Goal: Task Accomplishment & Management: Manage account settings

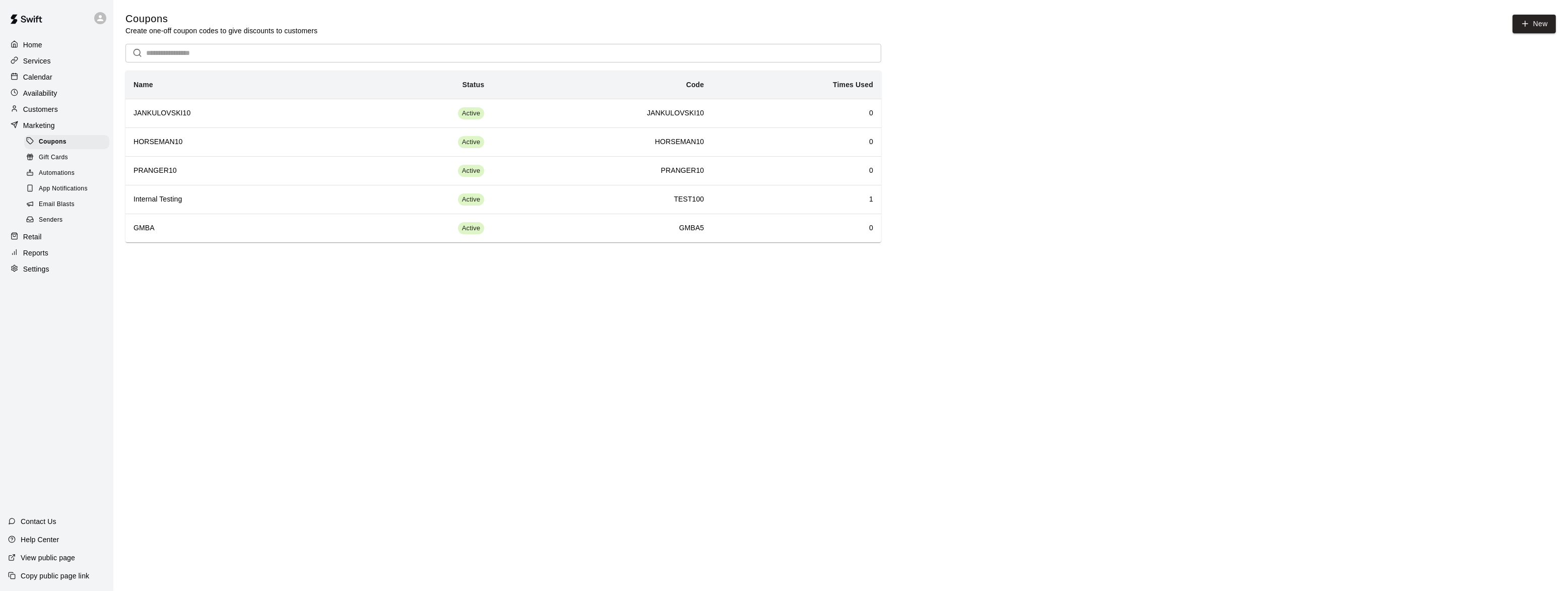
click at [34, 42] on p "Home" at bounding box center [32, 45] width 19 height 10
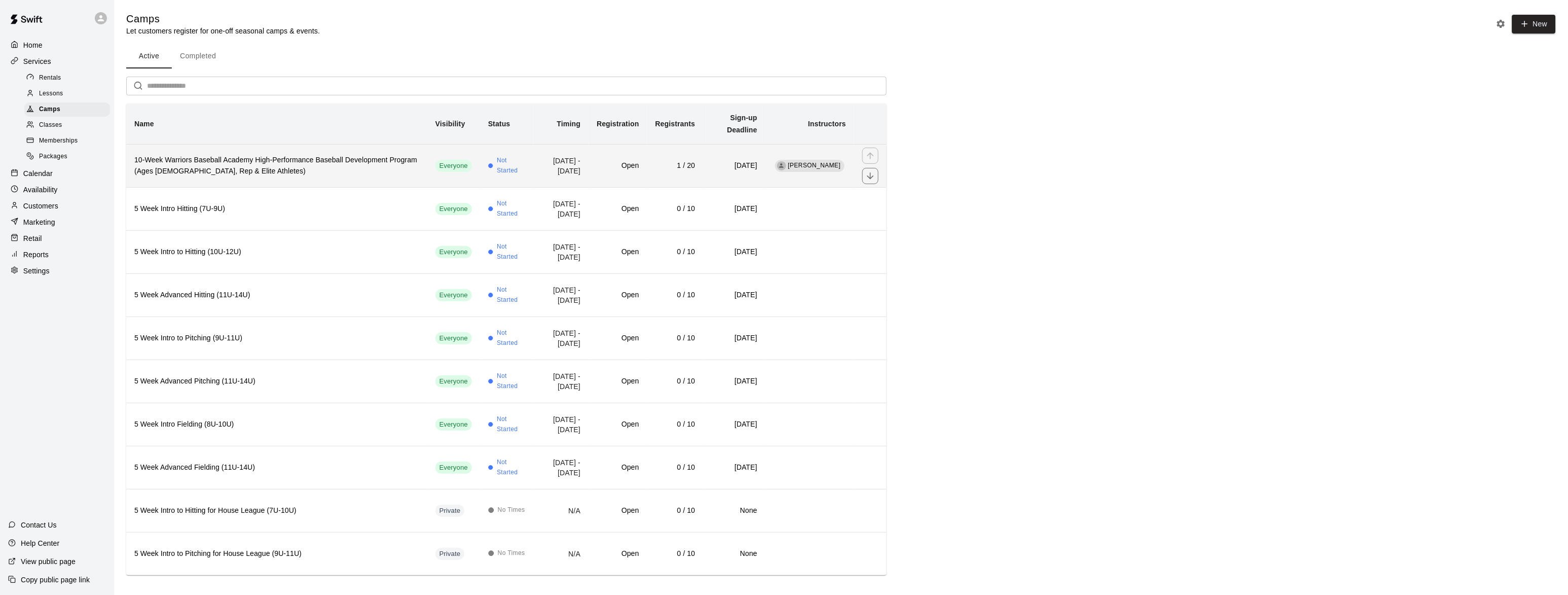
click at [244, 159] on h6 "10-Week Warriors Baseball Academy High-Performance Baseball Development Program…" at bounding box center [277, 166] width 285 height 22
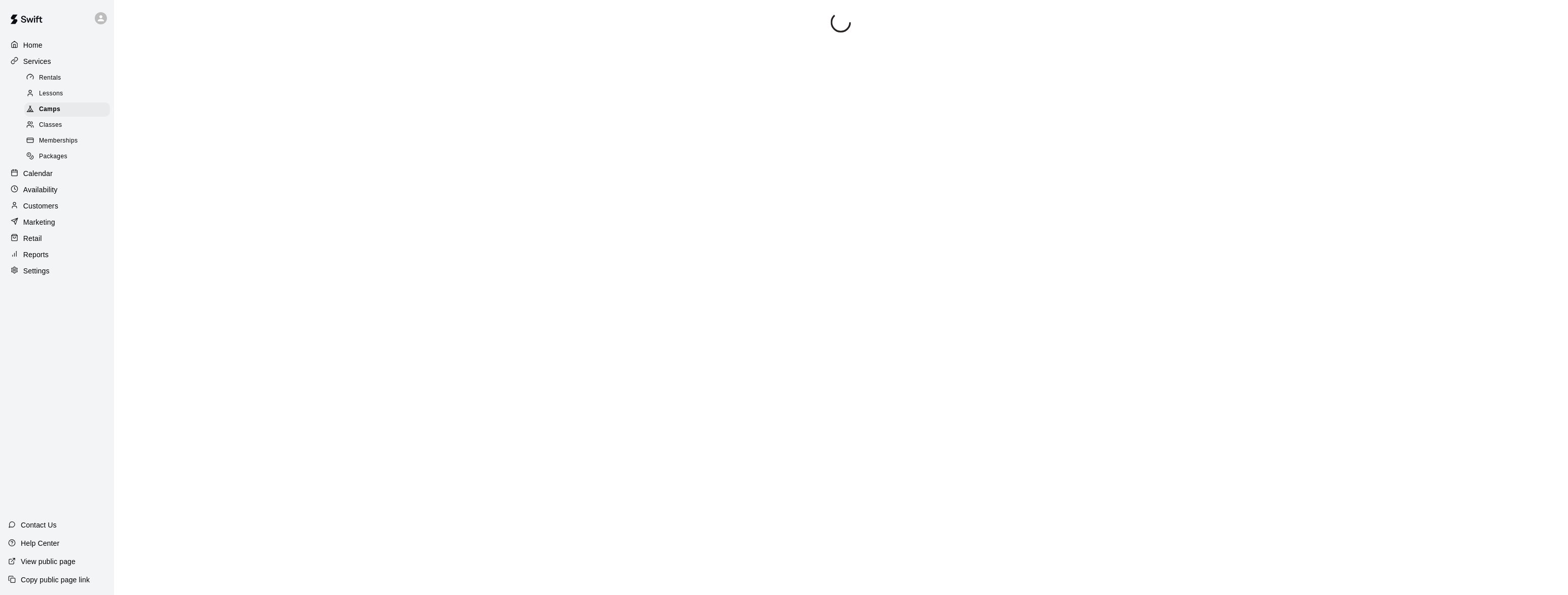
scroll to position [86, 0]
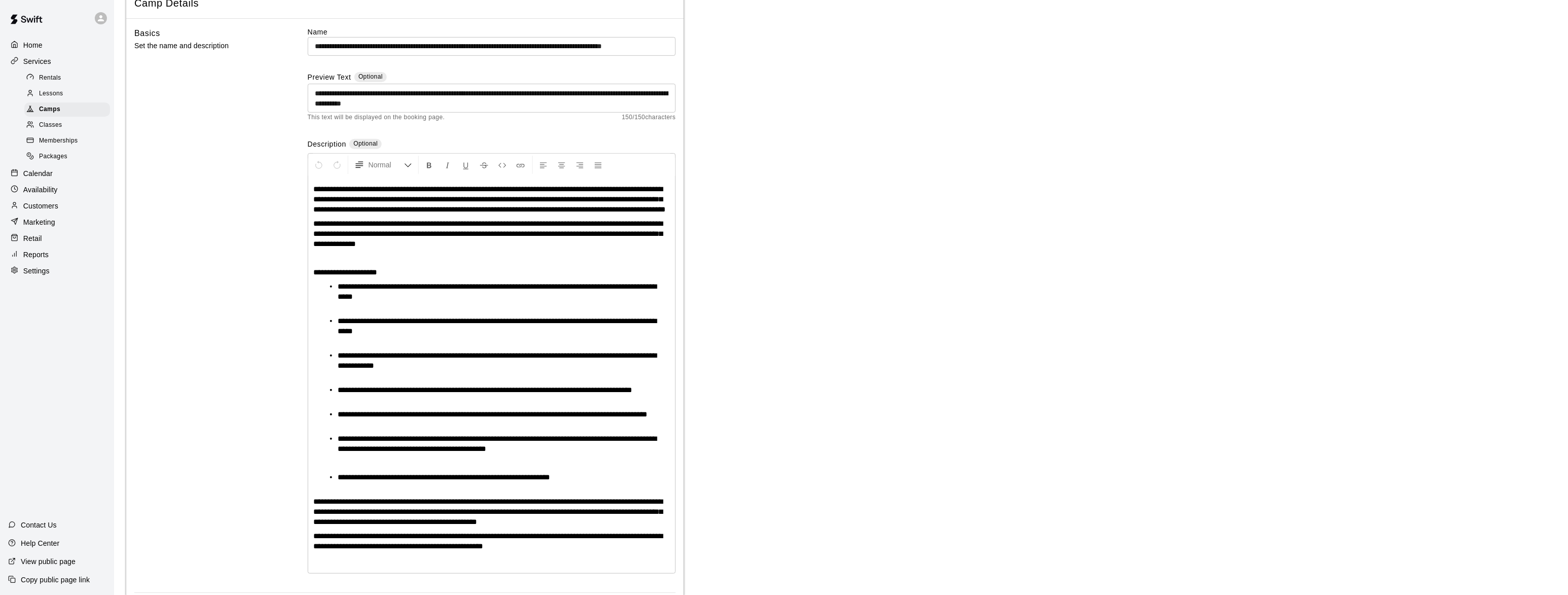
click at [324, 468] on p at bounding box center [492, 463] width 357 height 10
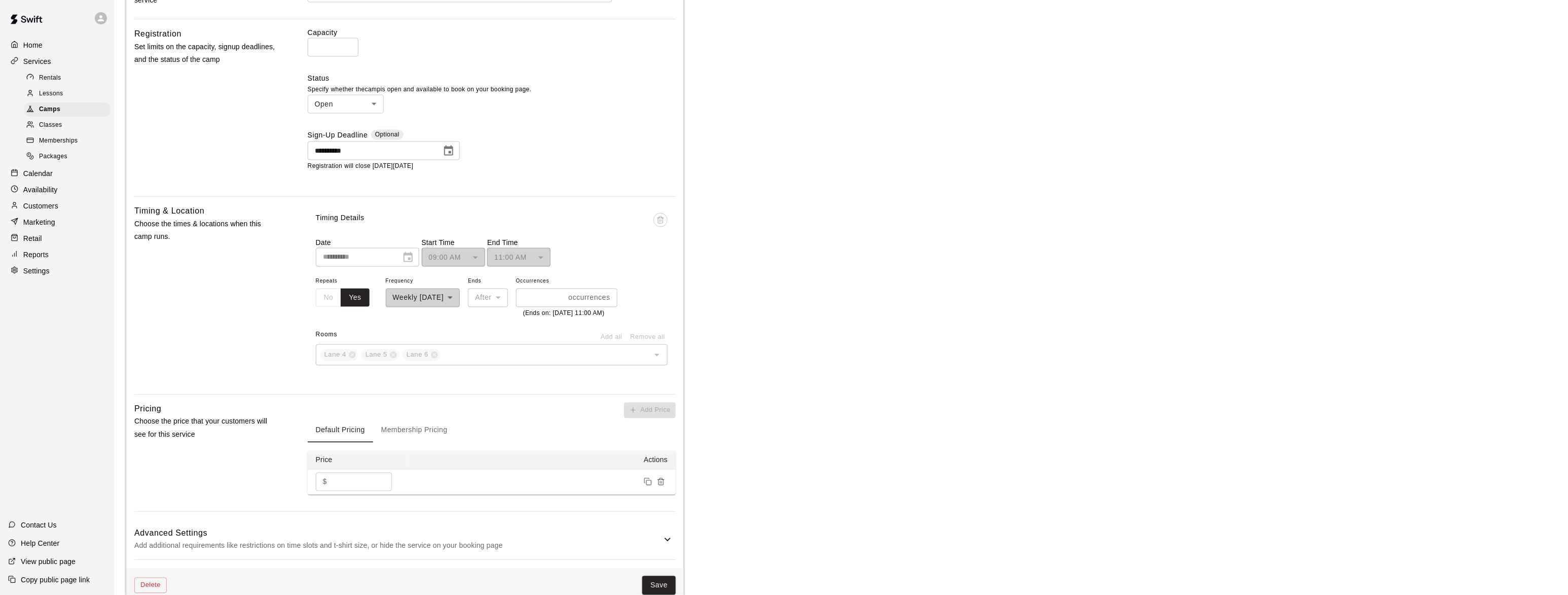
scroll to position [1015, 0]
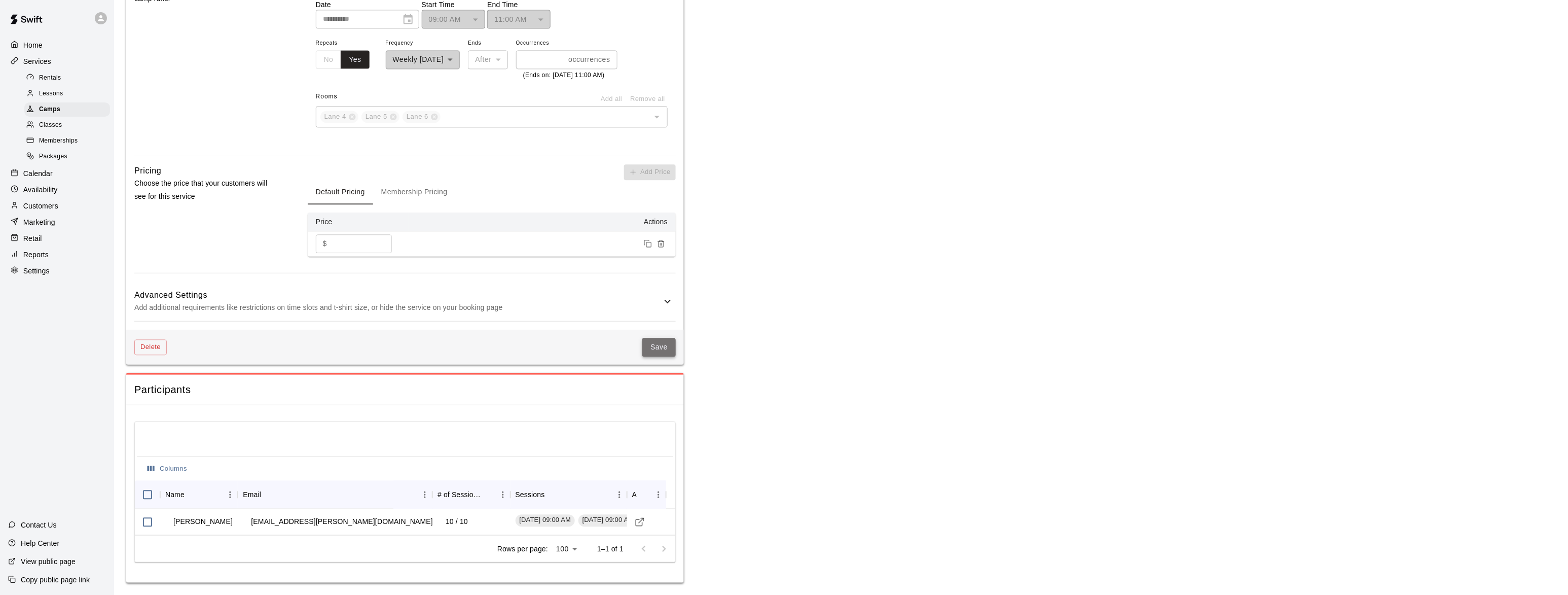
click at [649, 350] on button "Save" at bounding box center [659, 347] width 33 height 19
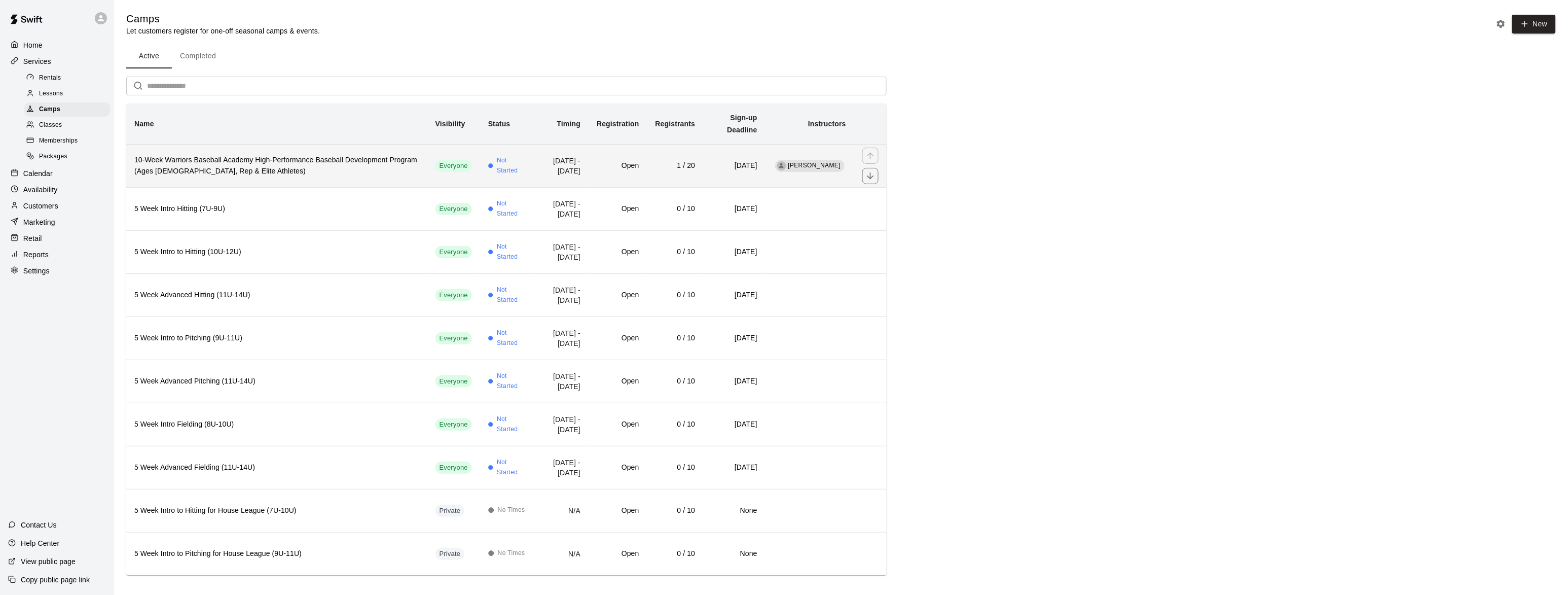
click at [249, 155] on h6 "10-Week Warriors Baseball Academy High-Performance Baseball Development Program…" at bounding box center [277, 166] width 285 height 22
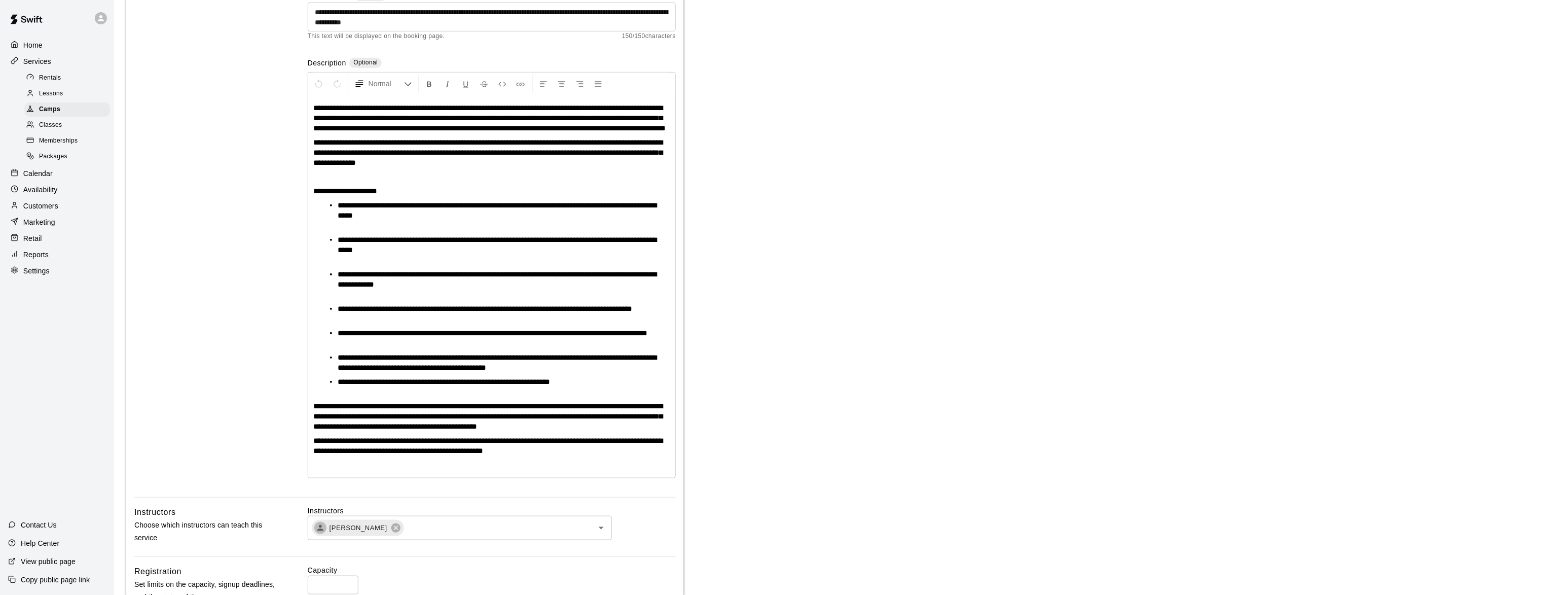
scroll to position [186, 0]
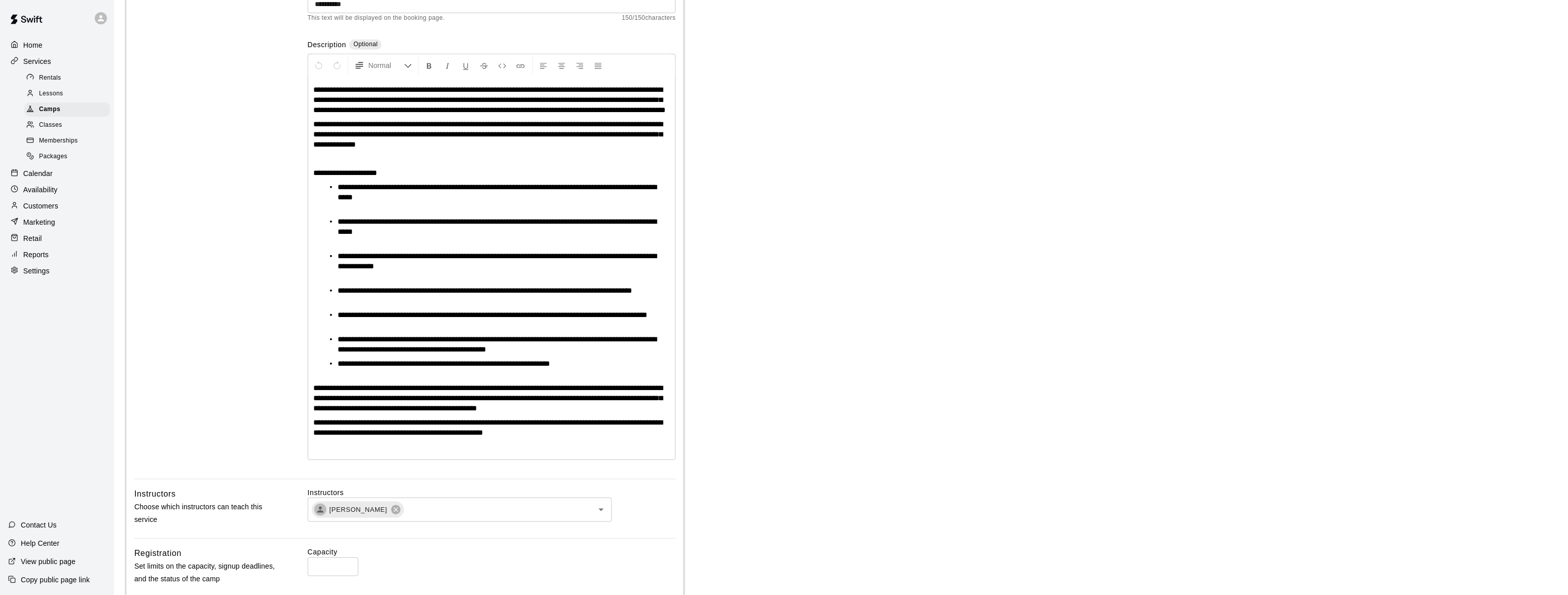
click at [618, 379] on li "**********" at bounding box center [495, 369] width 316 height 20
click at [311, 421] on div "**********" at bounding box center [492, 268] width 367 height 383
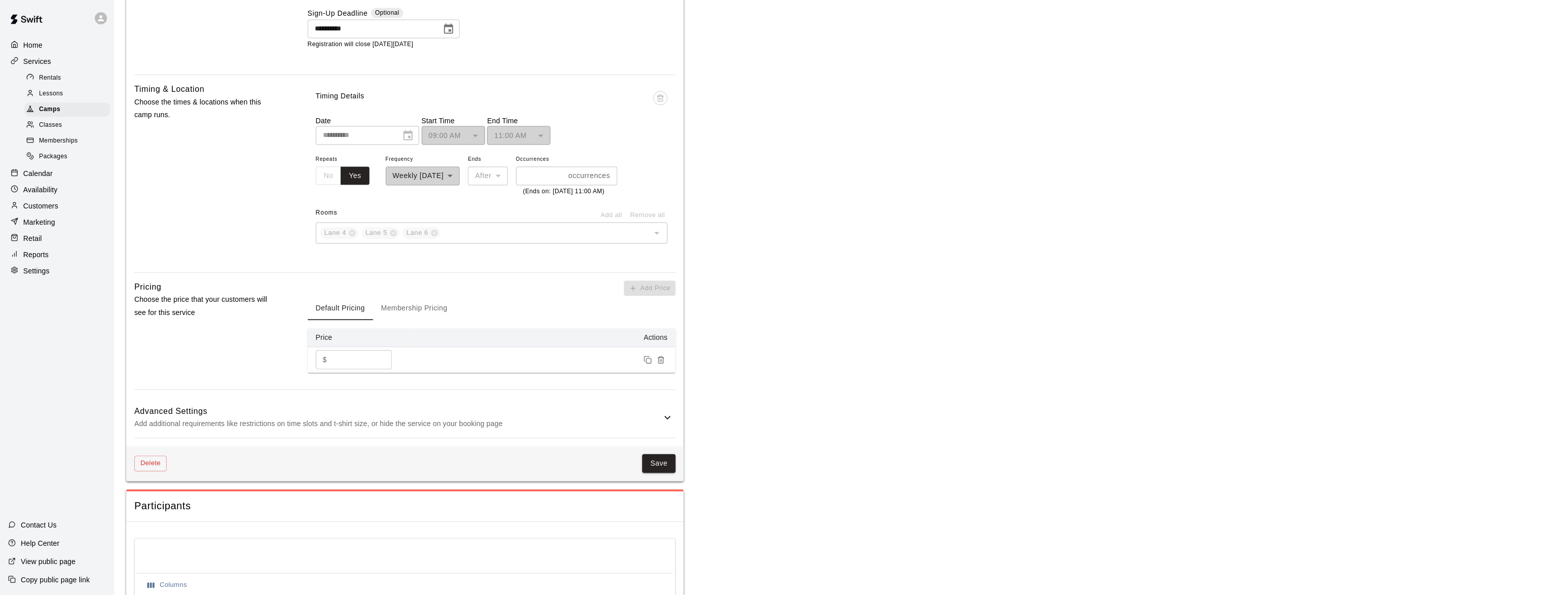
scroll to position [866, 0]
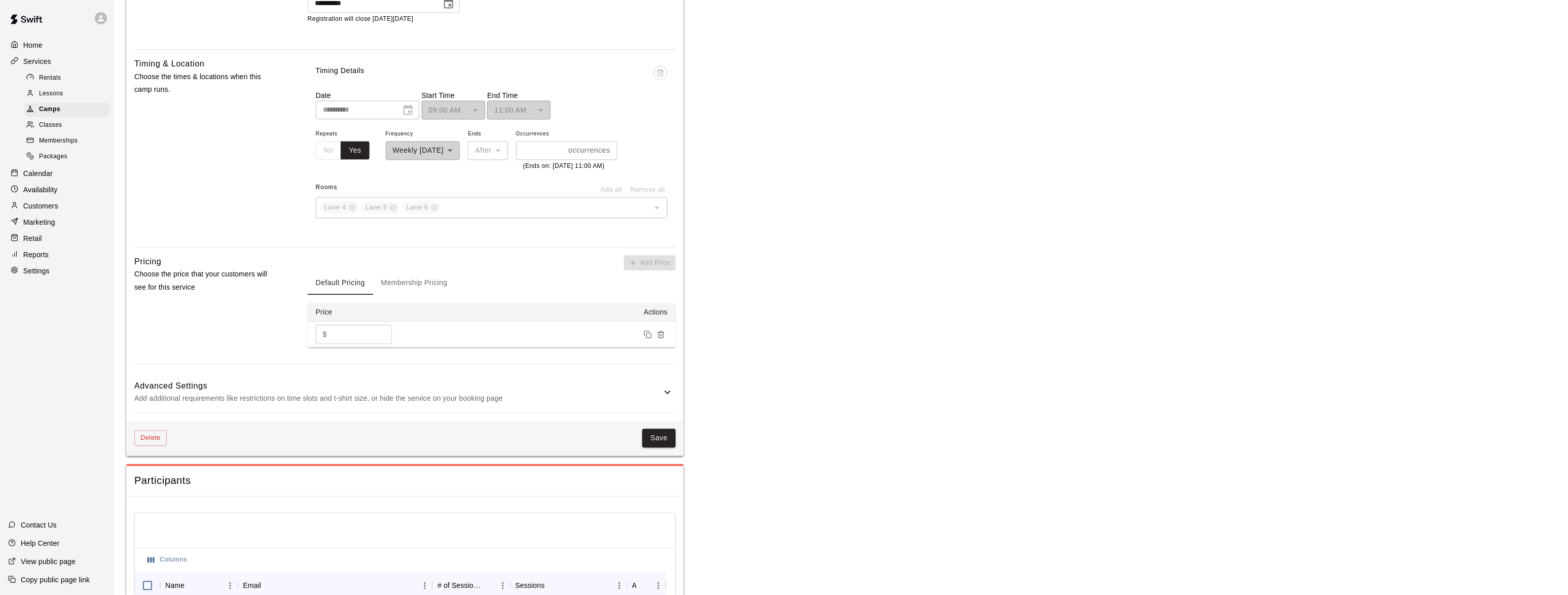
click at [674, 456] on div "Delete Save" at bounding box center [405, 438] width 558 height 35
click at [660, 448] on button "Save" at bounding box center [659, 438] width 33 height 19
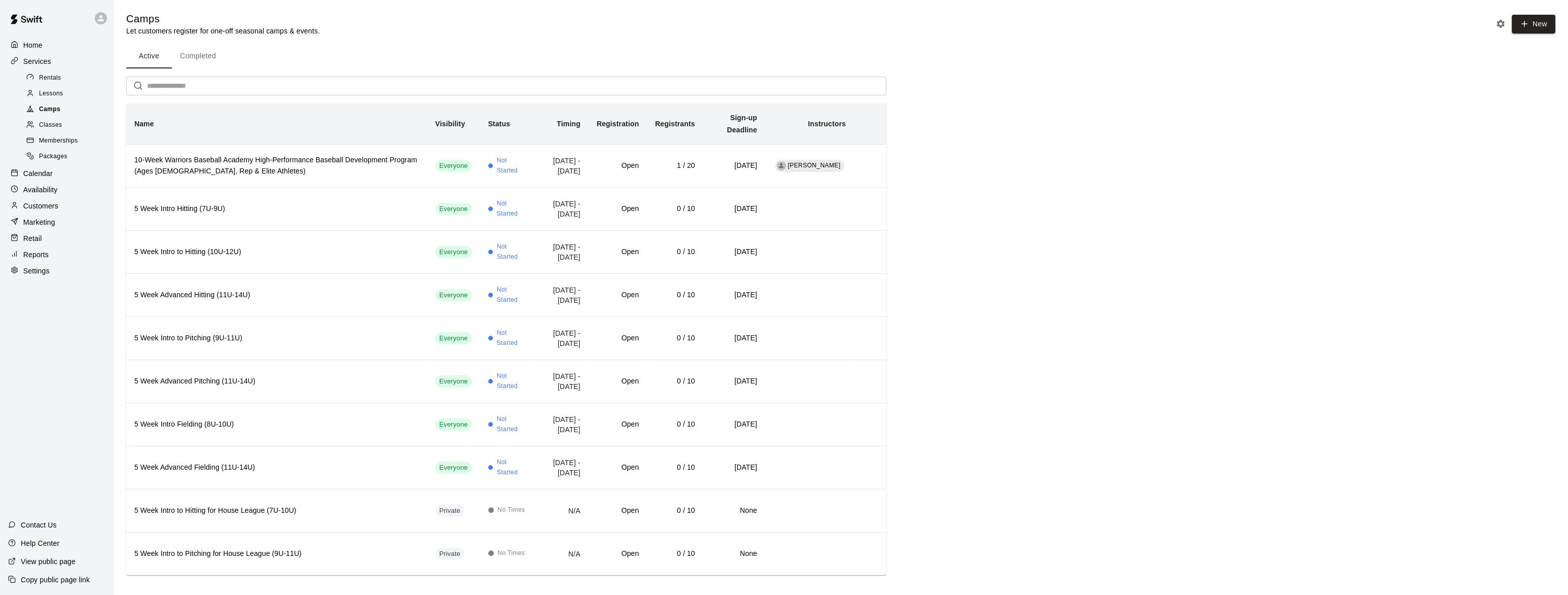
click at [46, 111] on span "Camps" at bounding box center [49, 109] width 21 height 10
click at [1495, 21] on button "Camp settings" at bounding box center [1501, 23] width 15 height 15
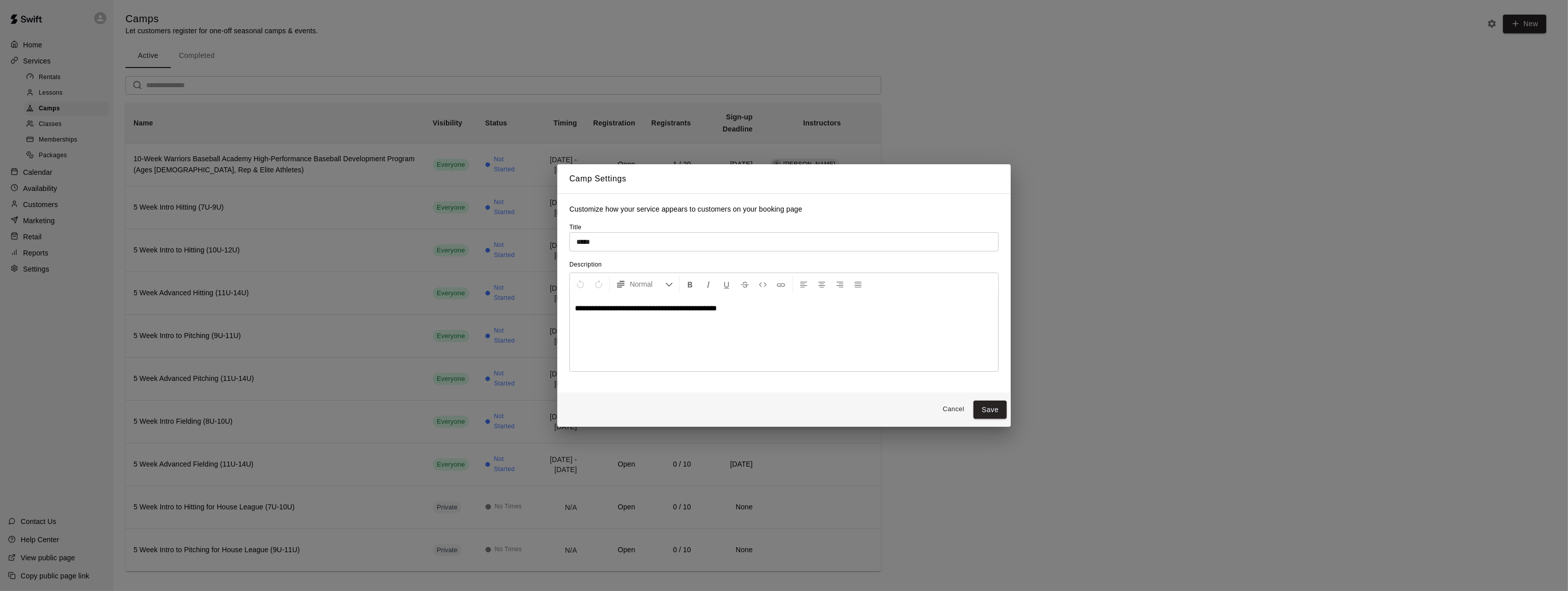
drag, startPoint x: 668, startPoint y: 240, endPoint x: 653, endPoint y: 240, distance: 15.0
click at [659, 240] on input "*****" at bounding box center [784, 242] width 429 height 19
drag, startPoint x: 653, startPoint y: 240, endPoint x: 222, endPoint y: 252, distance: 431.2
click at [222, 252] on div "**********" at bounding box center [784, 295] width 1568 height 591
type input "**********"
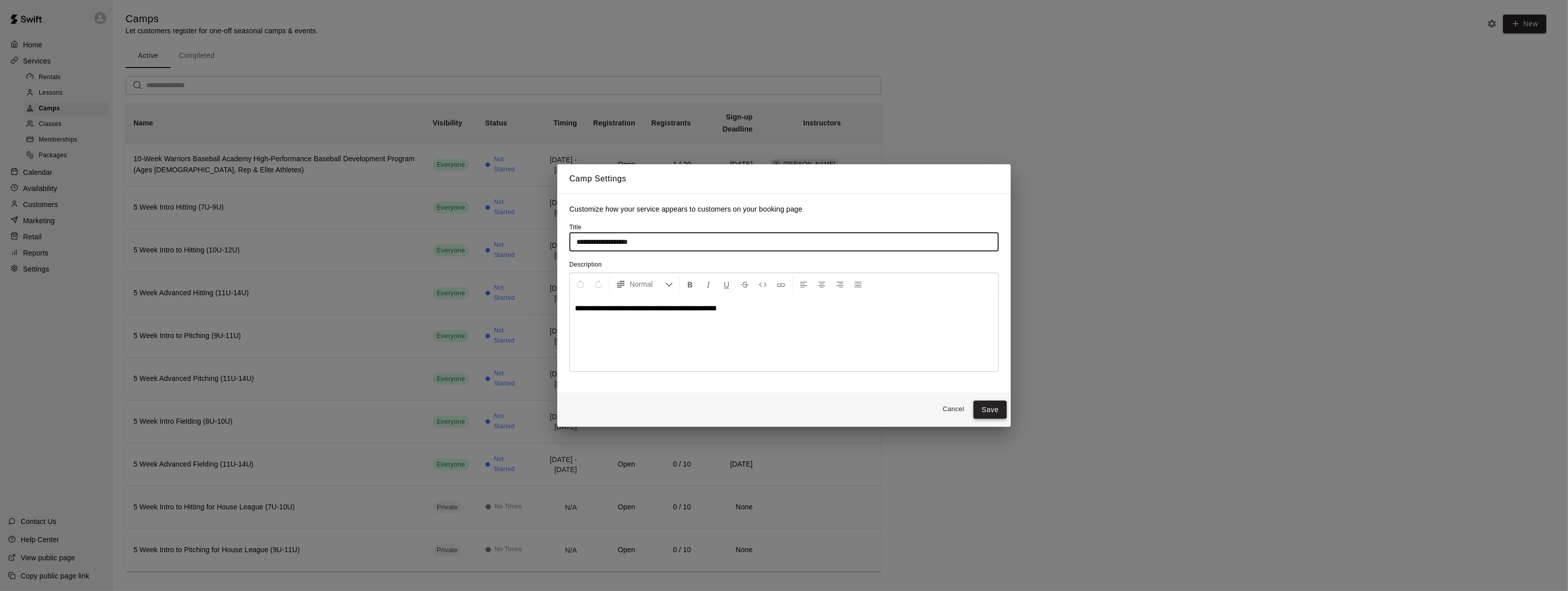
click at [979, 412] on button "Save" at bounding box center [990, 410] width 33 height 19
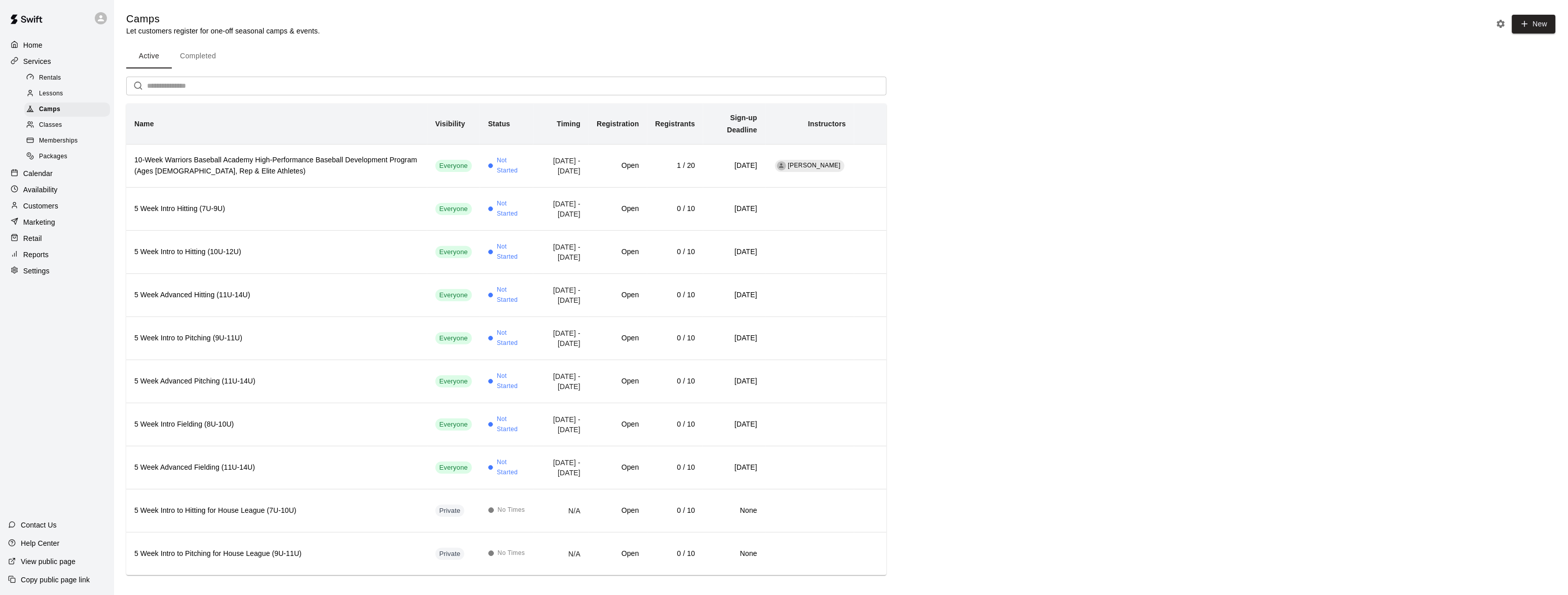
click at [40, 206] on p "Customers" at bounding box center [41, 206] width 35 height 10
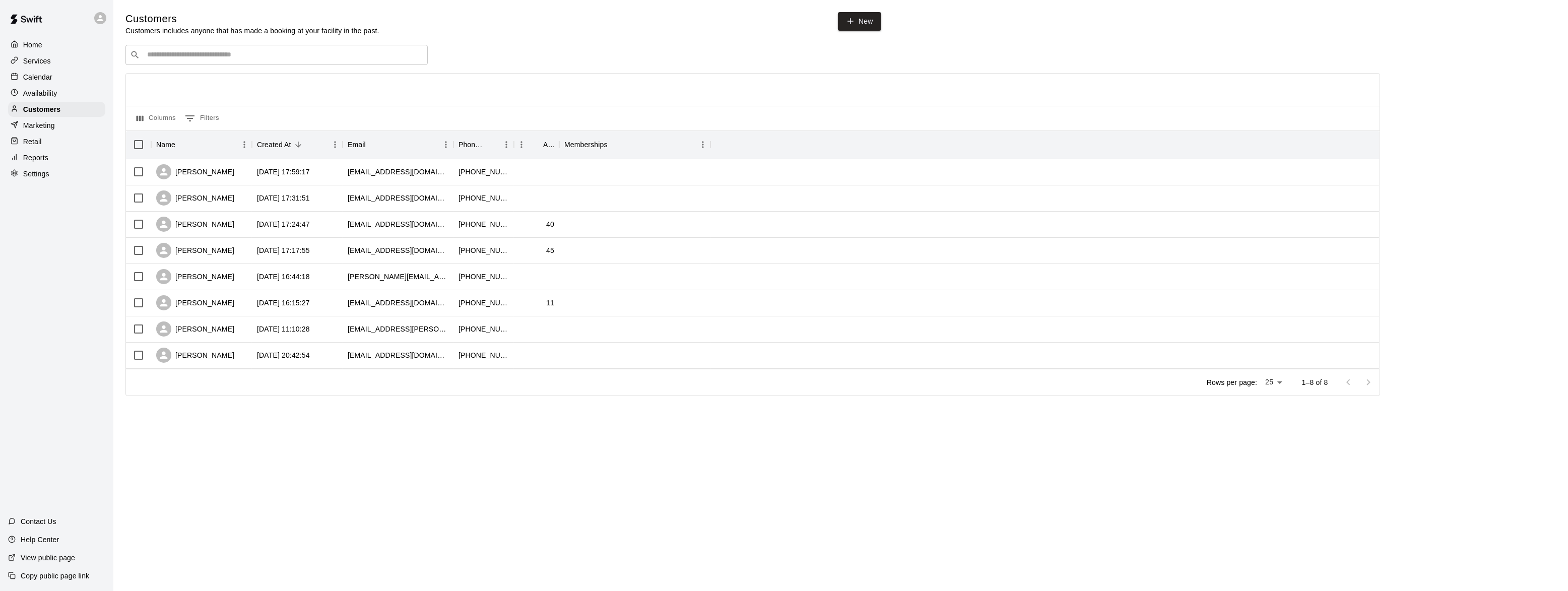
click at [32, 65] on p "Services" at bounding box center [37, 61] width 28 height 10
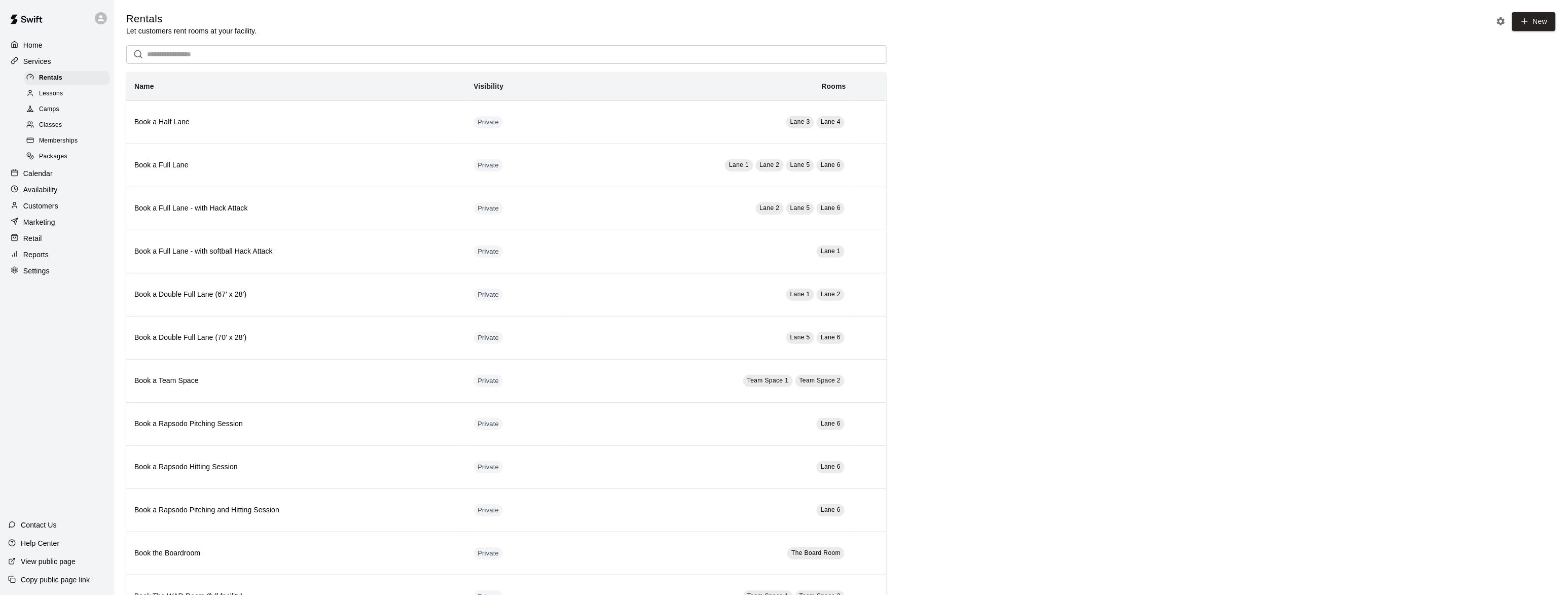
click at [40, 107] on span "Camps" at bounding box center [49, 109] width 20 height 10
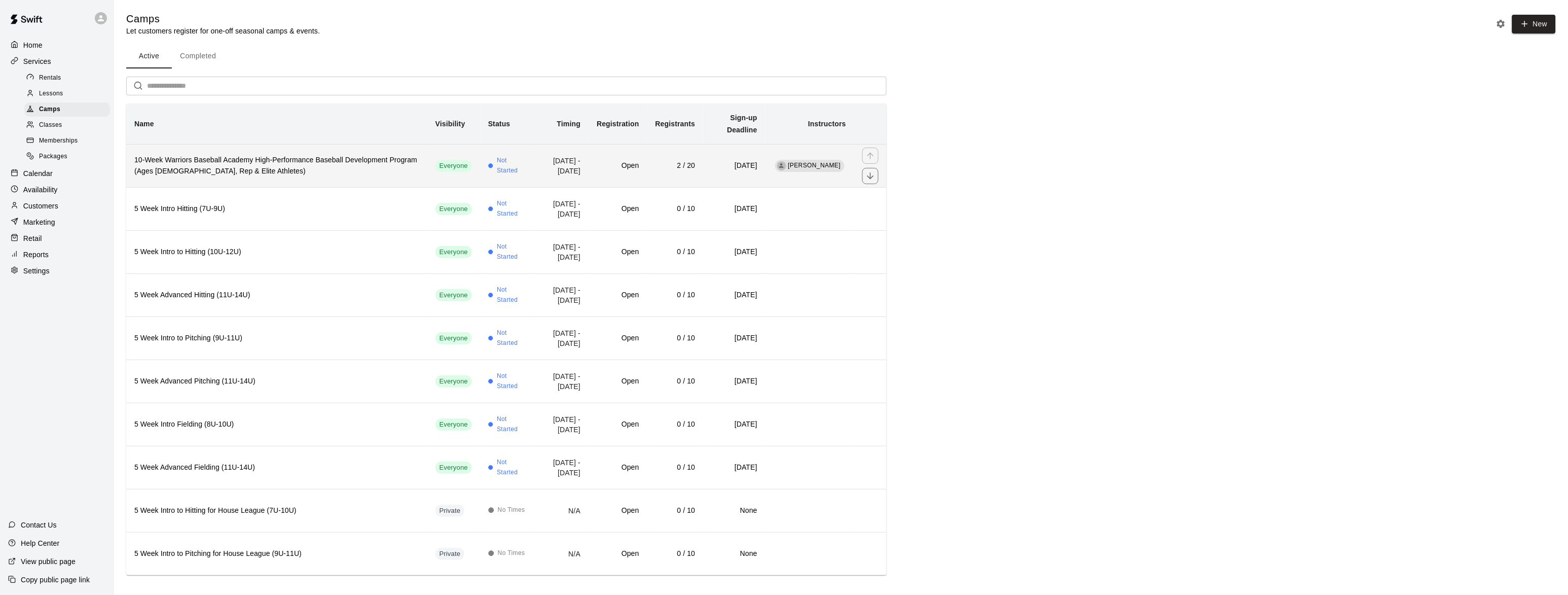
click at [212, 157] on h6 "10-Week Warriors Baseball Academy High-Performance Baseball Development Program…" at bounding box center [277, 166] width 285 height 22
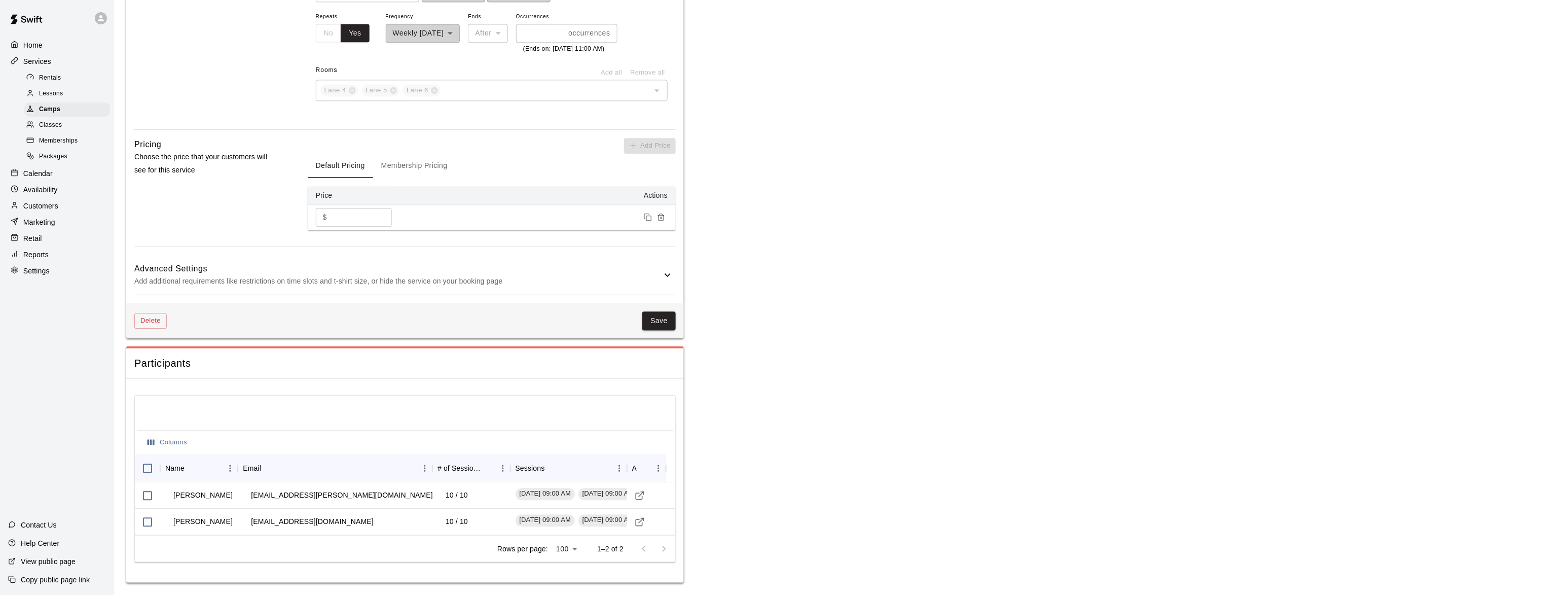
scroll to position [1054, 0]
click at [44, 114] on span "Camps" at bounding box center [49, 109] width 21 height 10
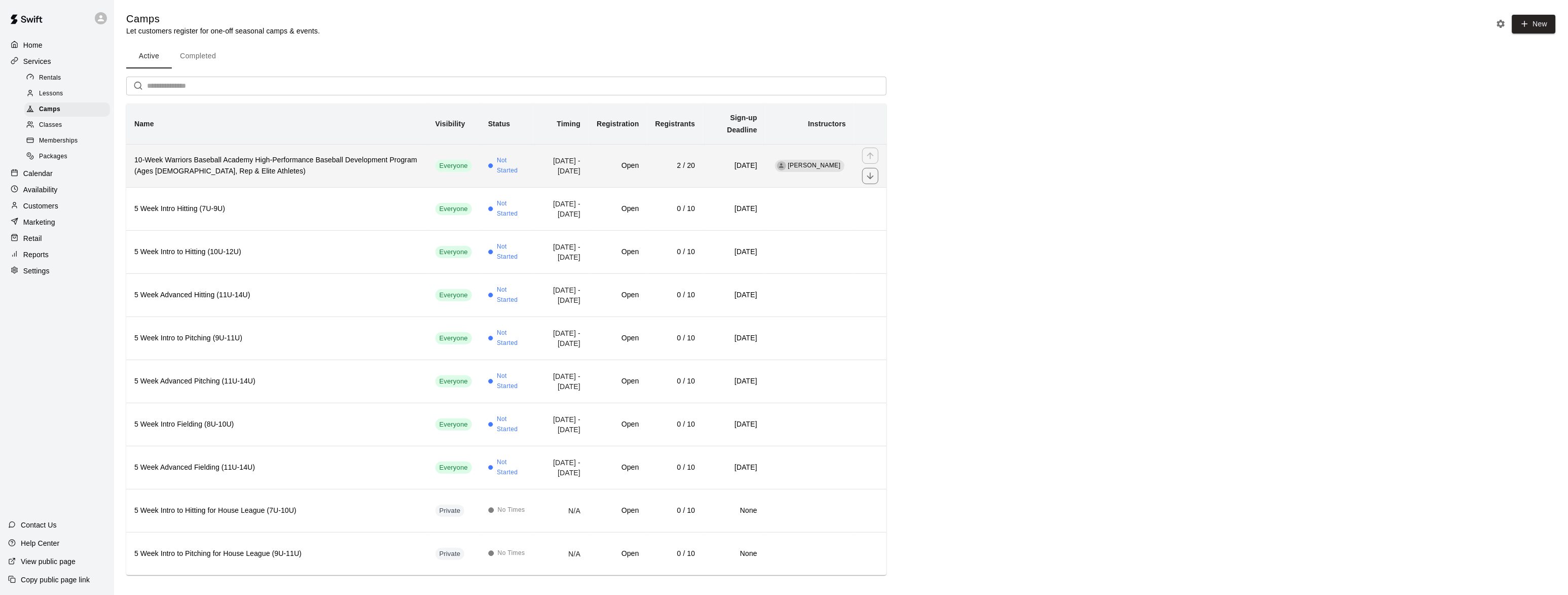
click at [171, 155] on h6 "10-Week Warriors Baseball Academy High-Performance Baseball Development Program…" at bounding box center [277, 166] width 285 height 22
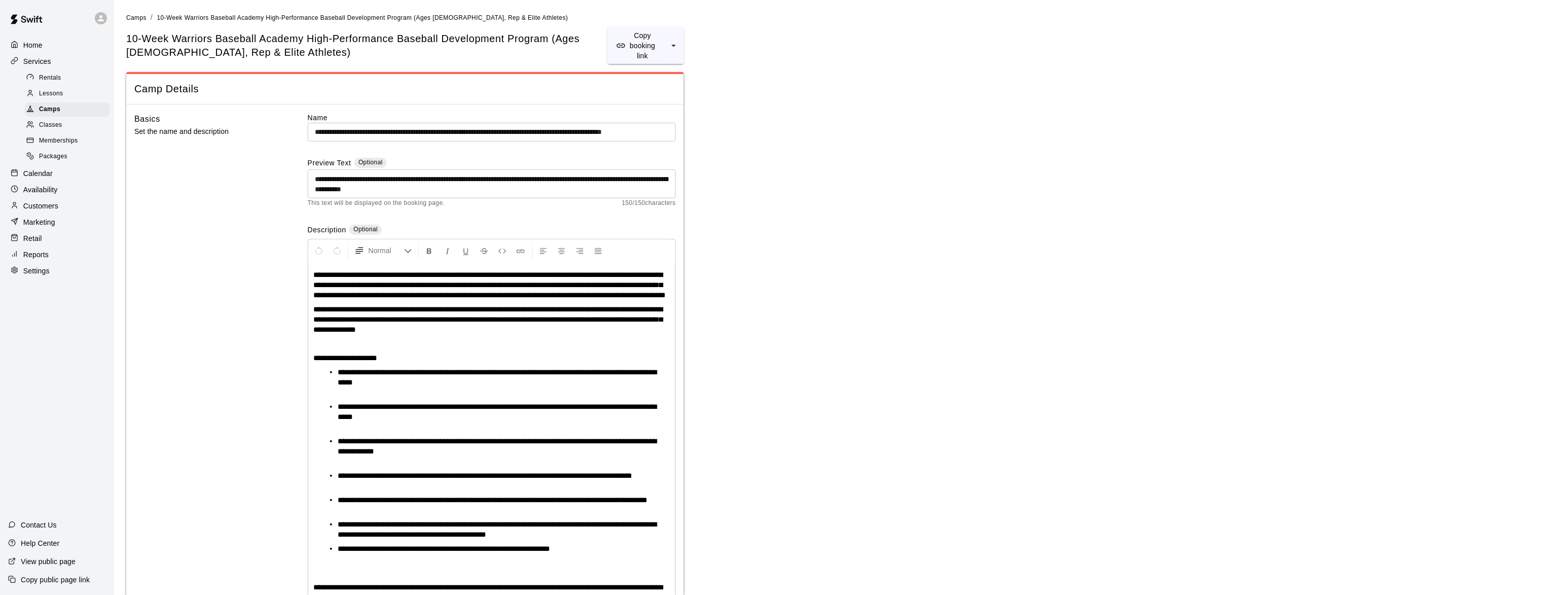
scroll to position [86, 0]
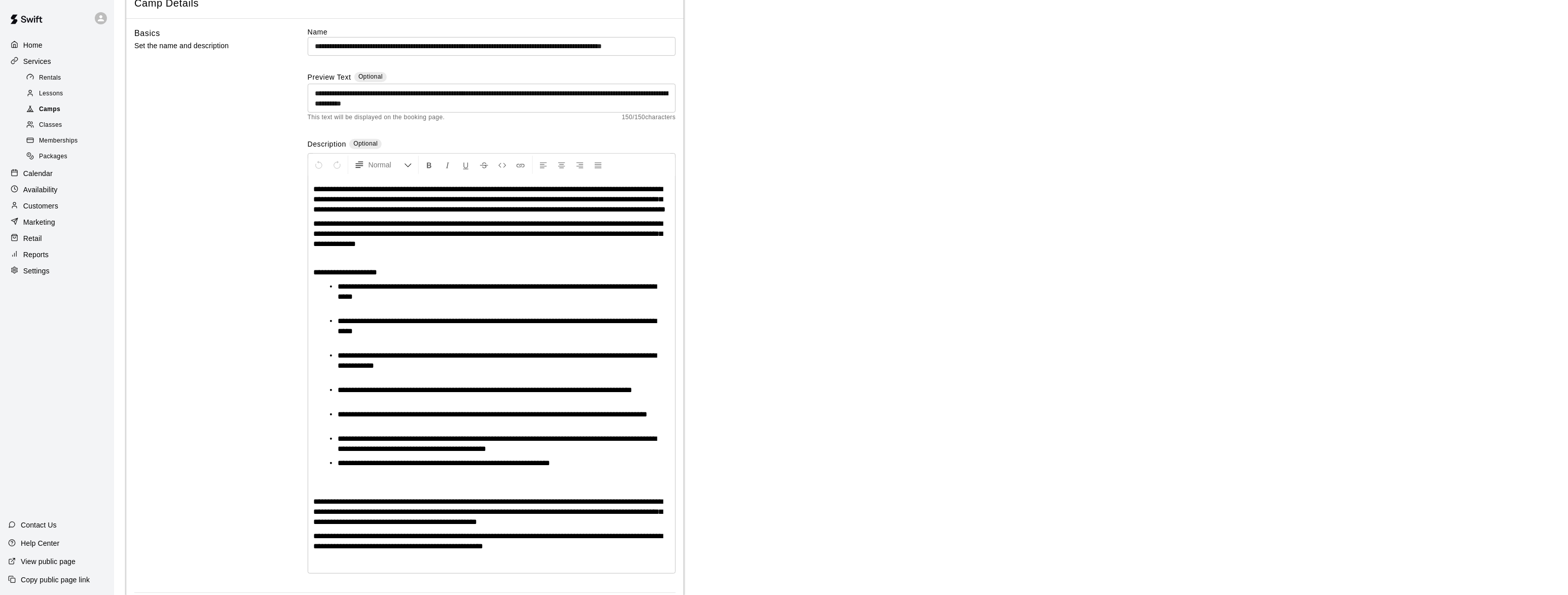
click at [55, 114] on span "Camps" at bounding box center [49, 109] width 21 height 10
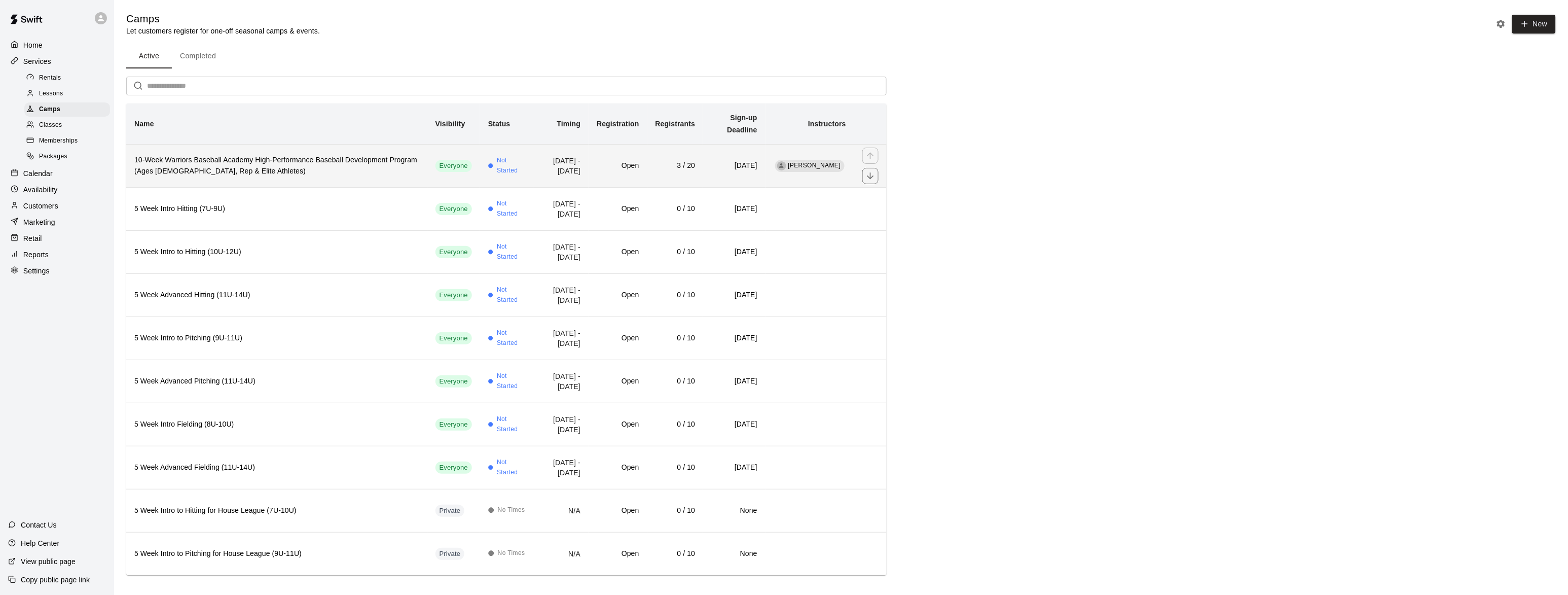
click at [236, 157] on h6 "10-Week Warriors Baseball Academy High-Performance Baseball Development Program…" at bounding box center [277, 166] width 285 height 22
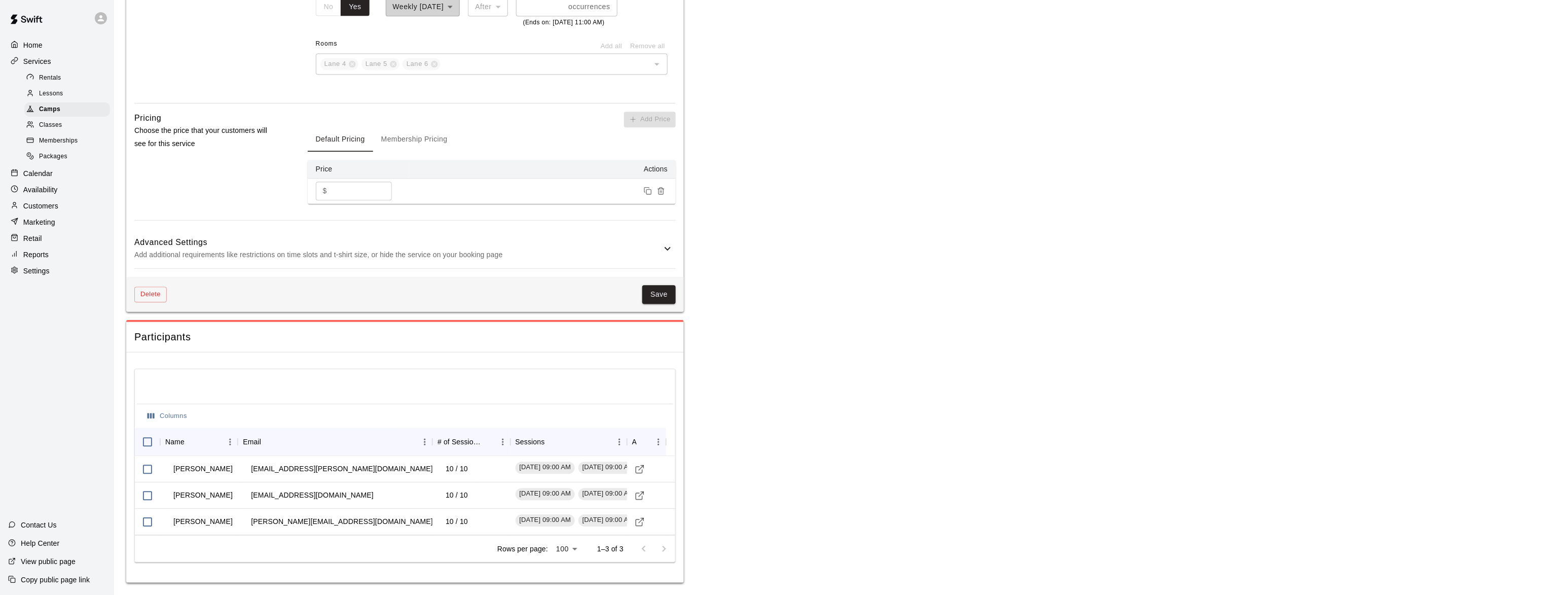
scroll to position [1019, 0]
click at [41, 211] on p "Customers" at bounding box center [41, 206] width 35 height 10
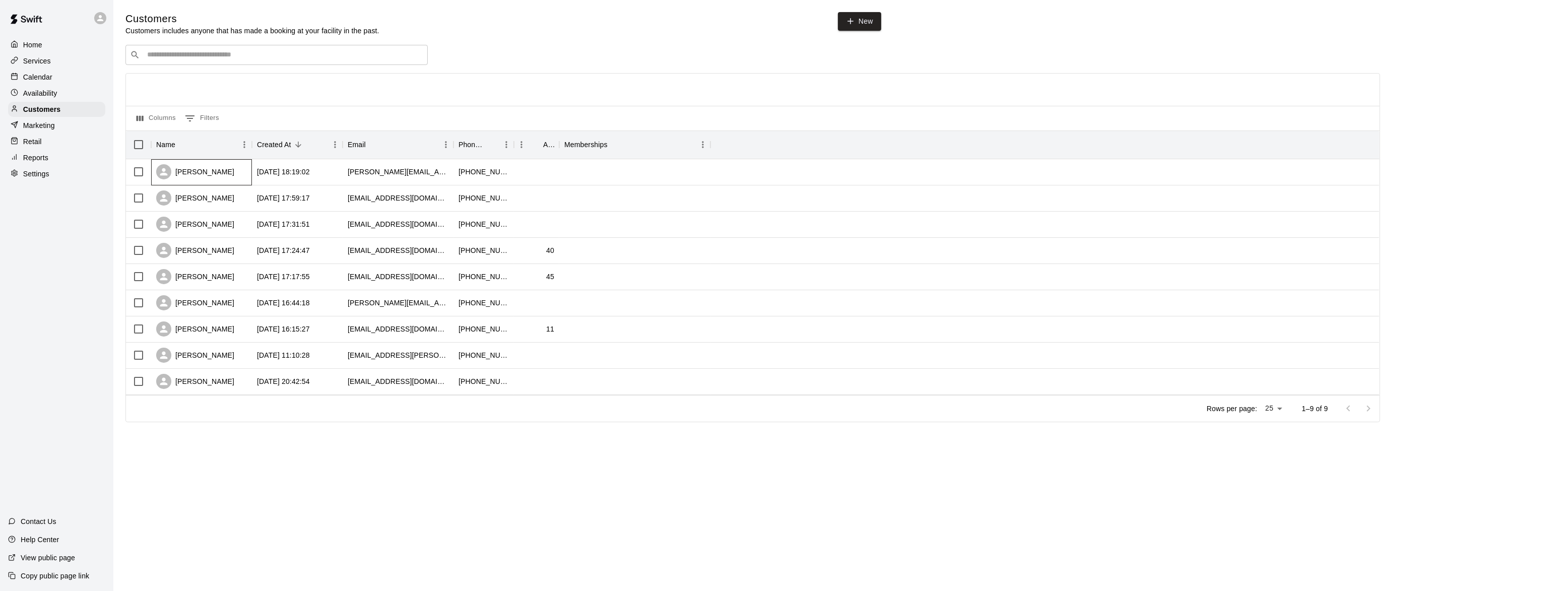
click at [202, 171] on div "Leslie Berger" at bounding box center [195, 171] width 78 height 15
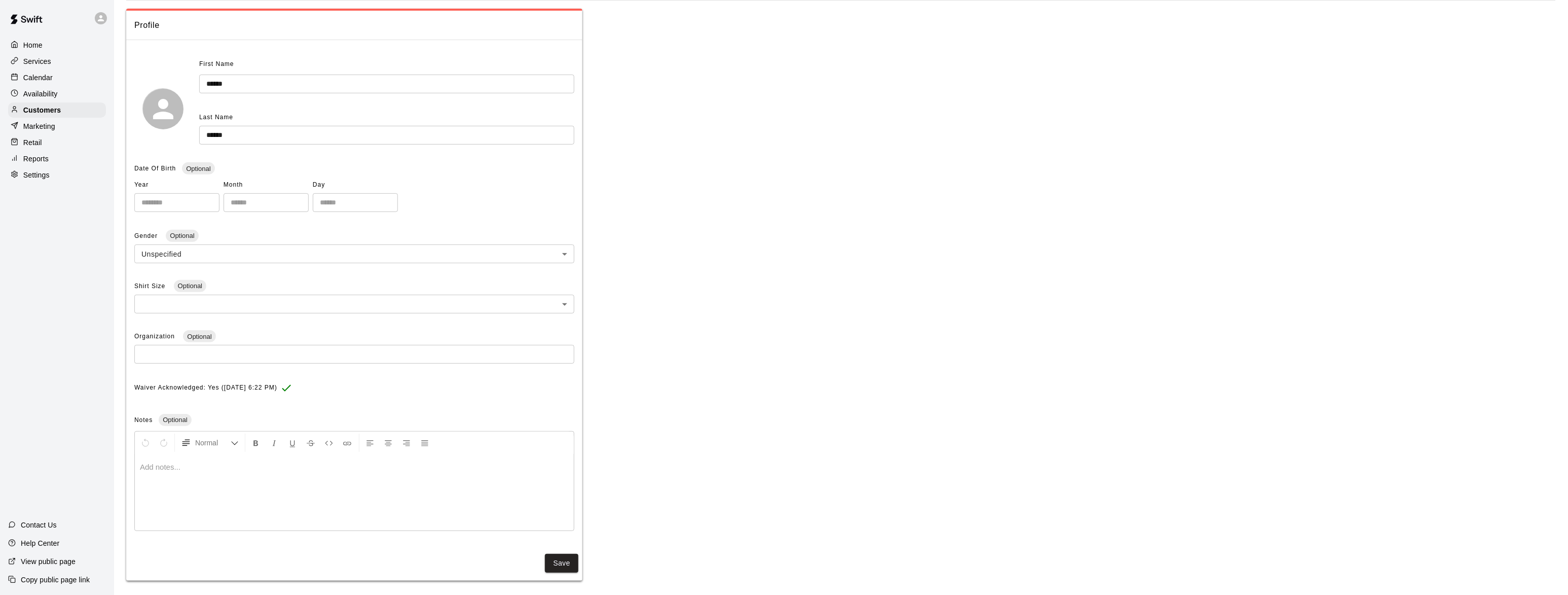
scroll to position [80, 0]
click at [43, 109] on p "Customers" at bounding box center [42, 110] width 38 height 10
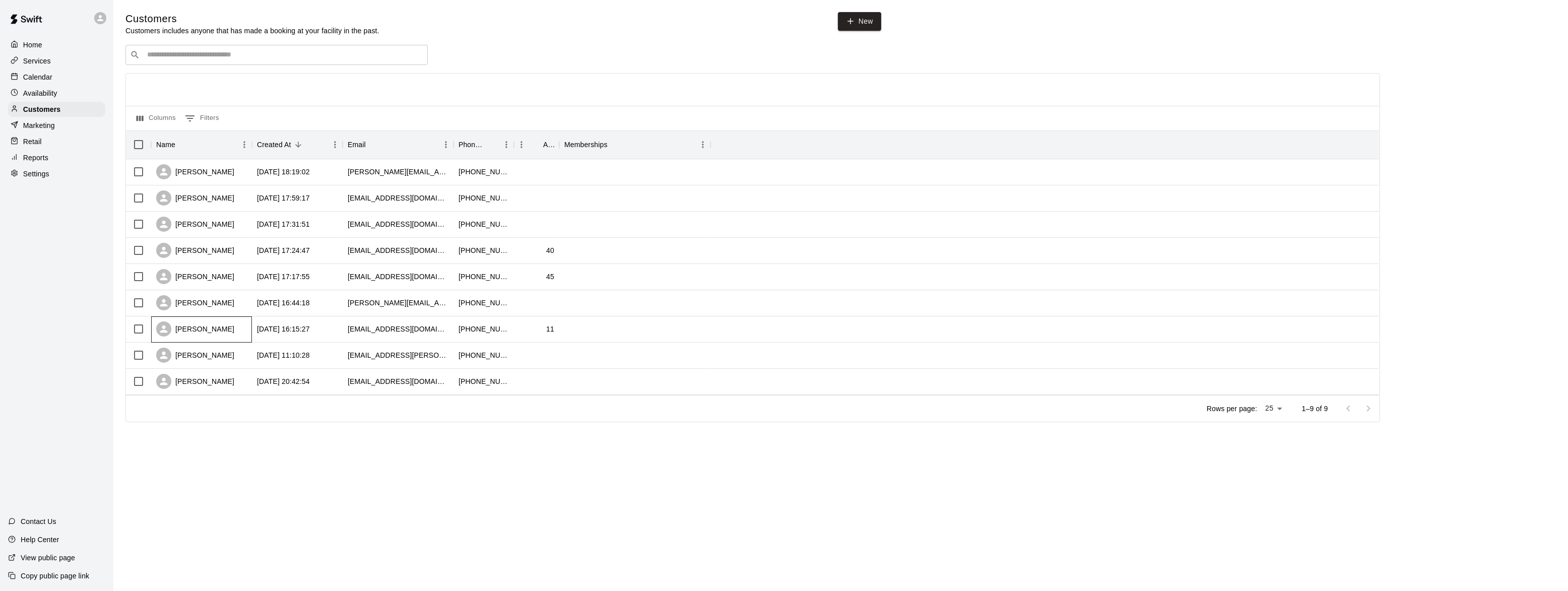
click at [189, 328] on div "Jack Hoyle" at bounding box center [195, 329] width 78 height 15
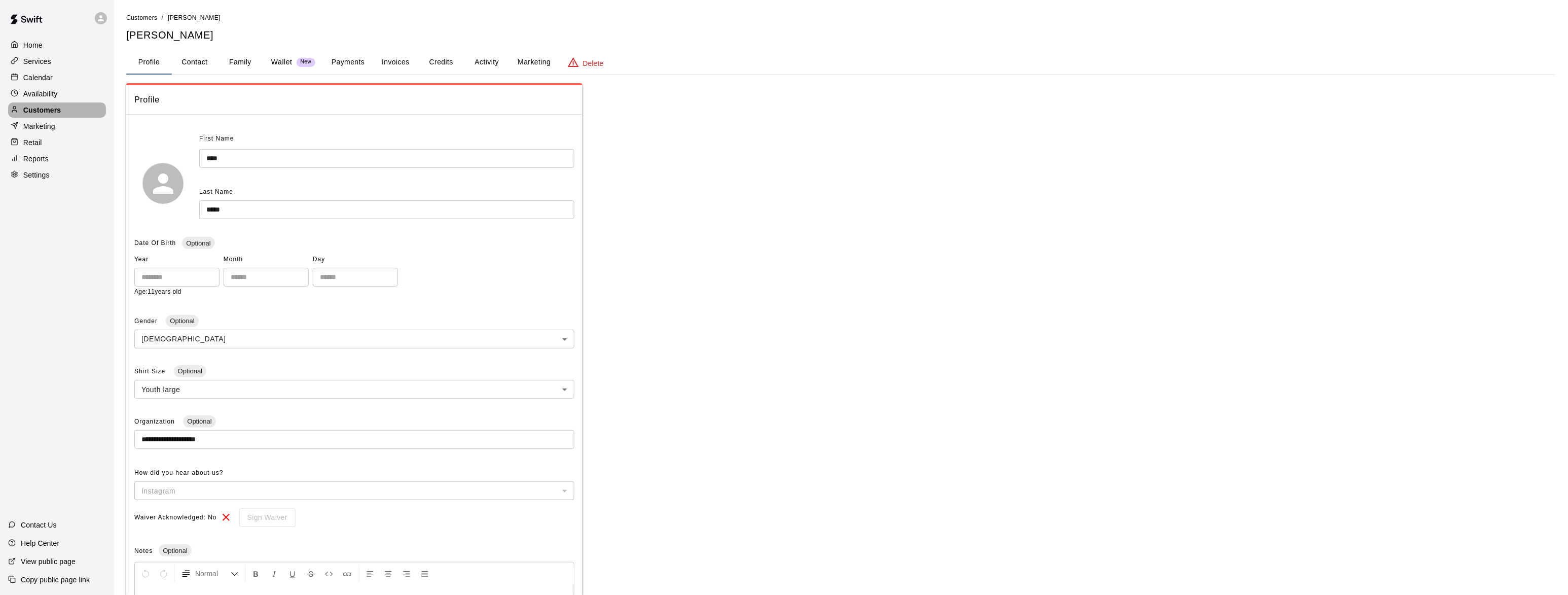
click at [31, 106] on p "Customers" at bounding box center [42, 110] width 38 height 10
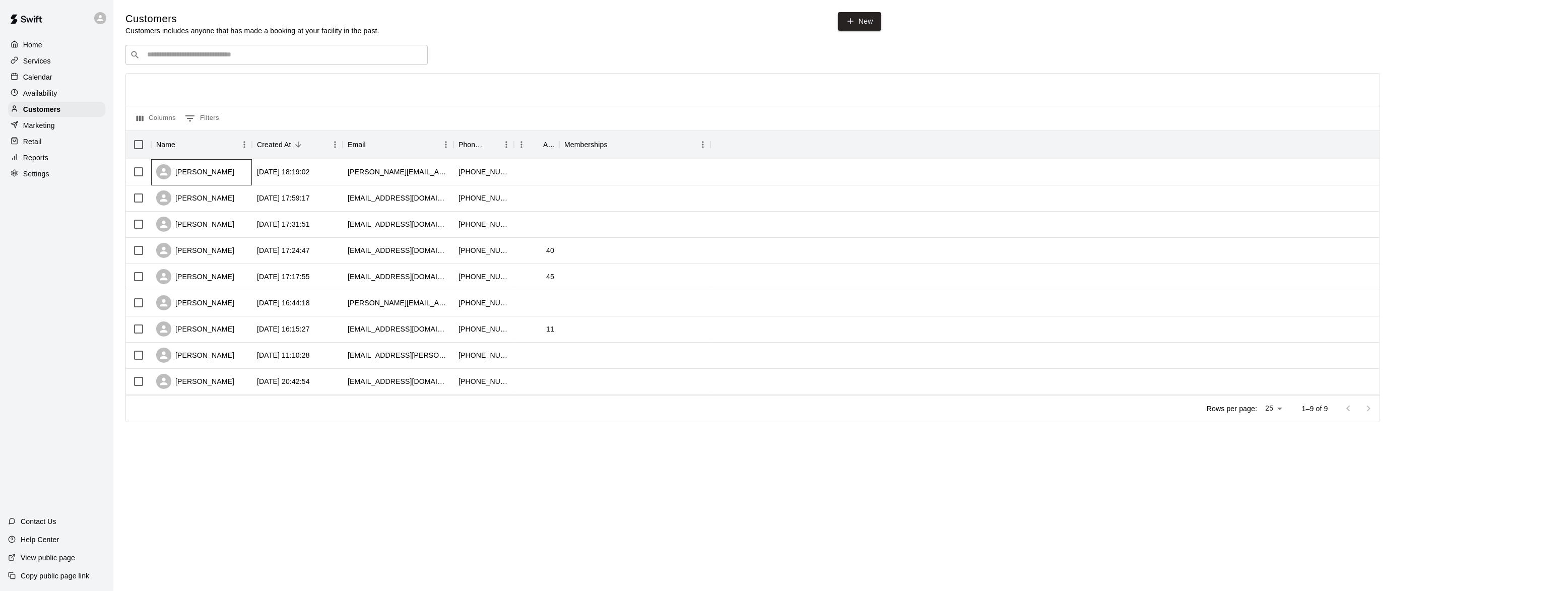
click at [189, 171] on div "Leslie Berger" at bounding box center [195, 171] width 78 height 15
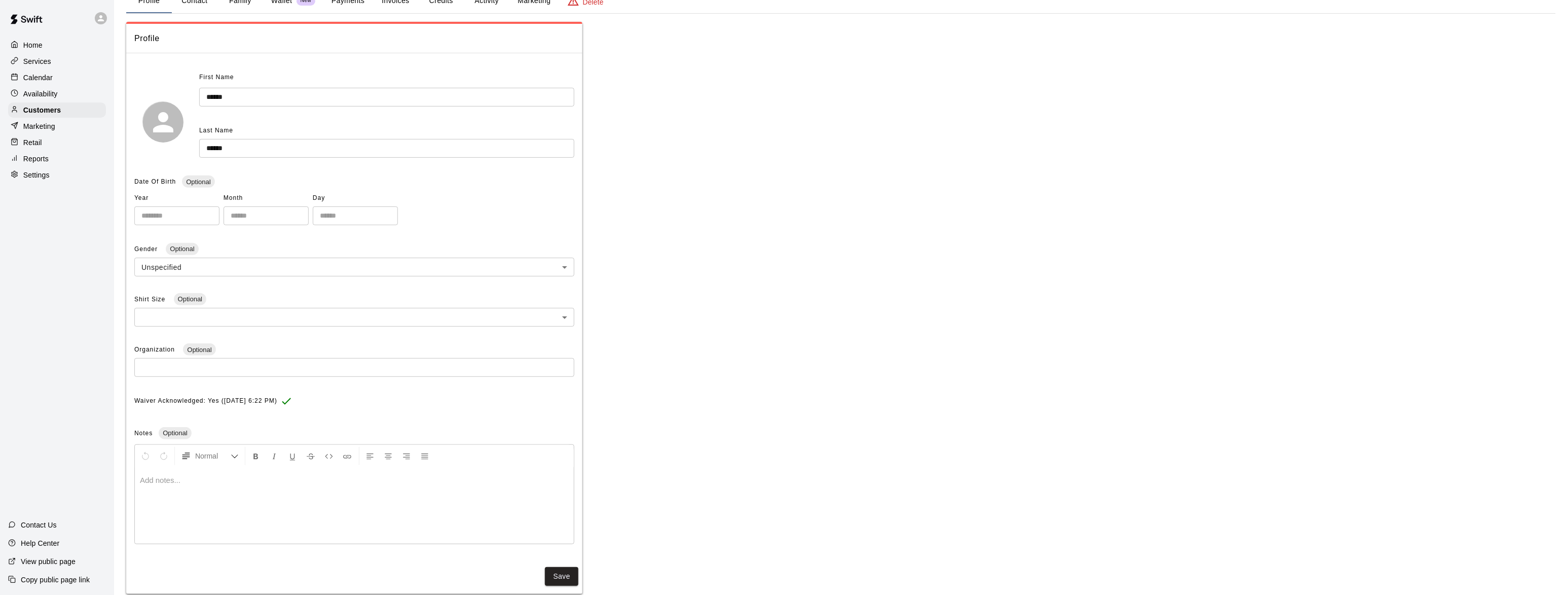
scroll to position [80, 0]
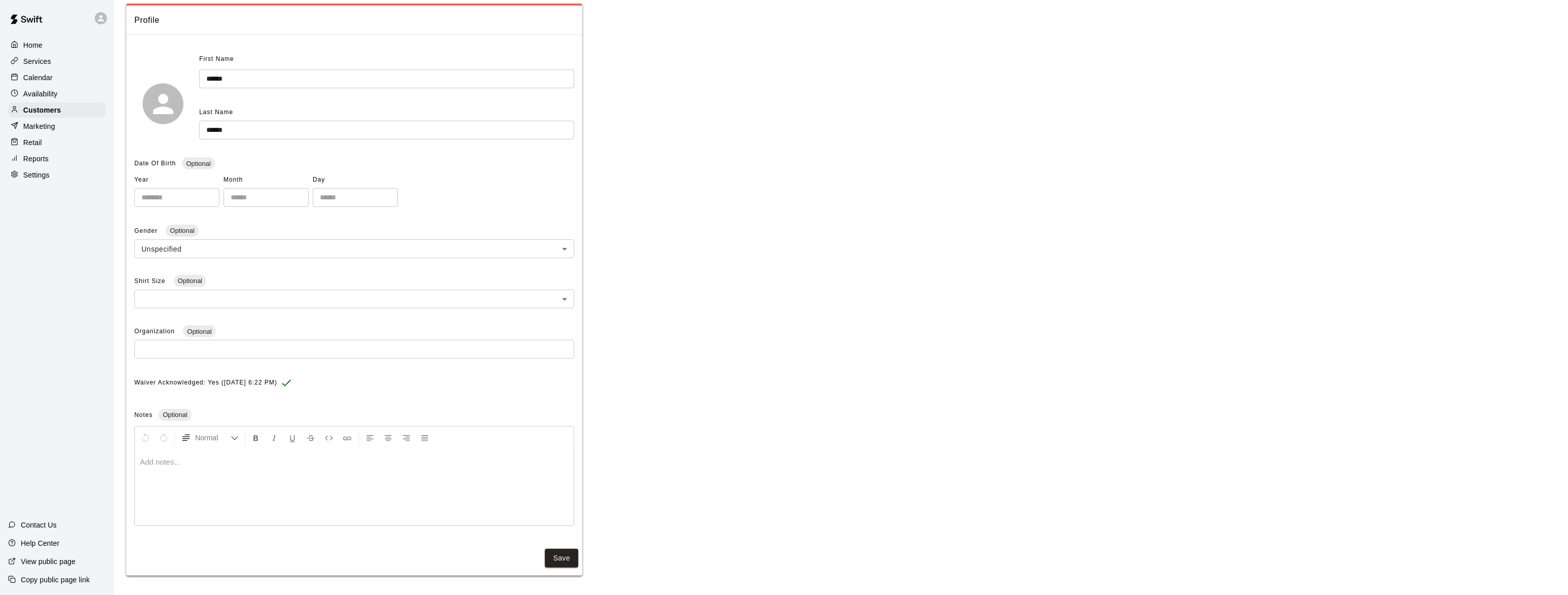
click at [37, 179] on p "Settings" at bounding box center [36, 175] width 26 height 10
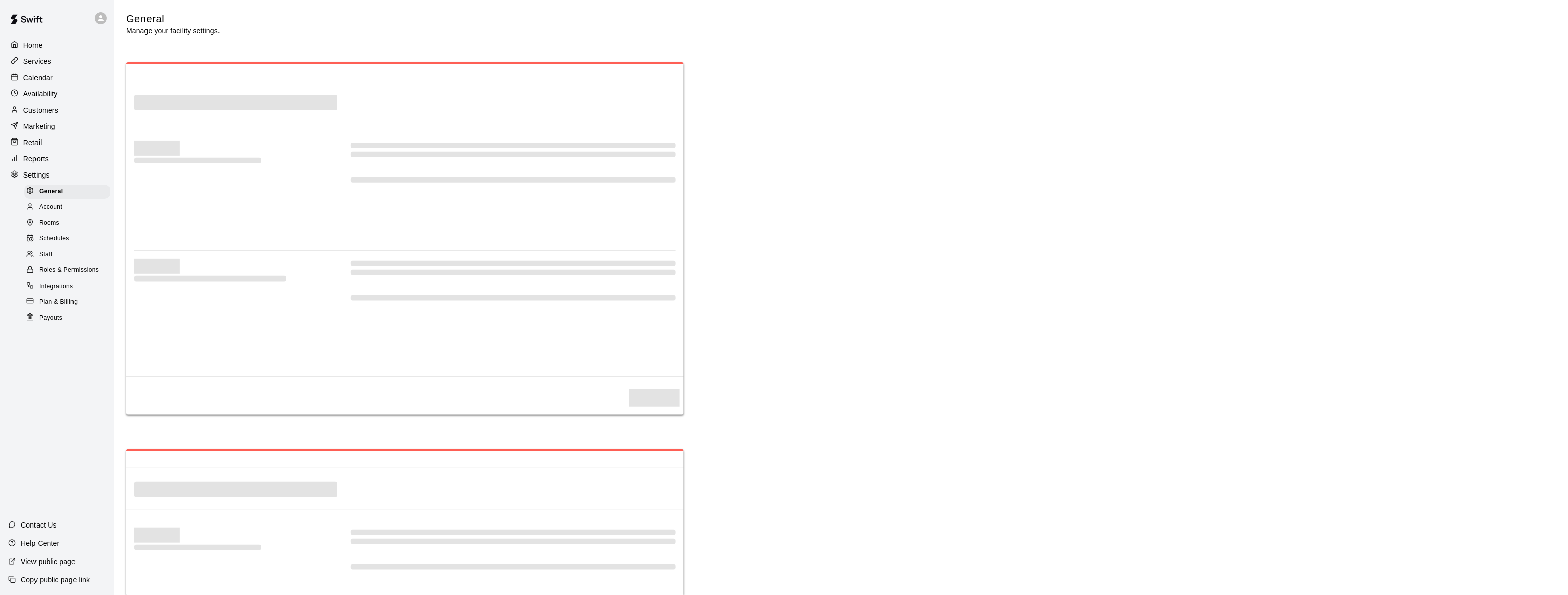
select select "**"
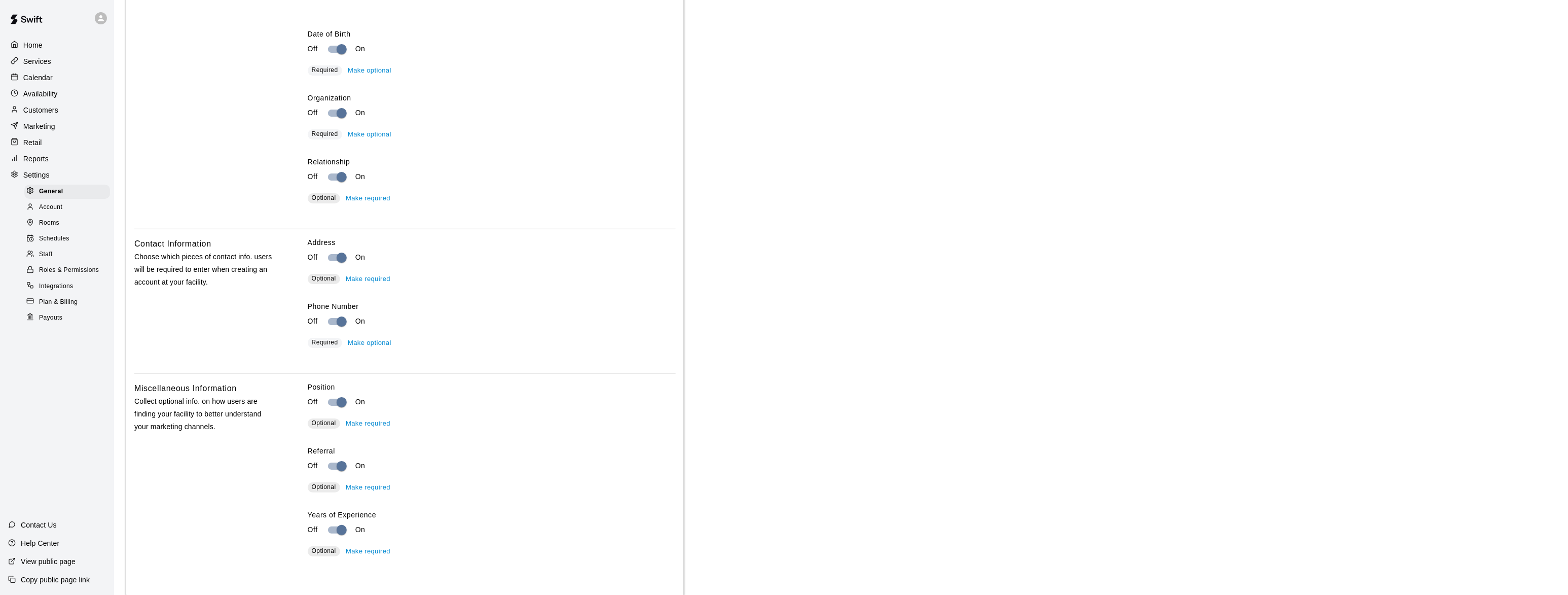
scroll to position [1540, 0]
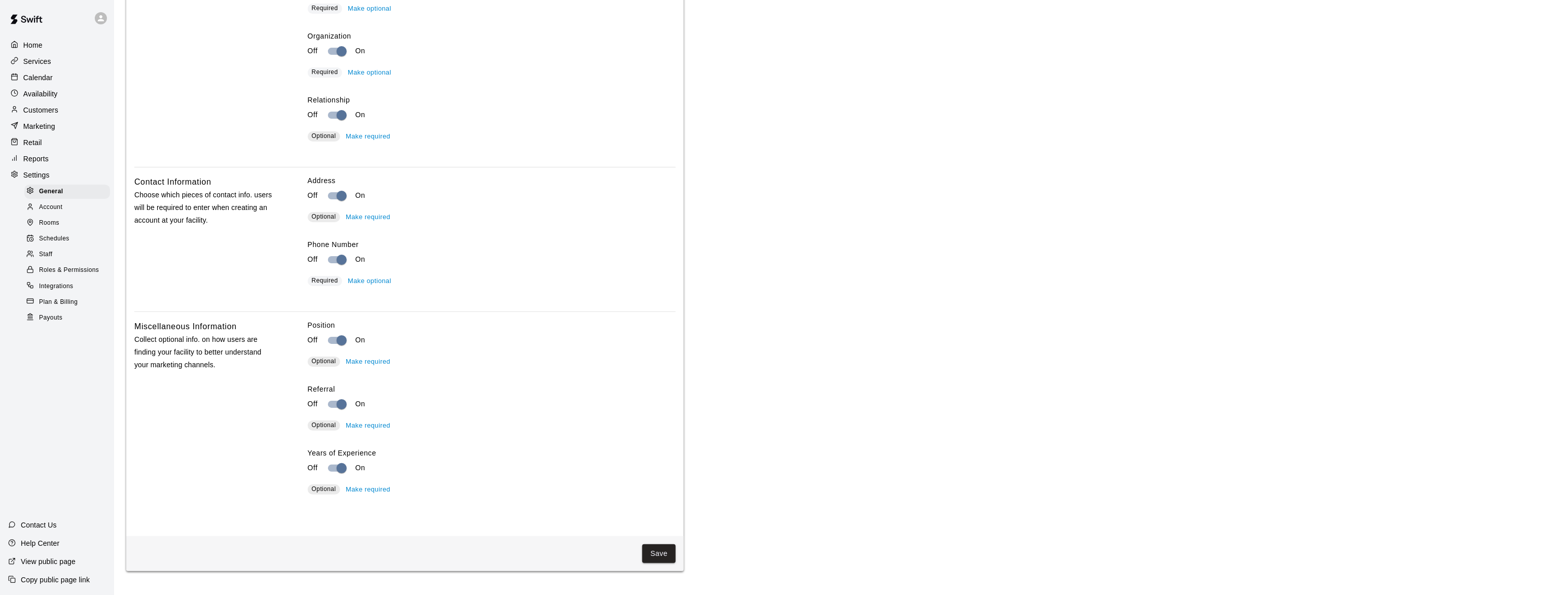
click at [43, 110] on p "Customers" at bounding box center [41, 110] width 35 height 10
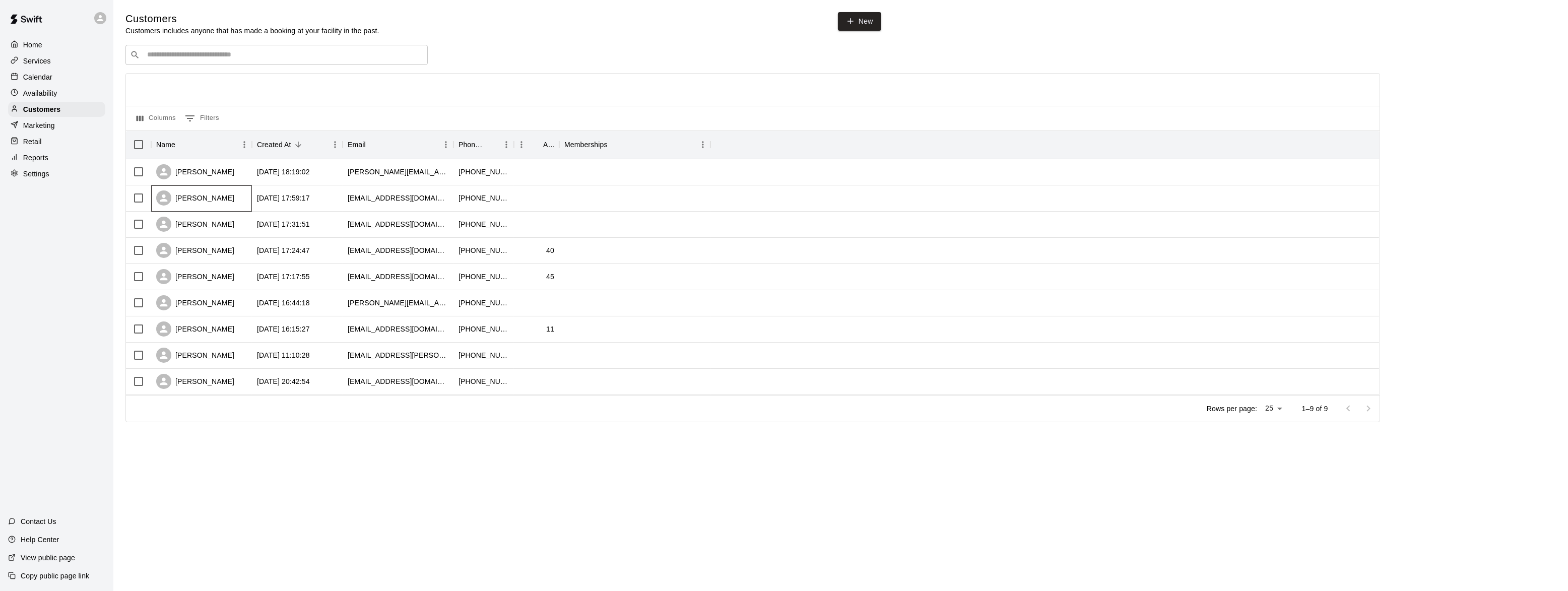
click at [195, 200] on div "Sarah Allen" at bounding box center [195, 198] width 78 height 15
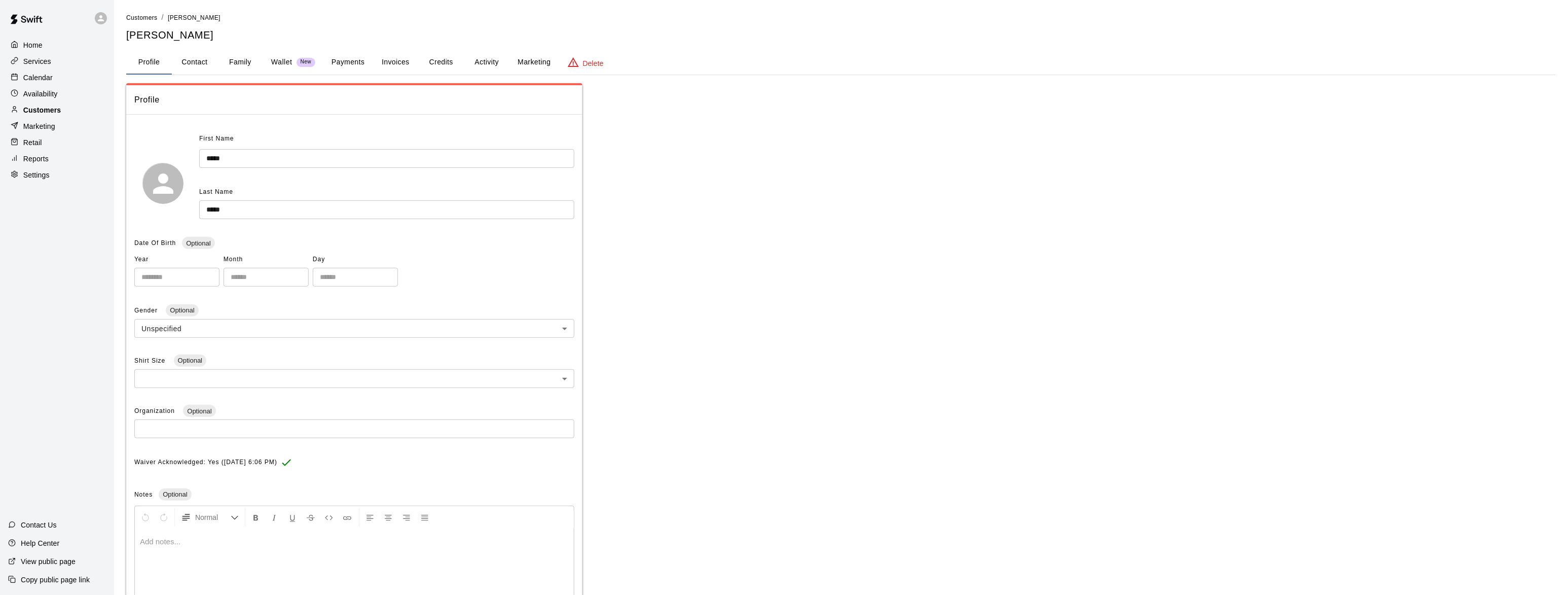
click at [35, 110] on p "Customers" at bounding box center [42, 110] width 38 height 10
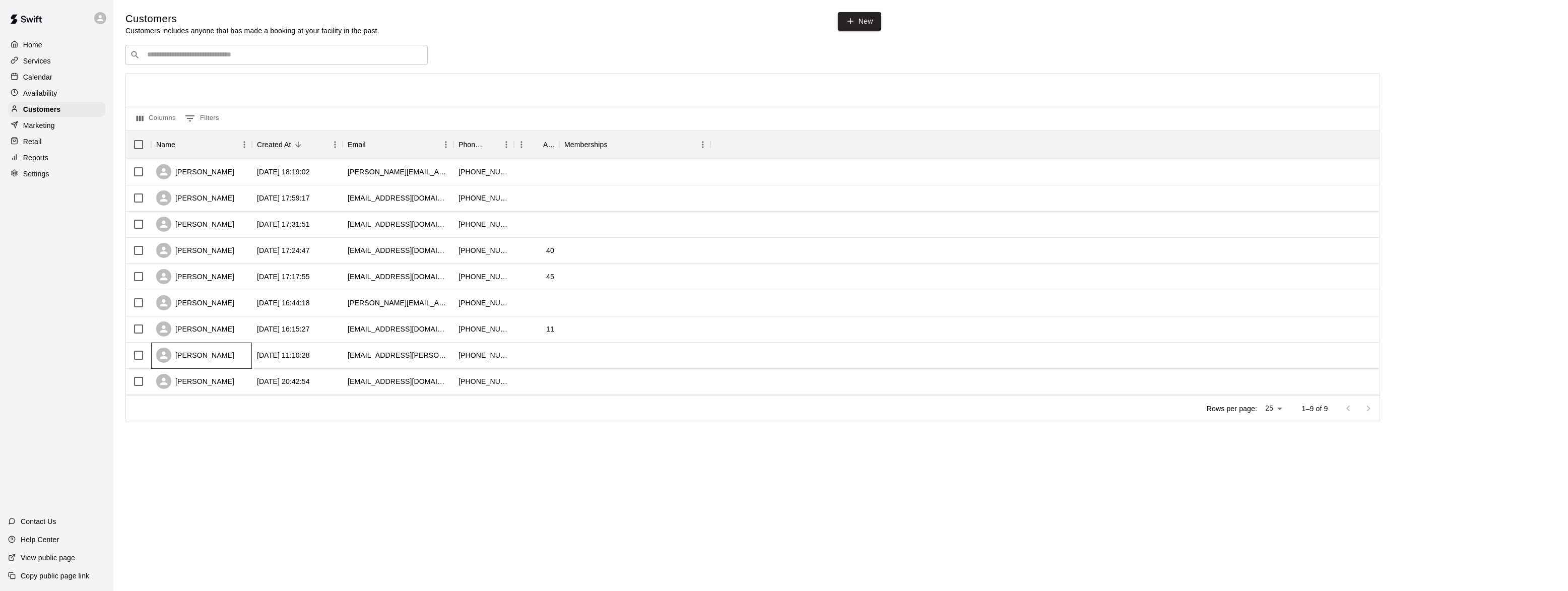
click at [194, 358] on div "Rylan Pranger" at bounding box center [195, 355] width 78 height 15
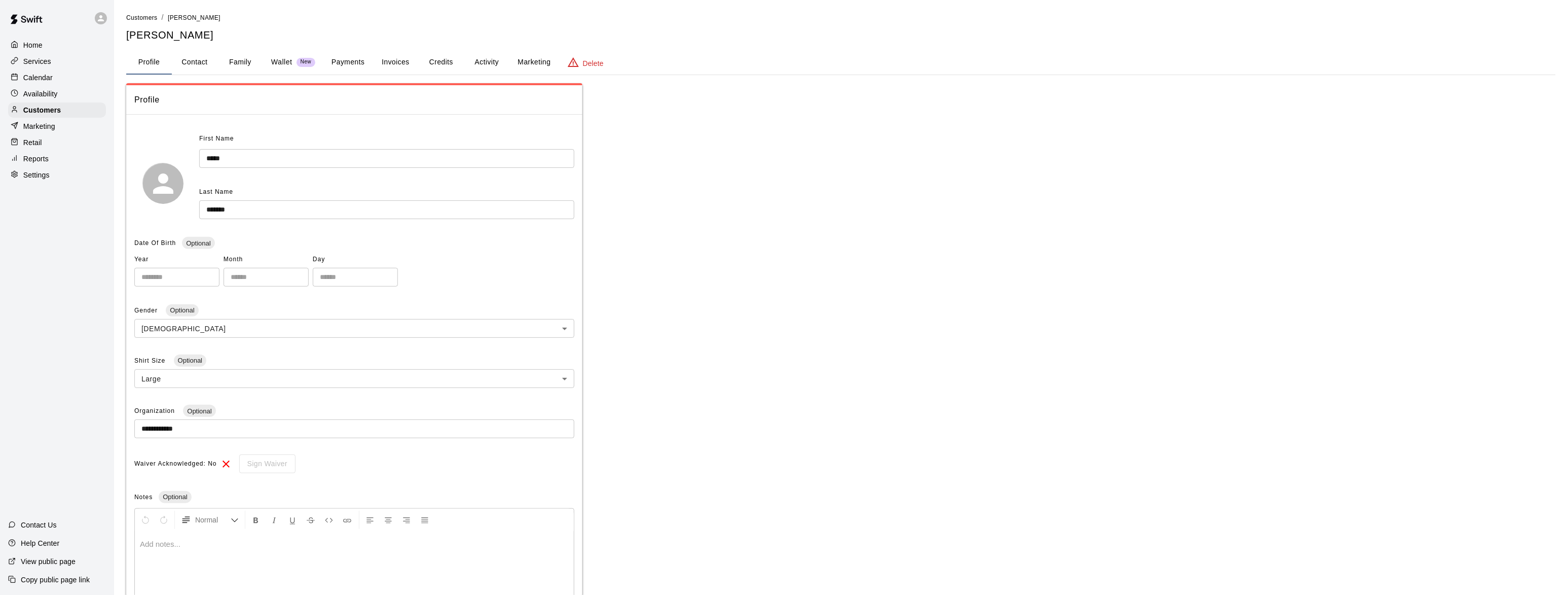
click at [238, 56] on button "Family" at bounding box center [240, 62] width 46 height 25
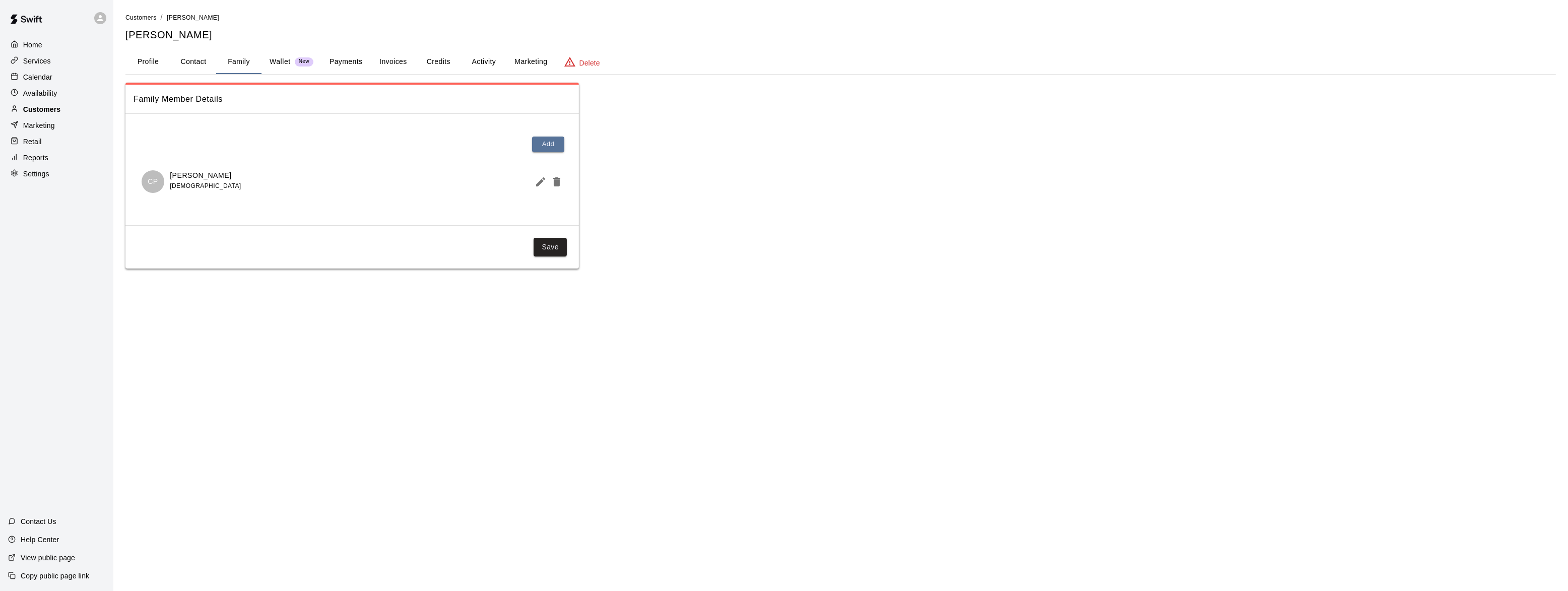
click at [27, 107] on p "Customers" at bounding box center [42, 109] width 37 height 10
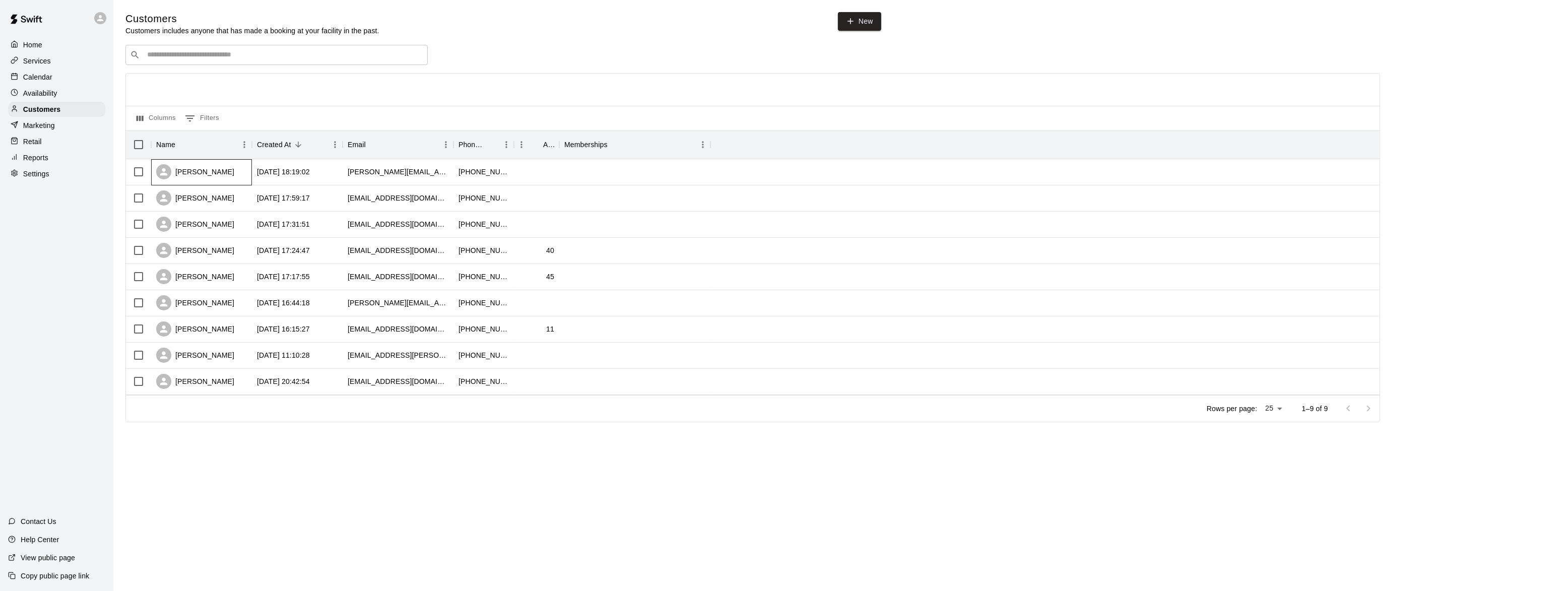
click at [178, 167] on div "Leslie Berger" at bounding box center [195, 171] width 78 height 15
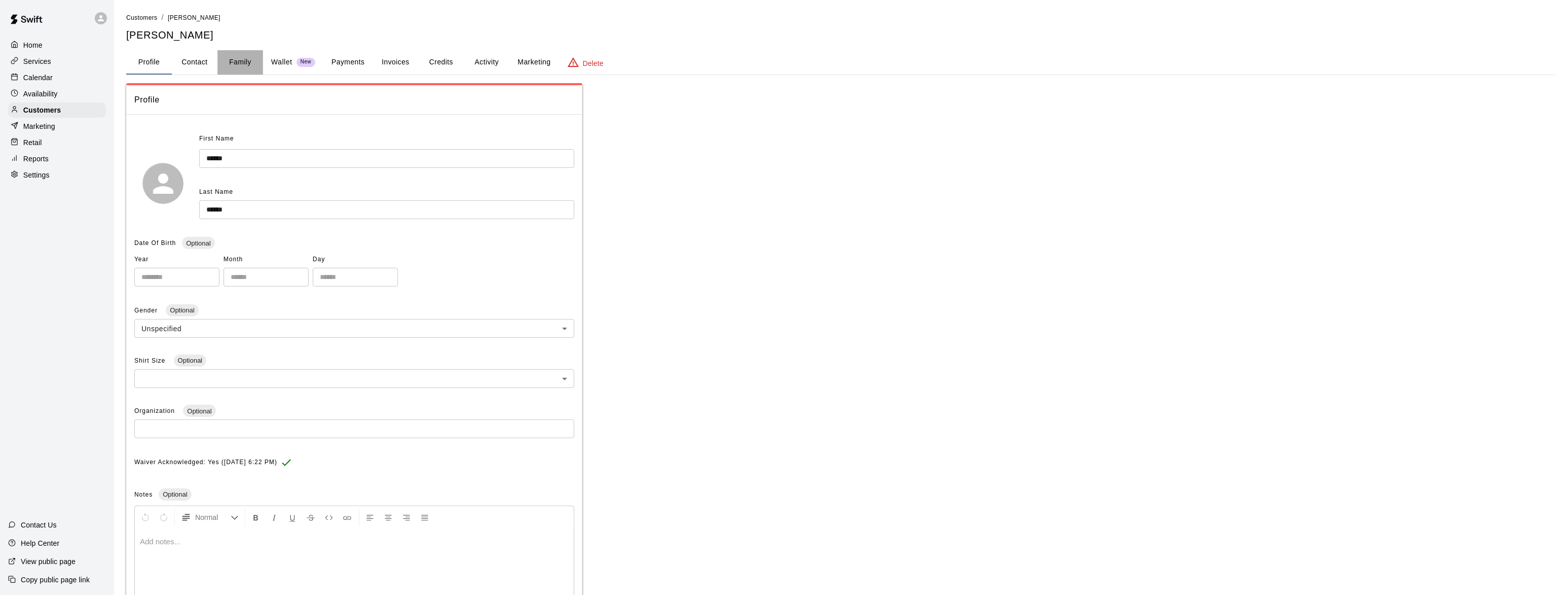
click at [232, 61] on button "Family" at bounding box center [240, 62] width 46 height 25
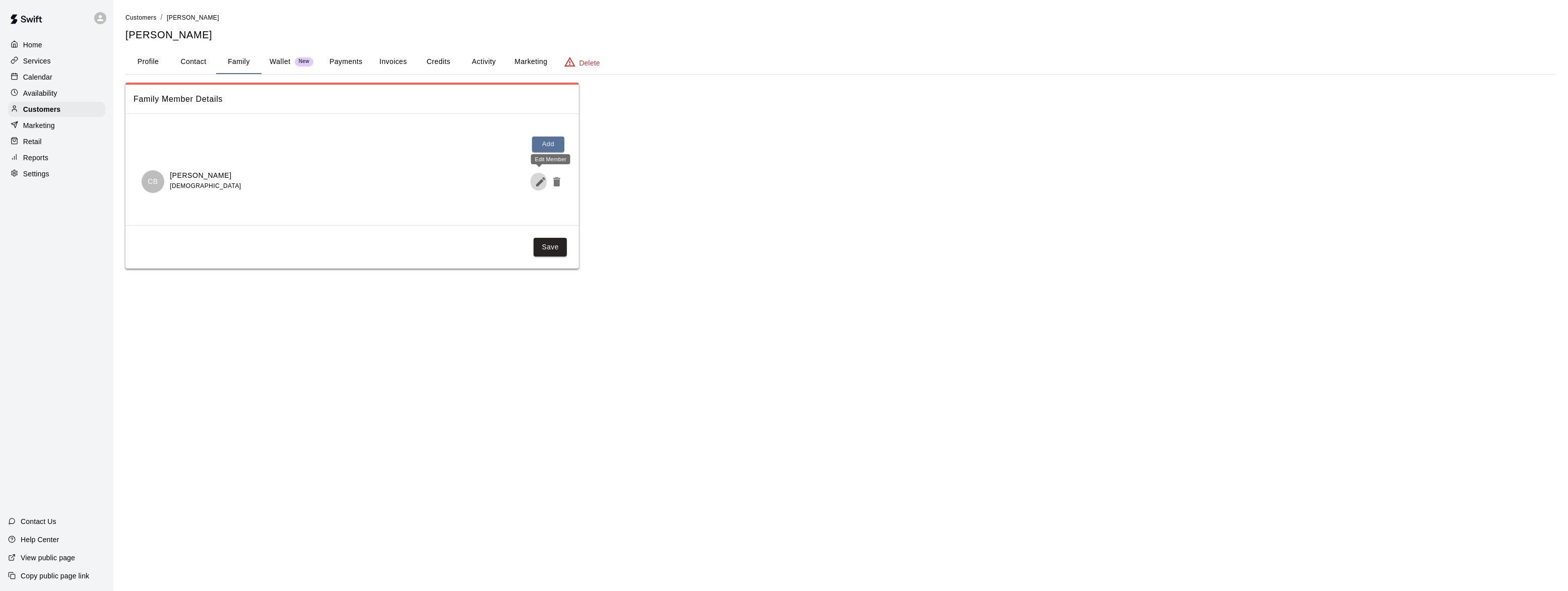
click at [537, 181] on icon "Edit Member" at bounding box center [540, 181] width 12 height 12
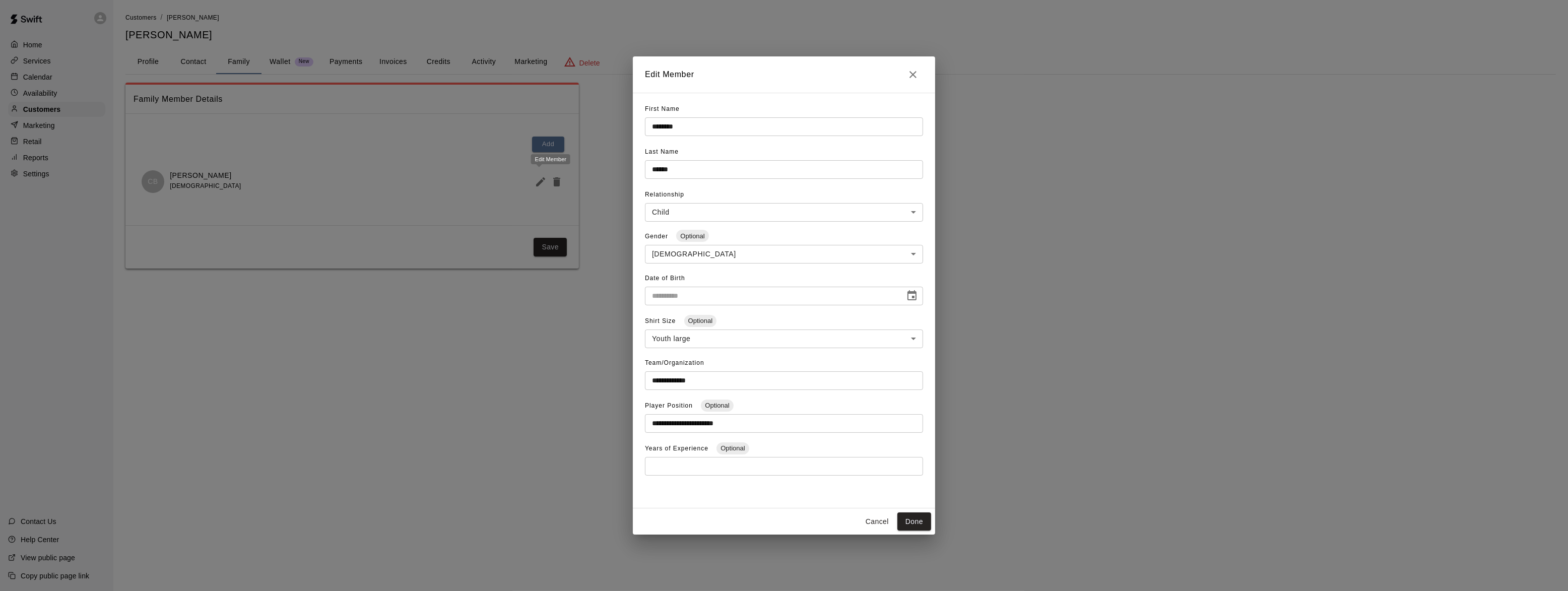
type input "**********"
click at [914, 71] on icon "Close" at bounding box center [912, 74] width 12 height 12
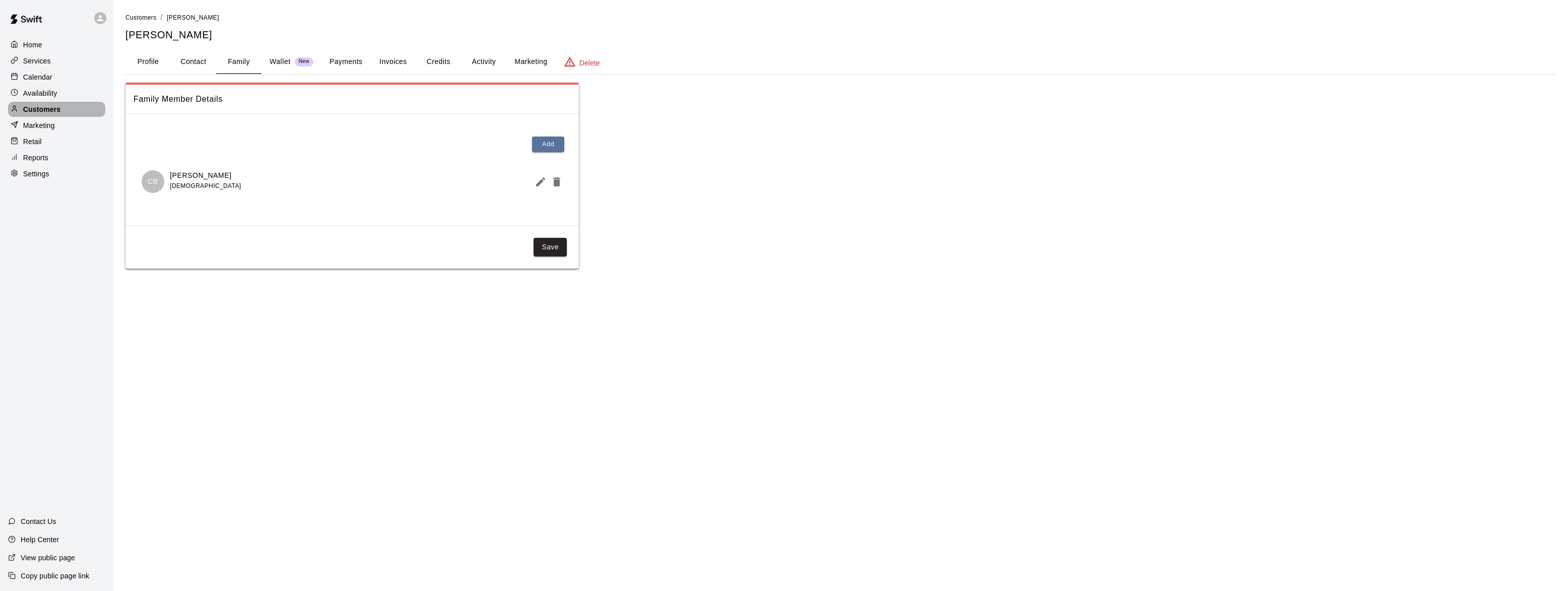
click at [35, 113] on p "Customers" at bounding box center [42, 109] width 37 height 10
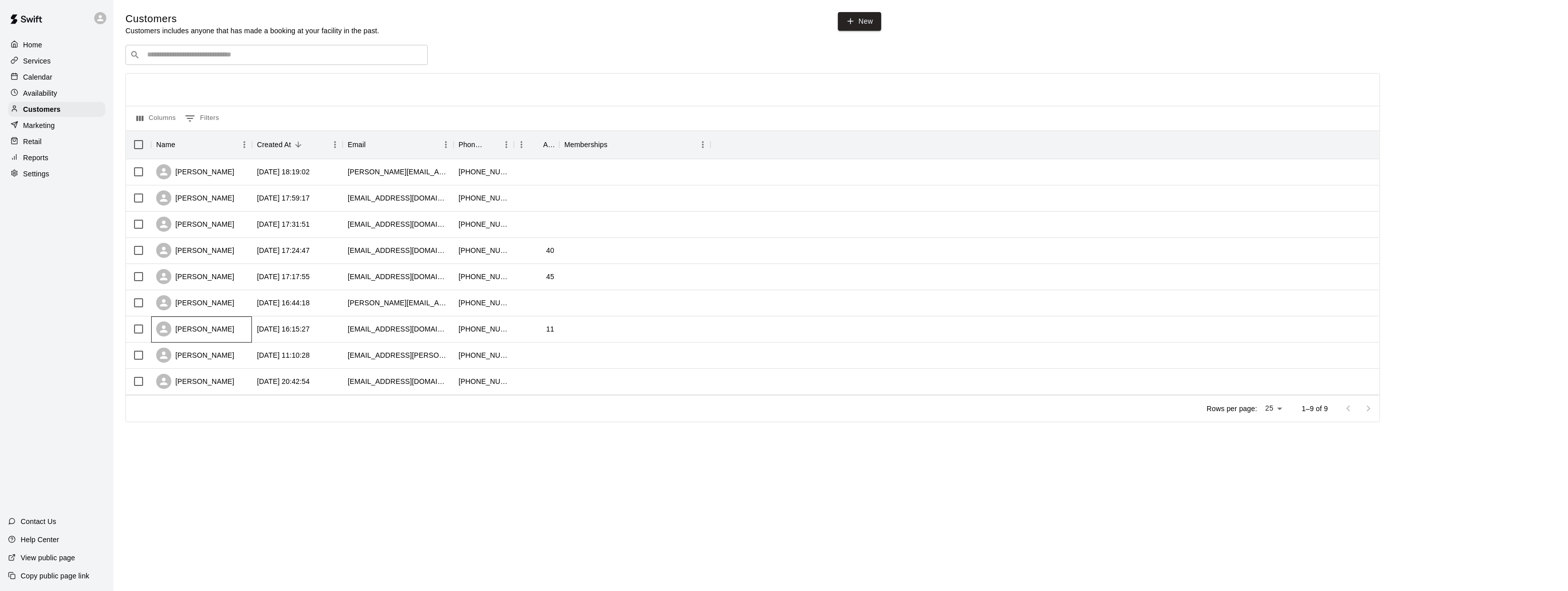
click at [196, 333] on div "Jack Hoyle" at bounding box center [195, 329] width 78 height 15
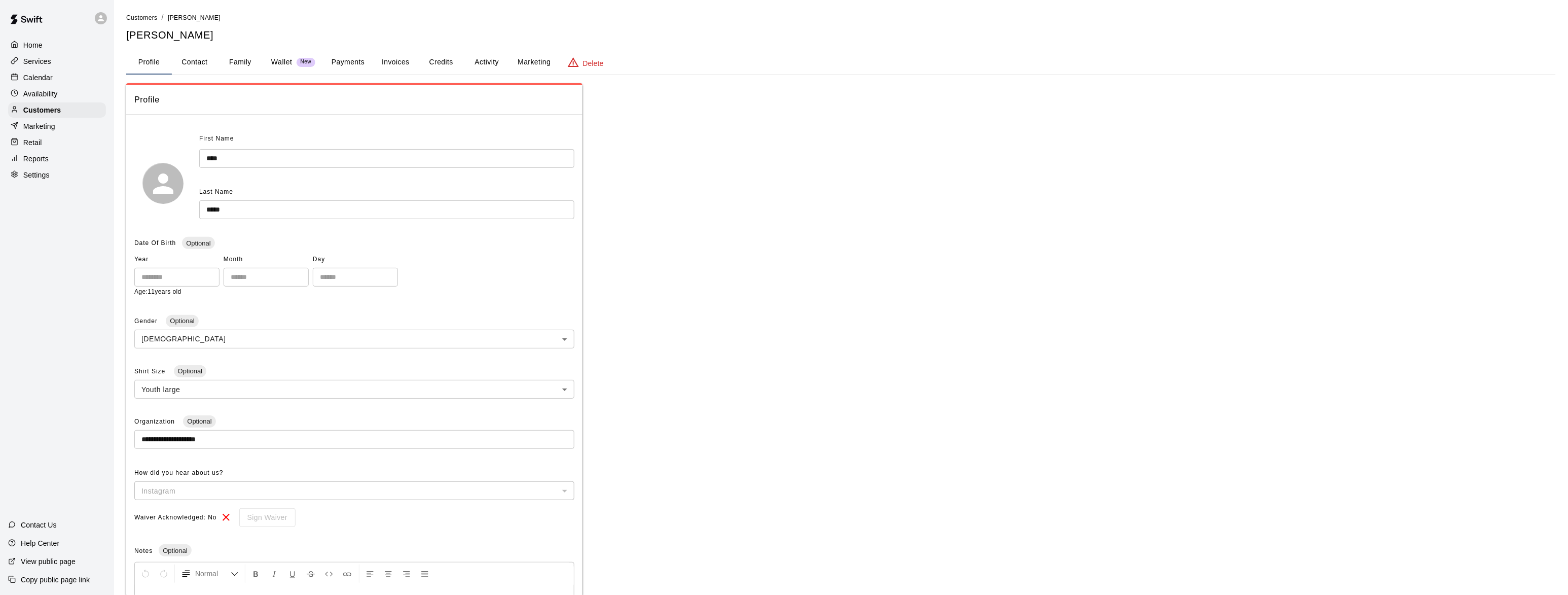
click at [243, 60] on button "Family" at bounding box center [240, 62] width 46 height 25
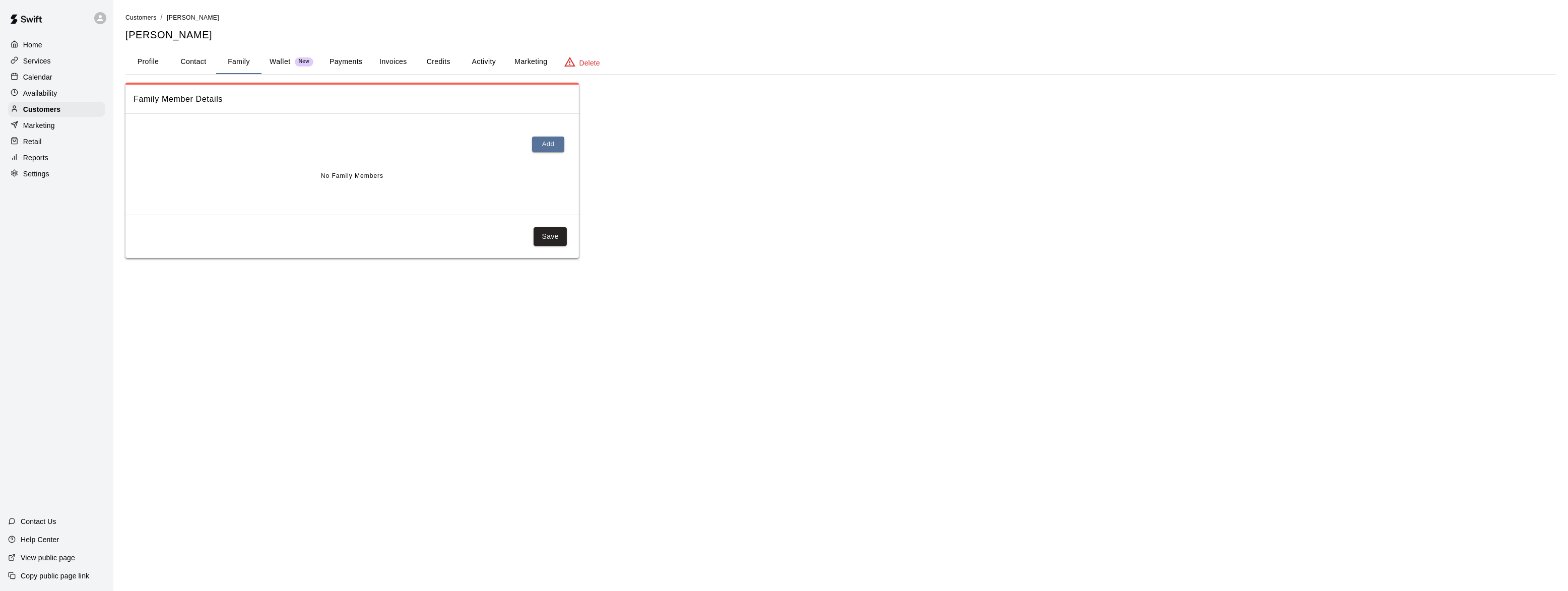
click at [151, 60] on button "Profile" at bounding box center [148, 62] width 45 height 24
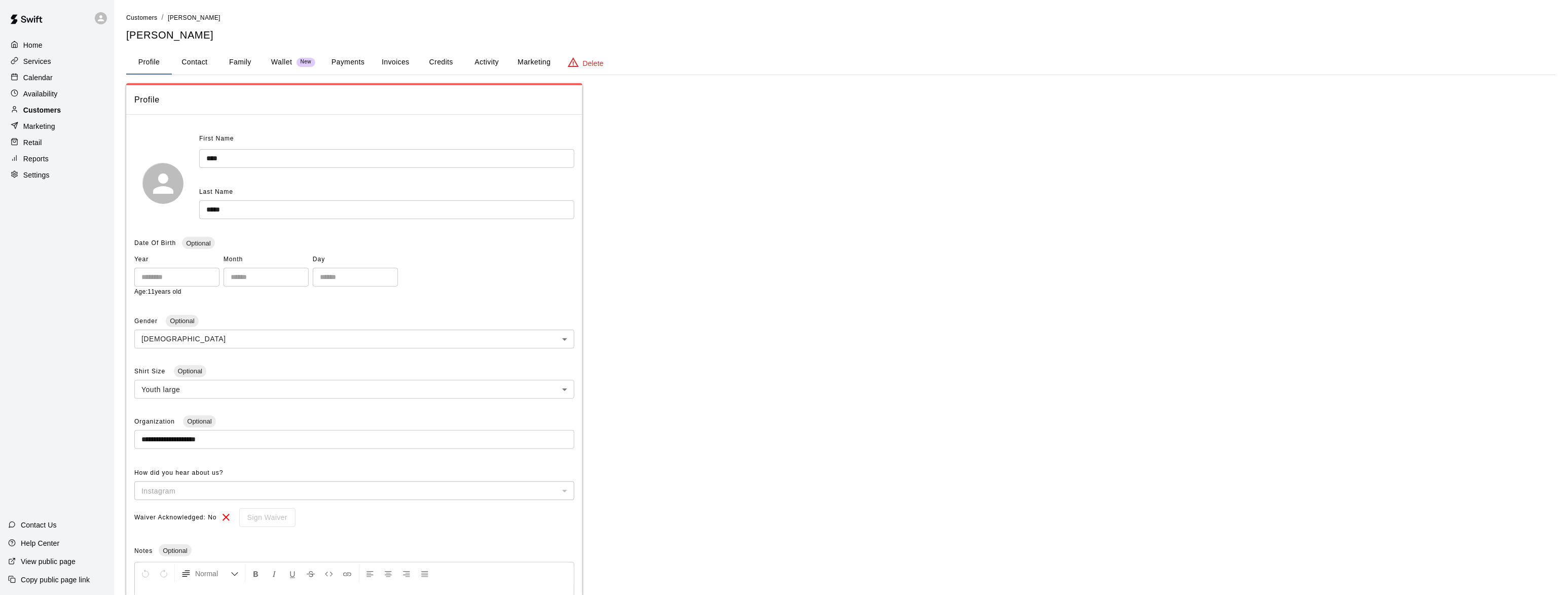
click at [41, 112] on p "Customers" at bounding box center [42, 110] width 38 height 10
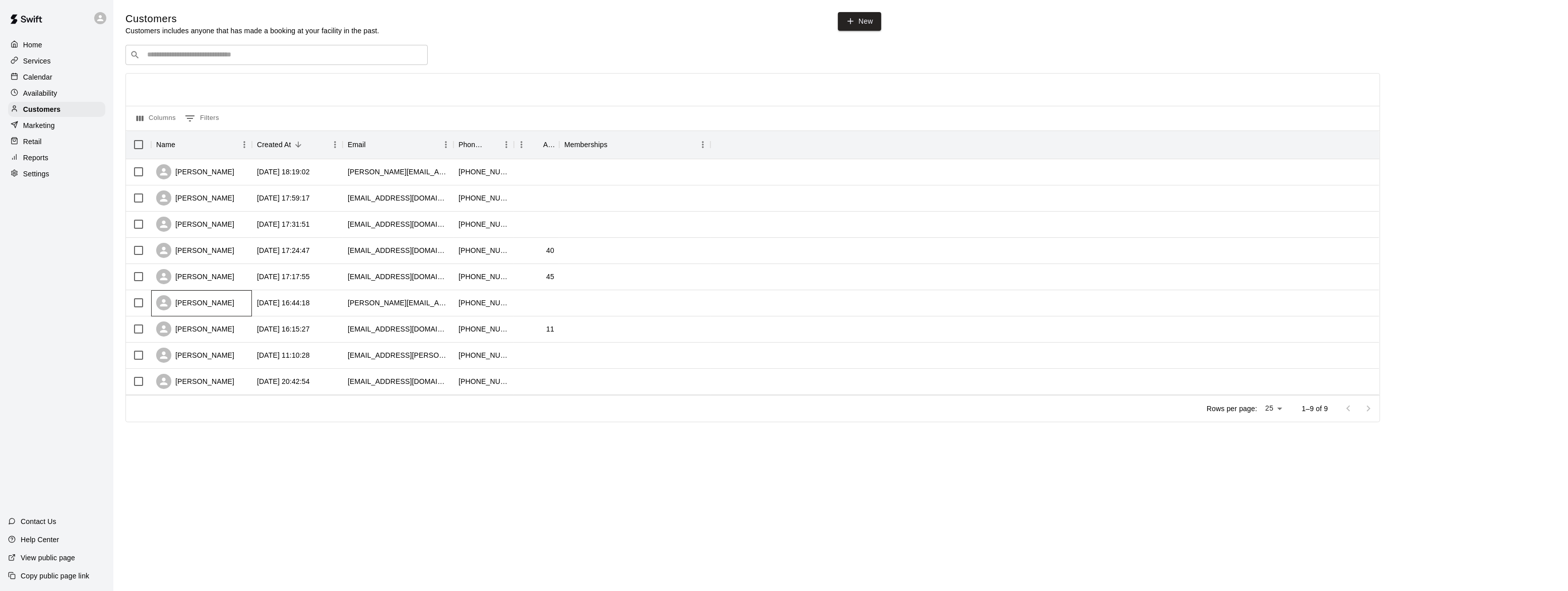
click at [202, 300] on div "Shaun Miller" at bounding box center [195, 302] width 78 height 15
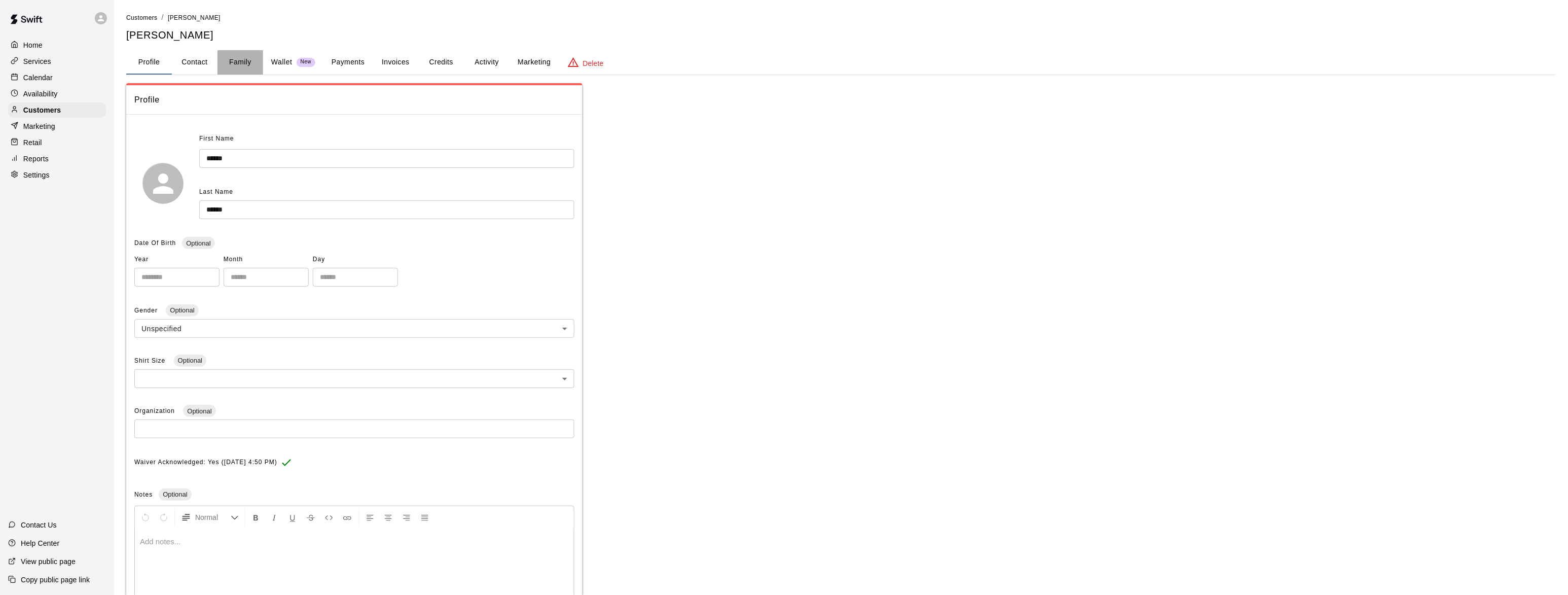
click at [237, 65] on button "Family" at bounding box center [240, 62] width 46 height 25
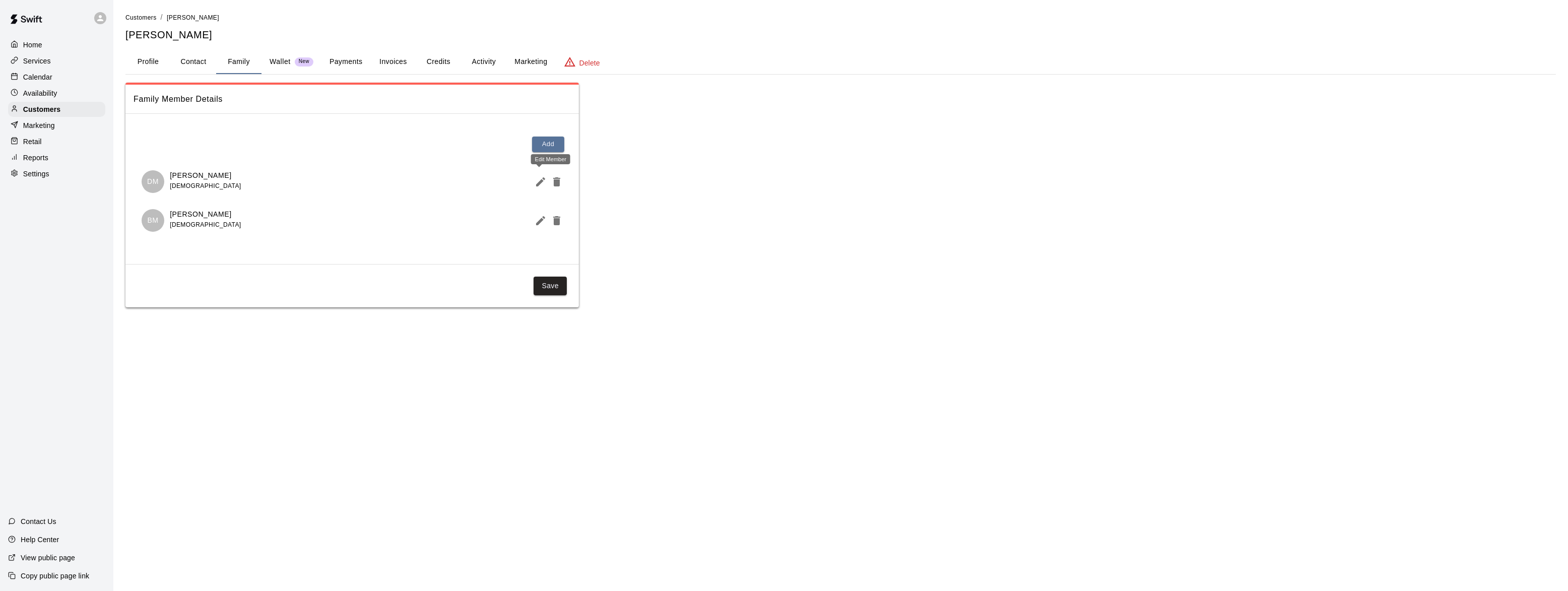
click at [544, 184] on icon "Edit Member" at bounding box center [540, 181] width 12 height 12
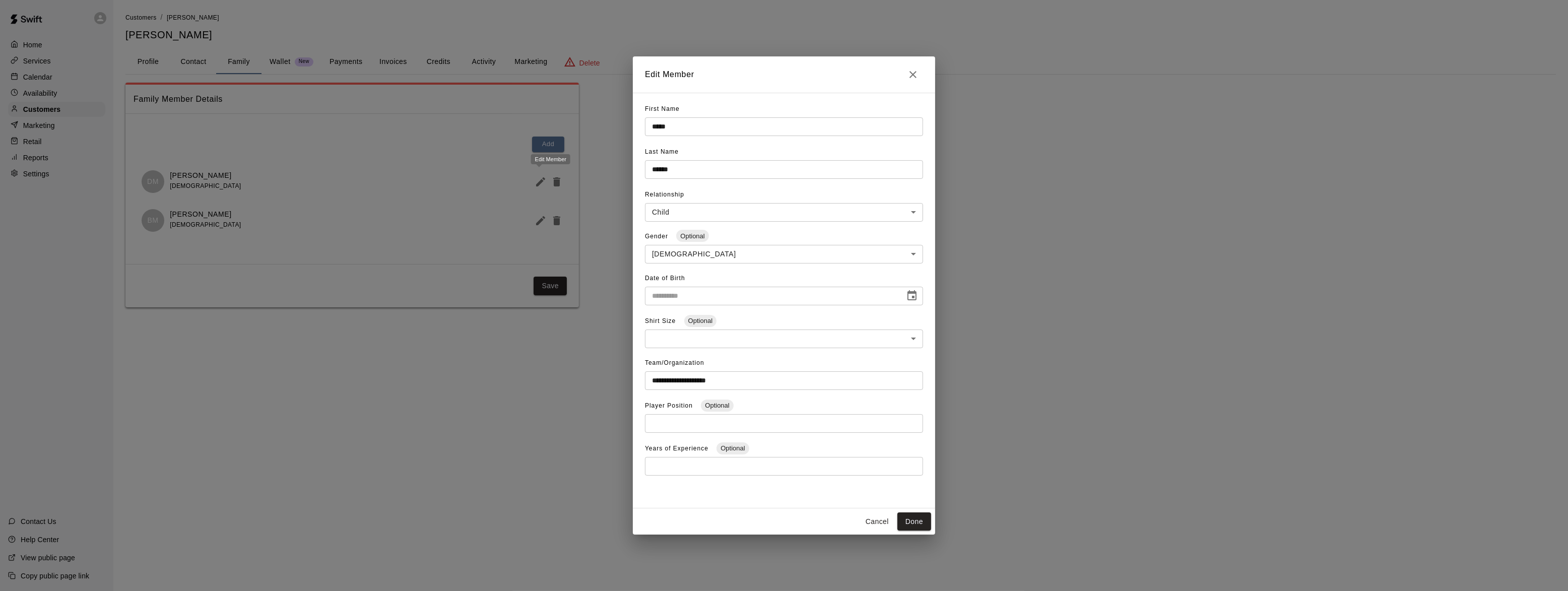
type input "**********"
click at [913, 74] on icon "Close" at bounding box center [913, 75] width 7 height 7
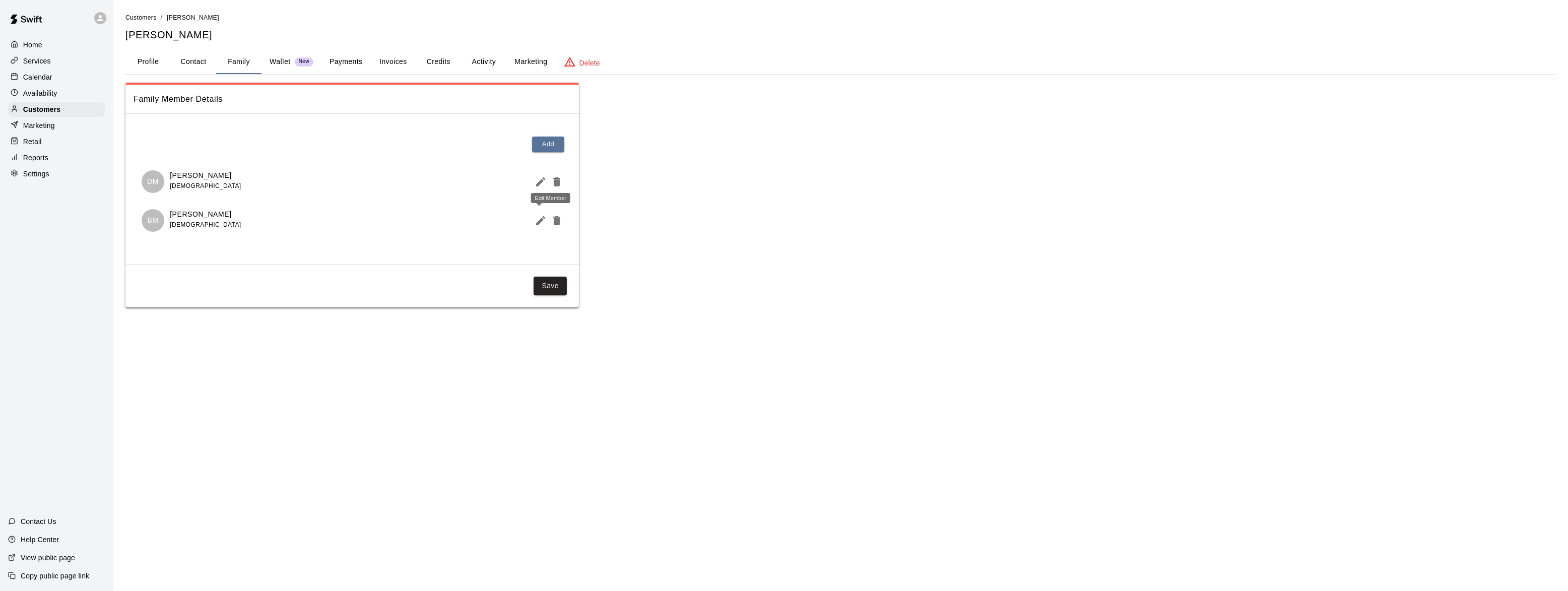
click at [538, 222] on icon "Edit Member" at bounding box center [540, 220] width 9 height 9
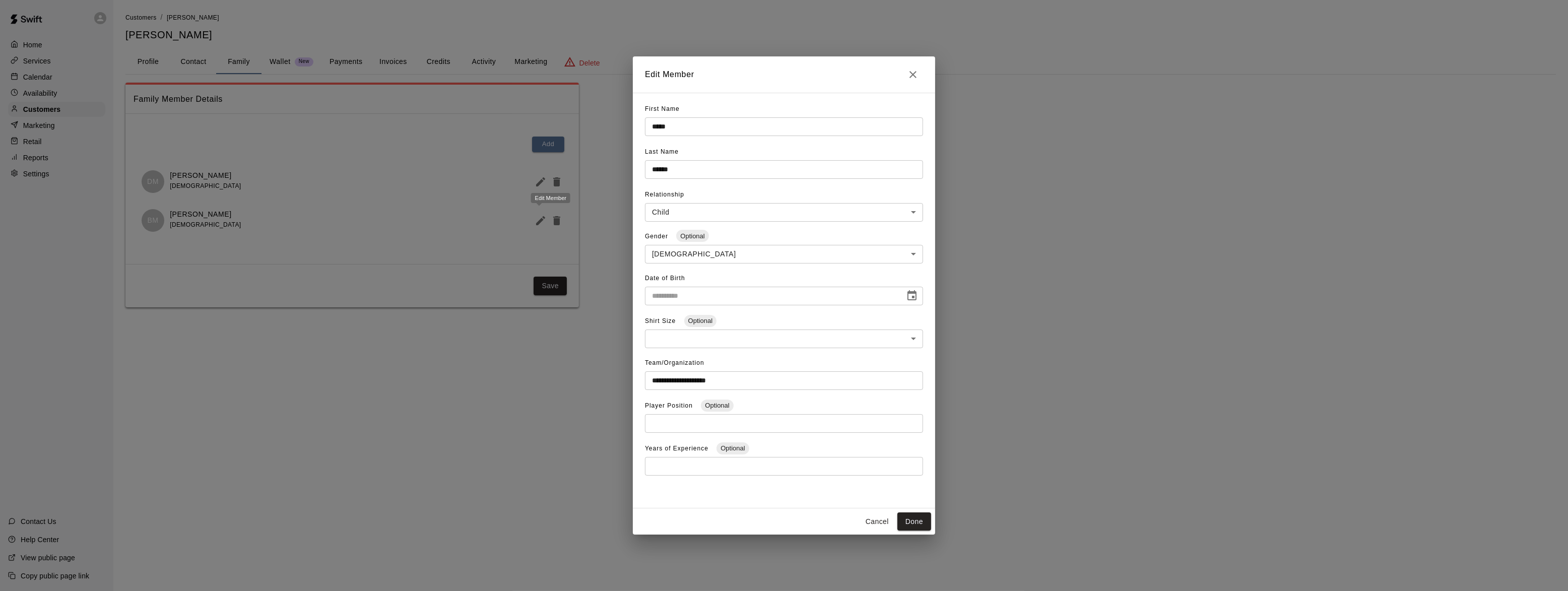
type input "**********"
click at [907, 71] on icon "Close" at bounding box center [912, 74] width 12 height 12
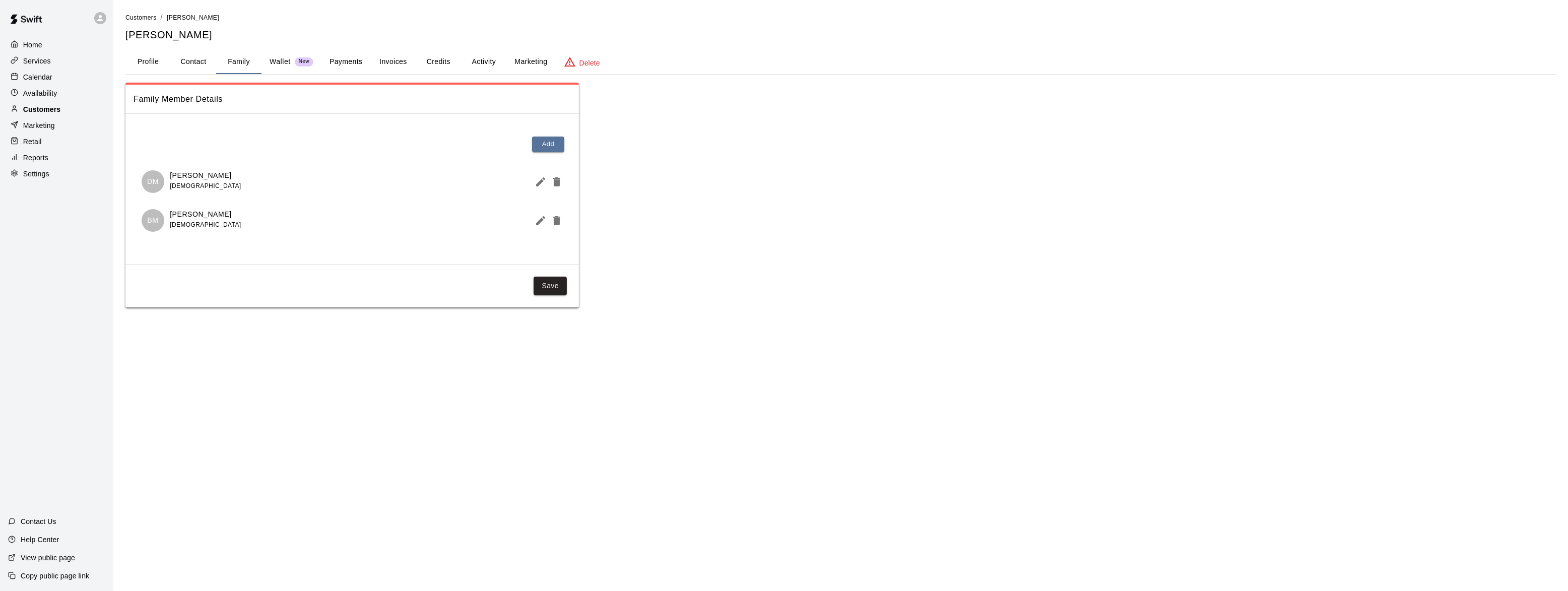
click at [37, 109] on p "Customers" at bounding box center [42, 109] width 37 height 10
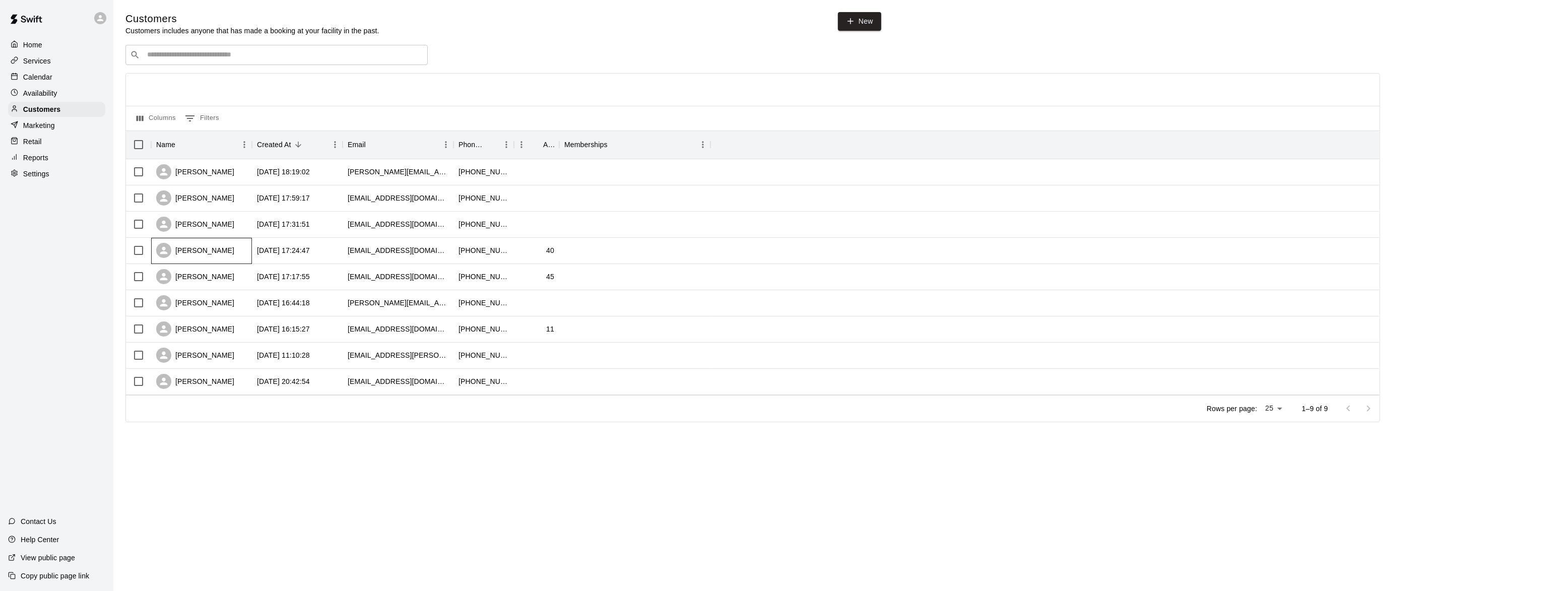
click at [184, 251] on div "Jeff Binkley" at bounding box center [195, 250] width 78 height 15
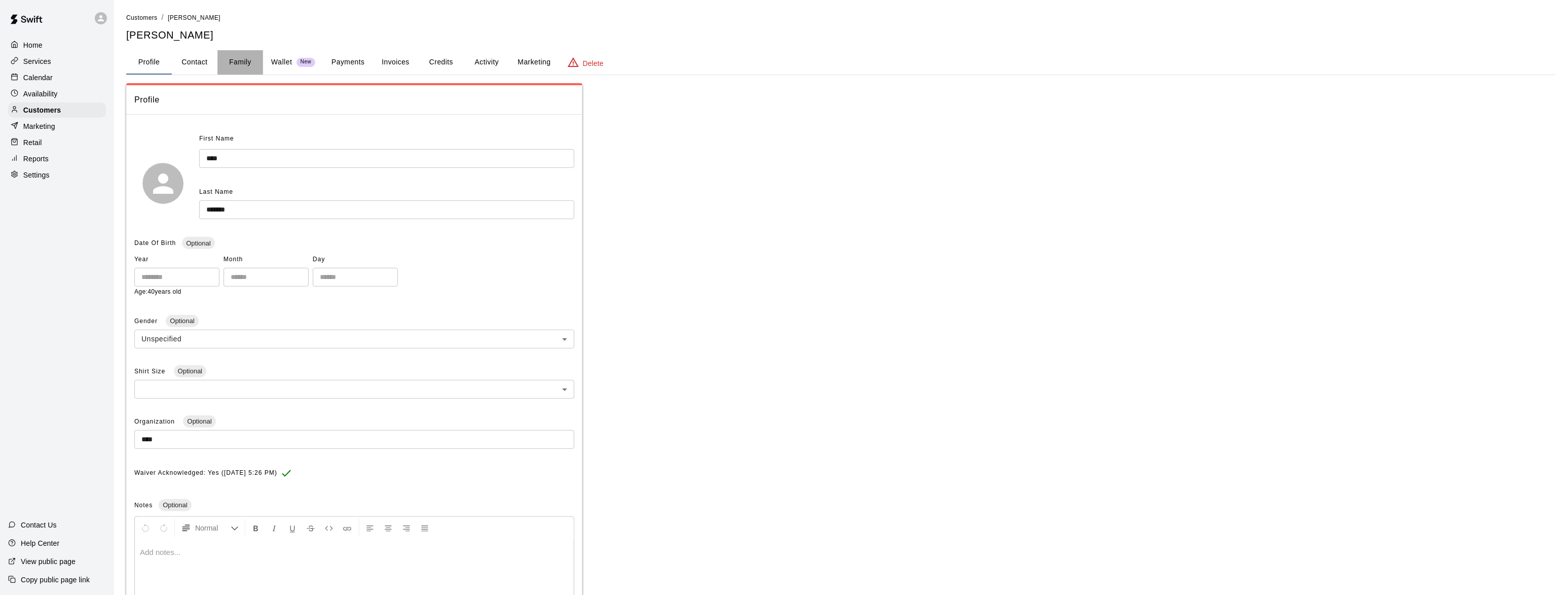
click at [230, 59] on button "Family" at bounding box center [240, 62] width 46 height 25
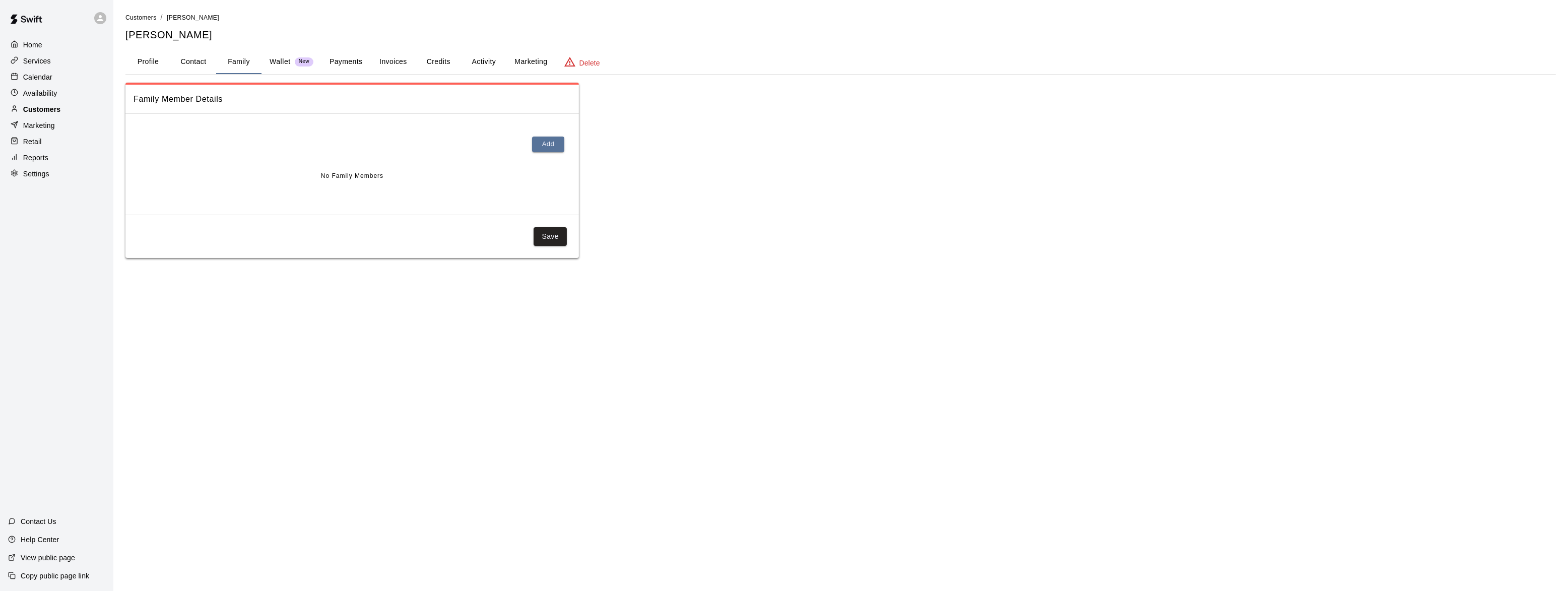
click at [41, 112] on p "Customers" at bounding box center [42, 109] width 37 height 10
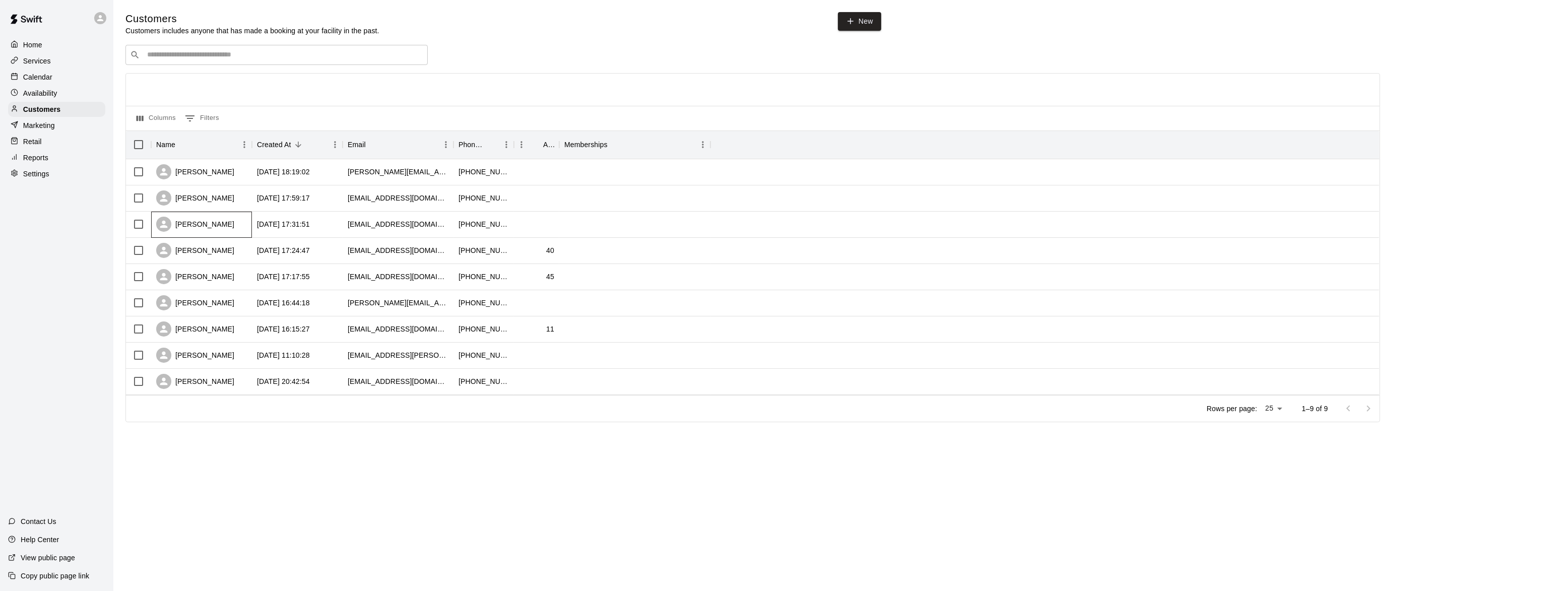
click at [186, 225] on div "Danielle Gilroy" at bounding box center [195, 224] width 78 height 15
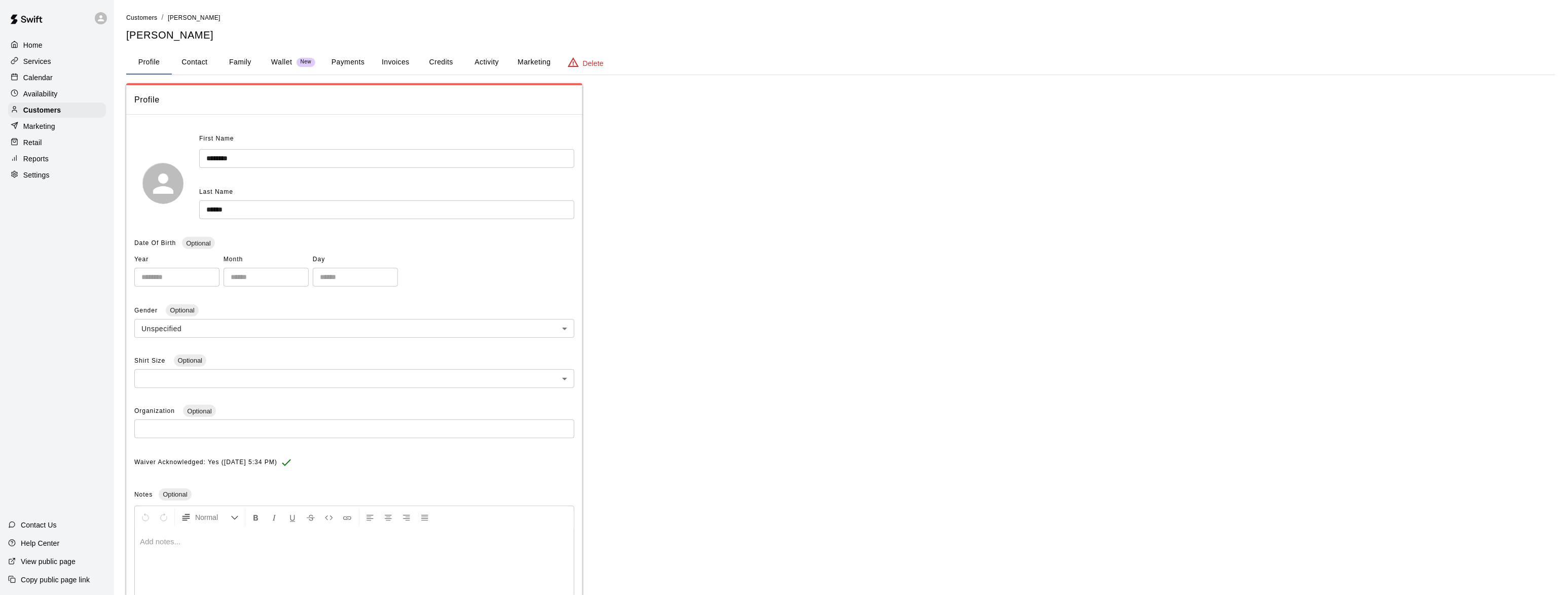
click at [238, 58] on button "Family" at bounding box center [240, 62] width 46 height 25
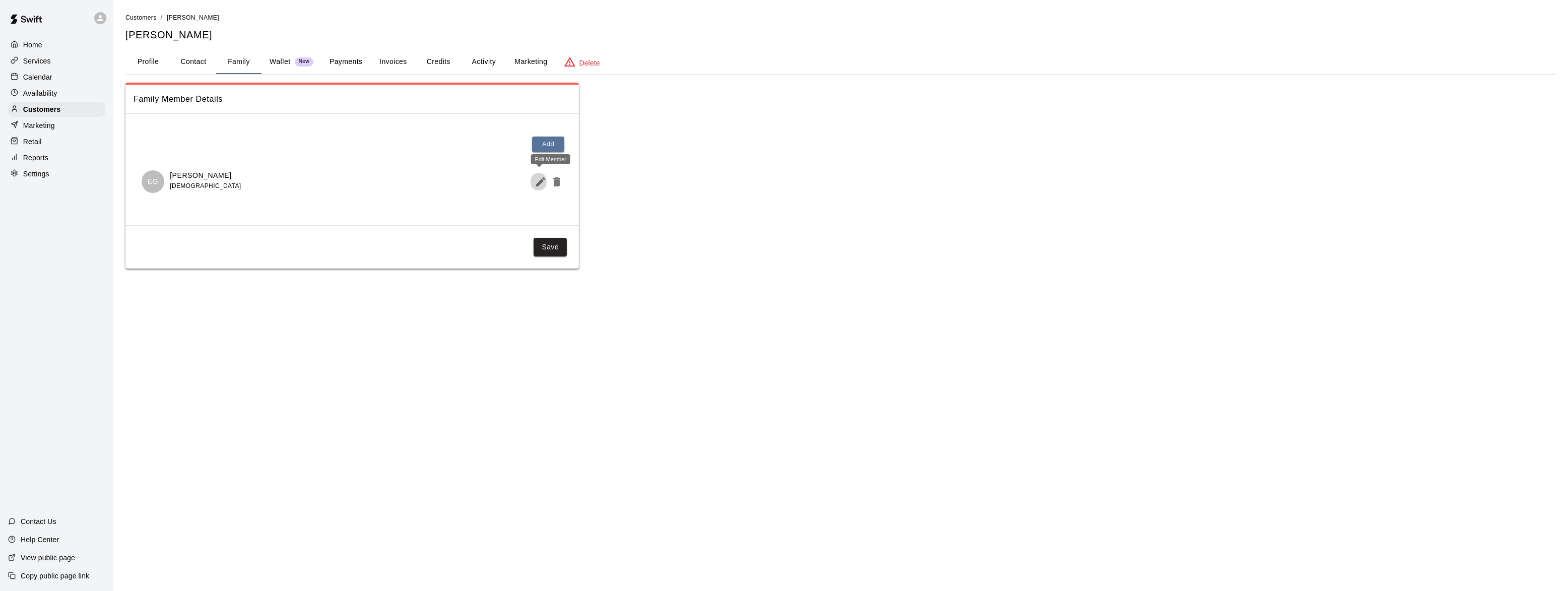
click at [538, 181] on icon "Edit Member" at bounding box center [540, 181] width 9 height 9
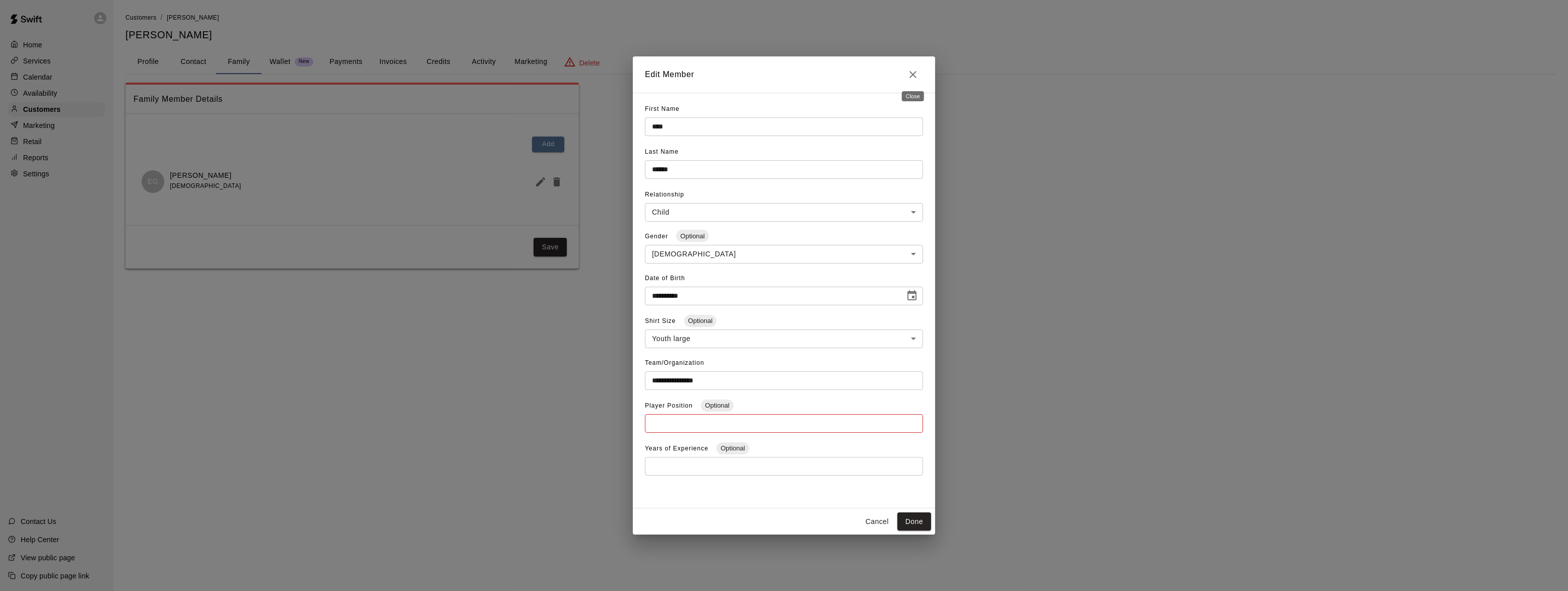
click at [913, 73] on icon "Close" at bounding box center [913, 75] width 7 height 7
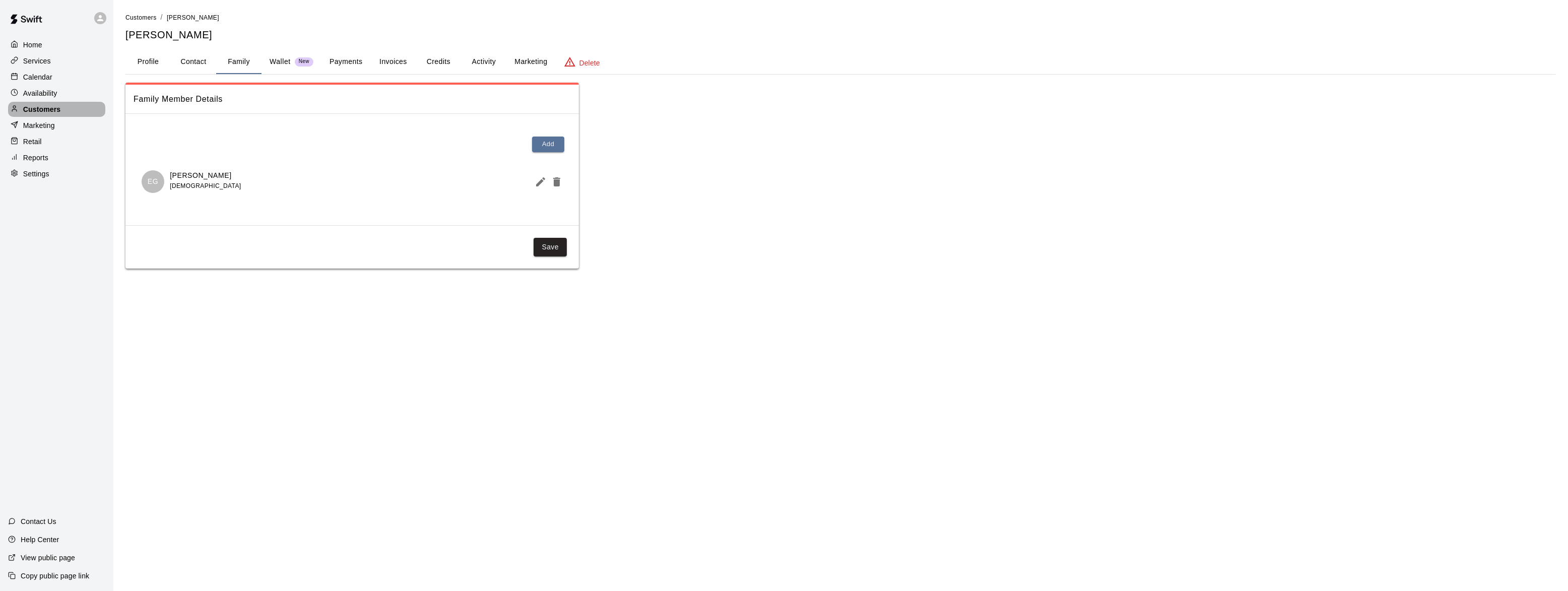
click at [36, 110] on p "Customers" at bounding box center [42, 109] width 37 height 10
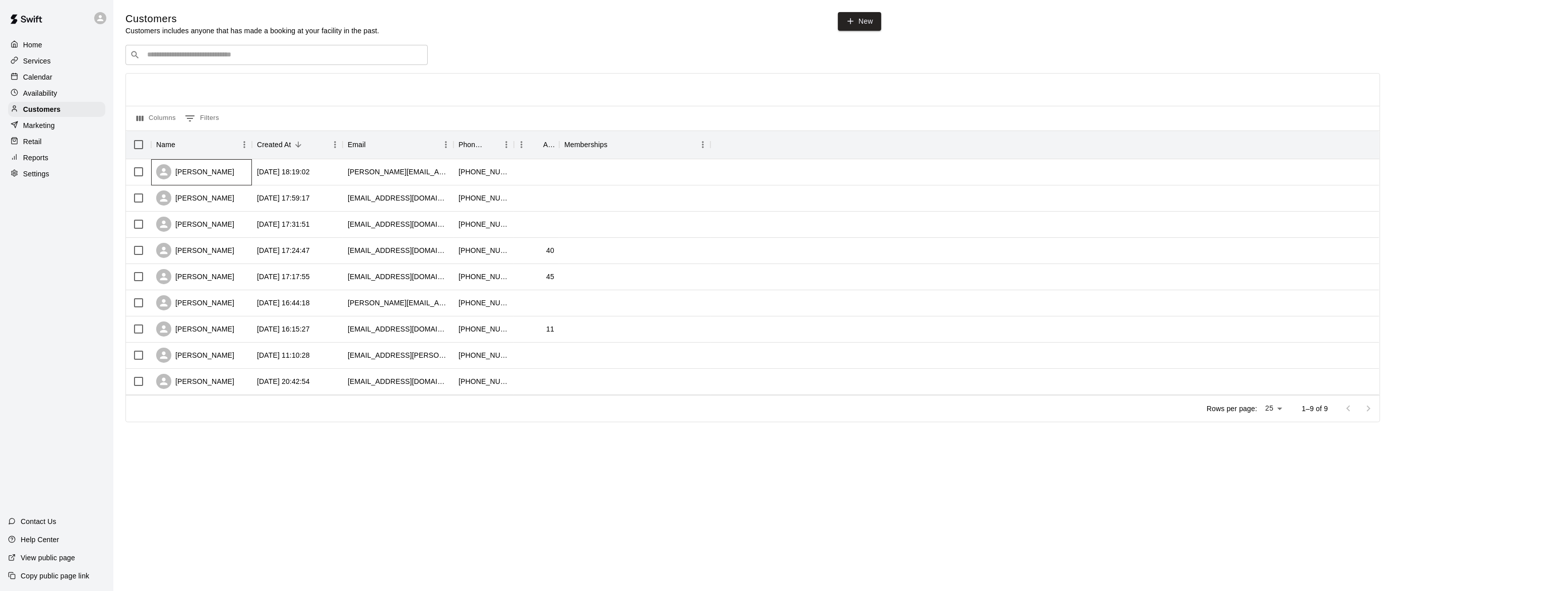
click at [191, 171] on div "Leslie Berger" at bounding box center [195, 171] width 78 height 15
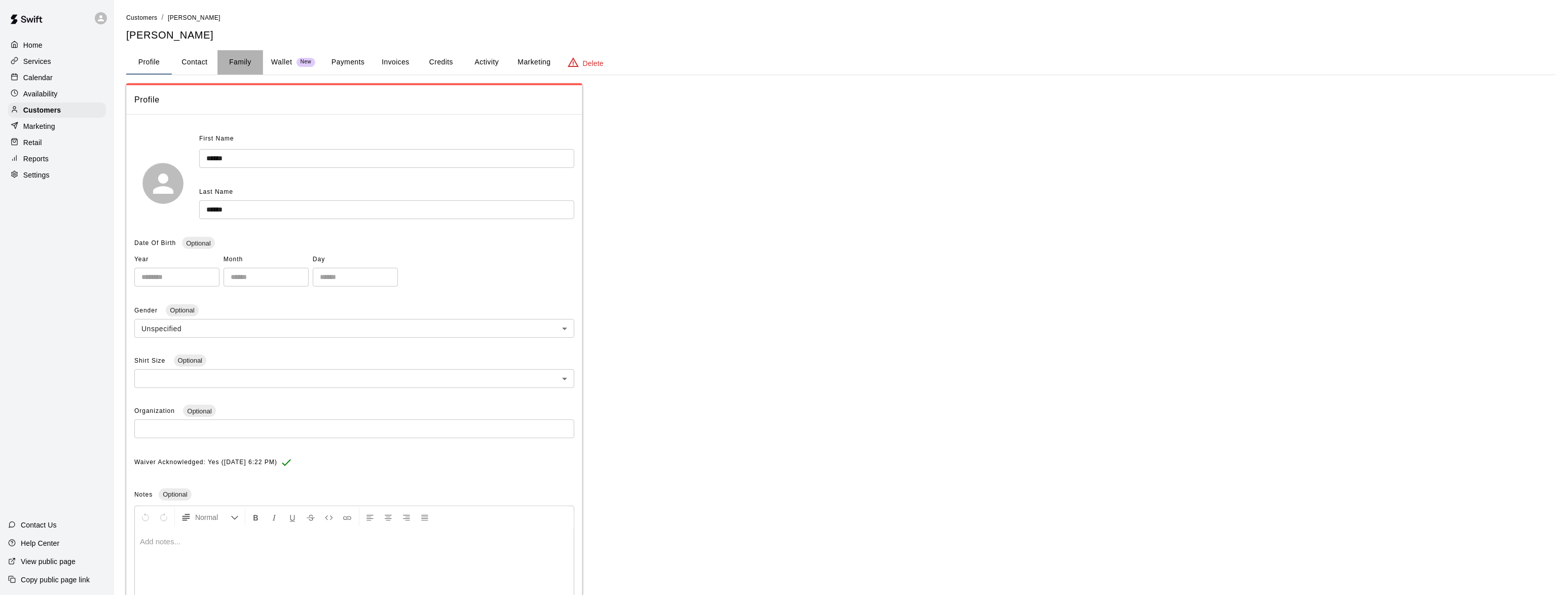
click at [238, 55] on button "Family" at bounding box center [240, 62] width 46 height 25
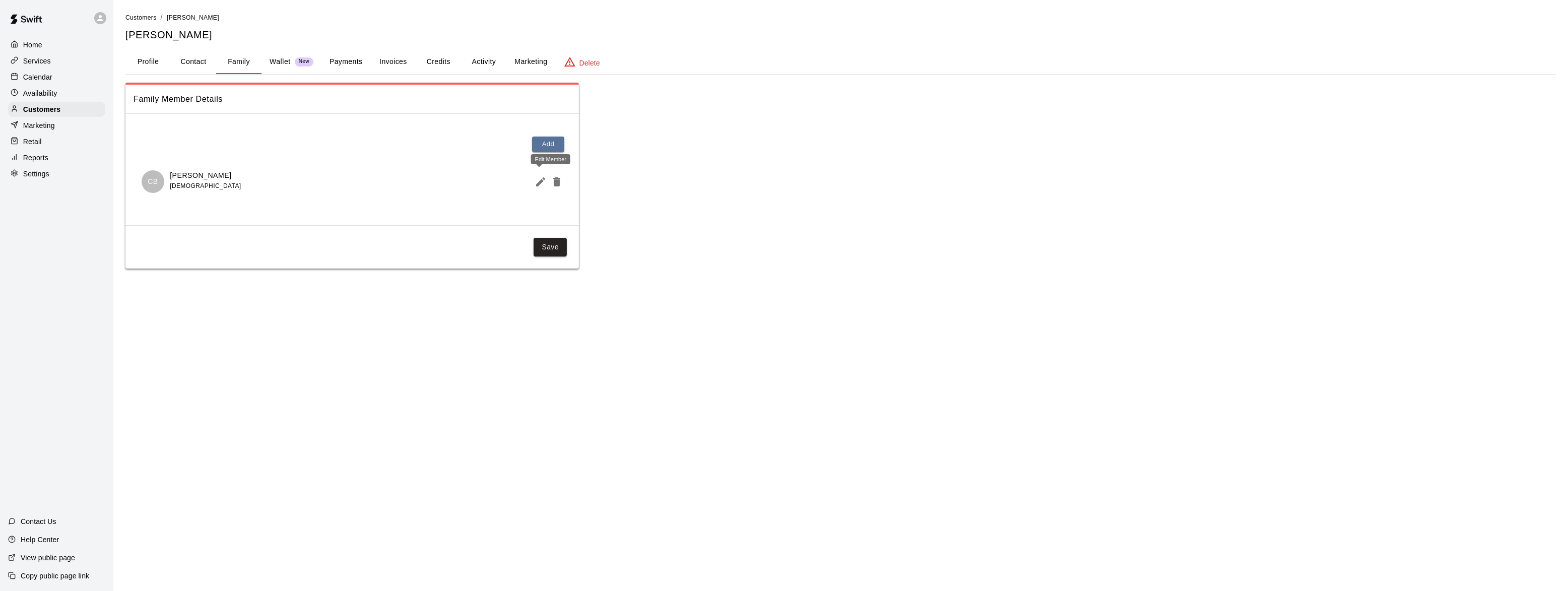
click at [533, 181] on button "Edit Member" at bounding box center [538, 182] width 16 height 20
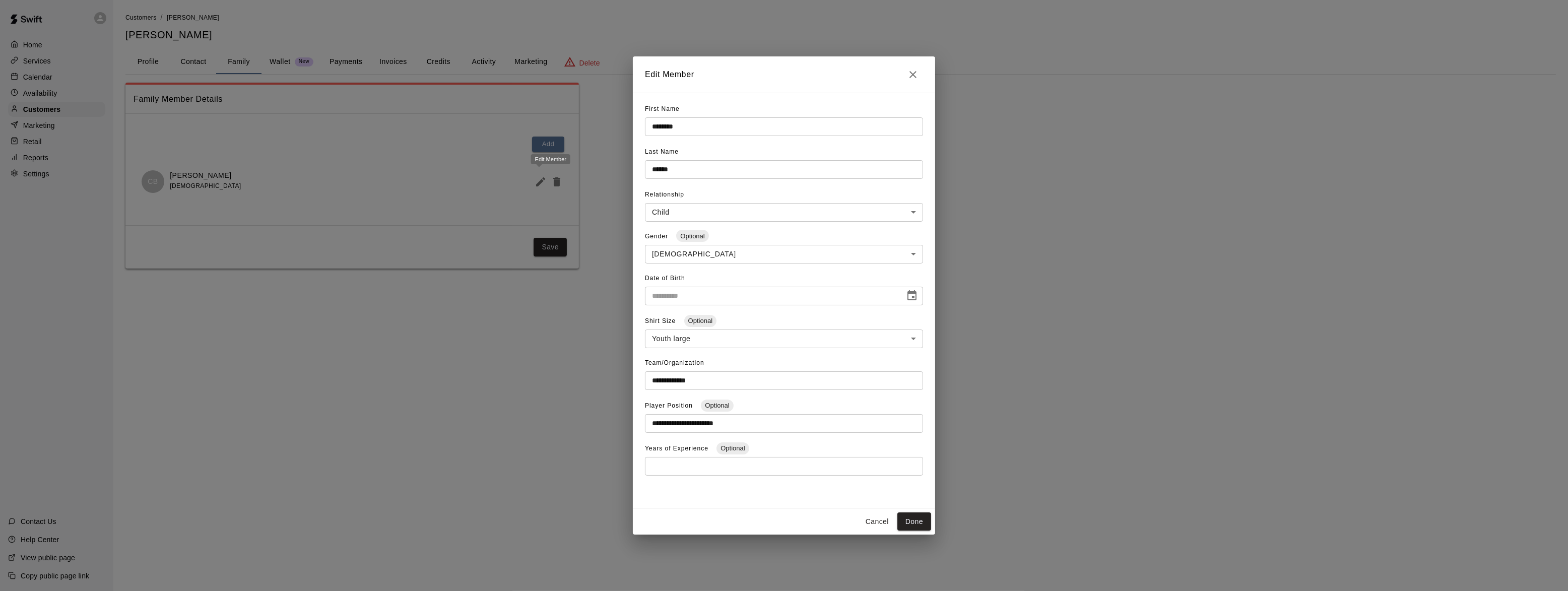
type input "**********"
click at [905, 519] on button "Done" at bounding box center [914, 522] width 34 height 19
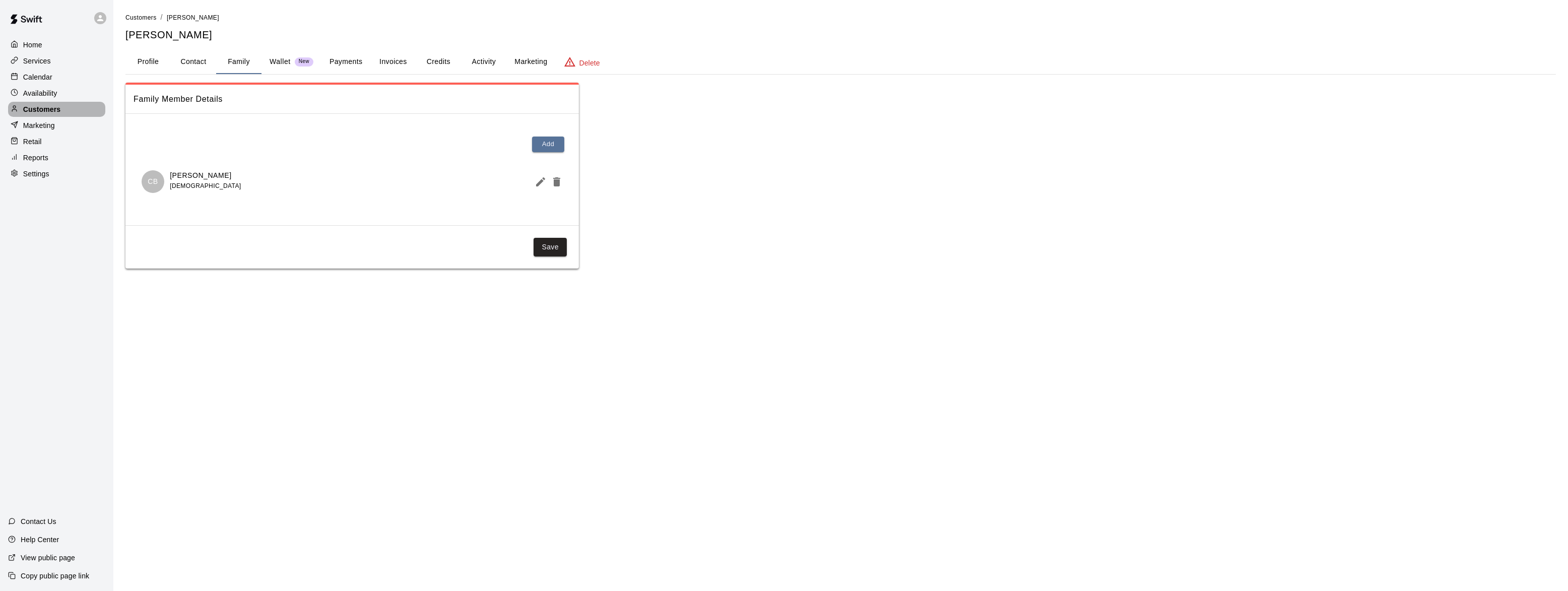
click at [35, 103] on div "Customers" at bounding box center [56, 109] width 97 height 15
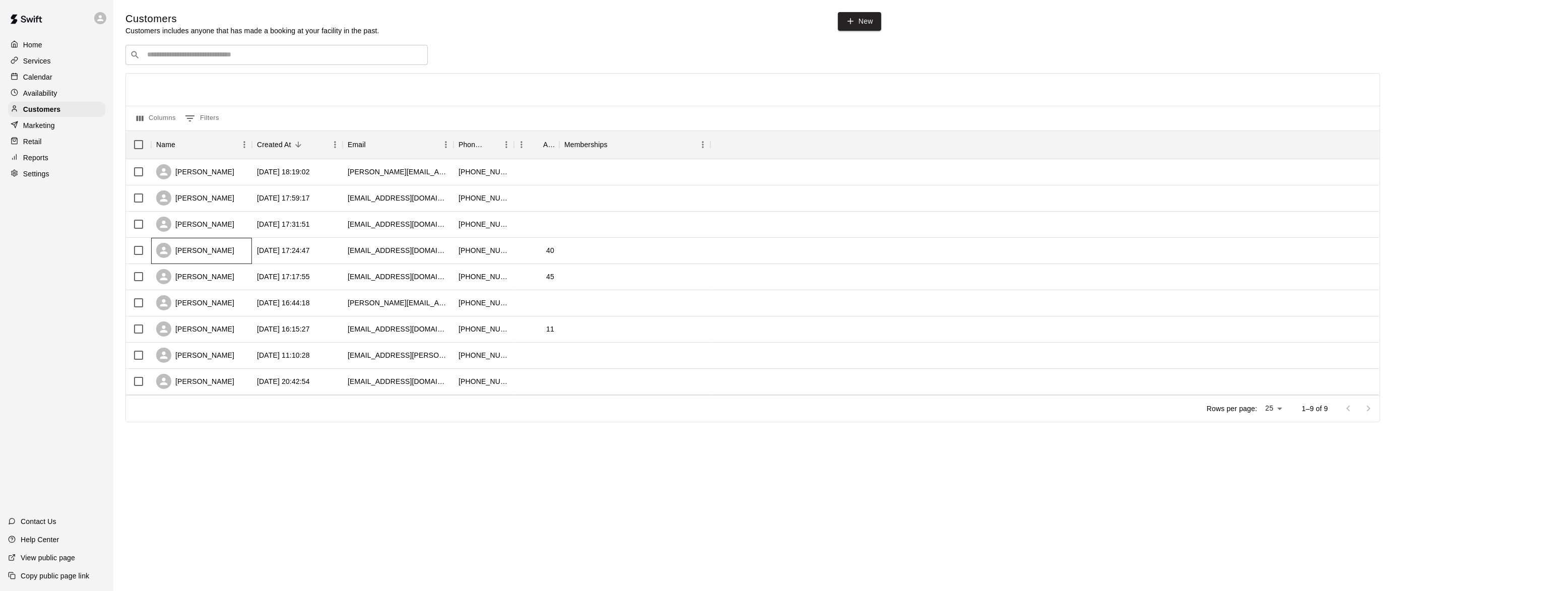
click at [201, 248] on div "Jeff Binkley" at bounding box center [195, 250] width 78 height 15
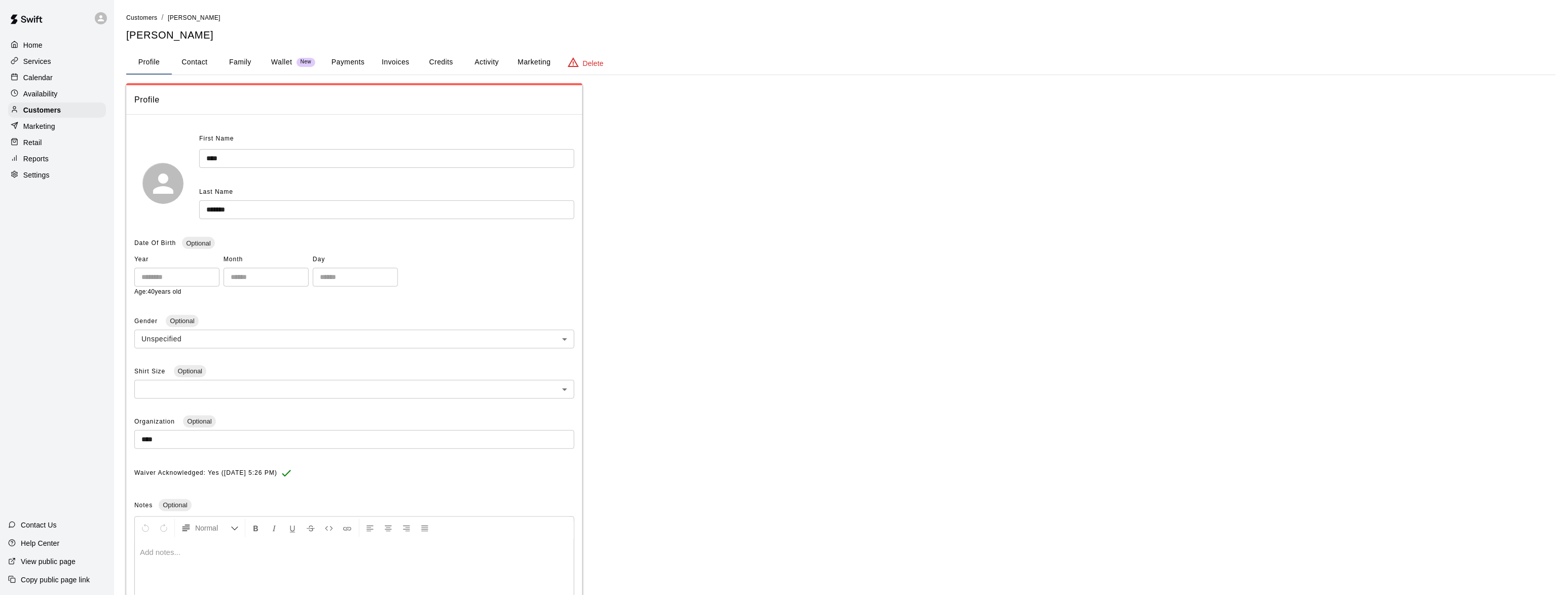
click at [204, 64] on button "Contact" at bounding box center [194, 62] width 46 height 25
select select "**"
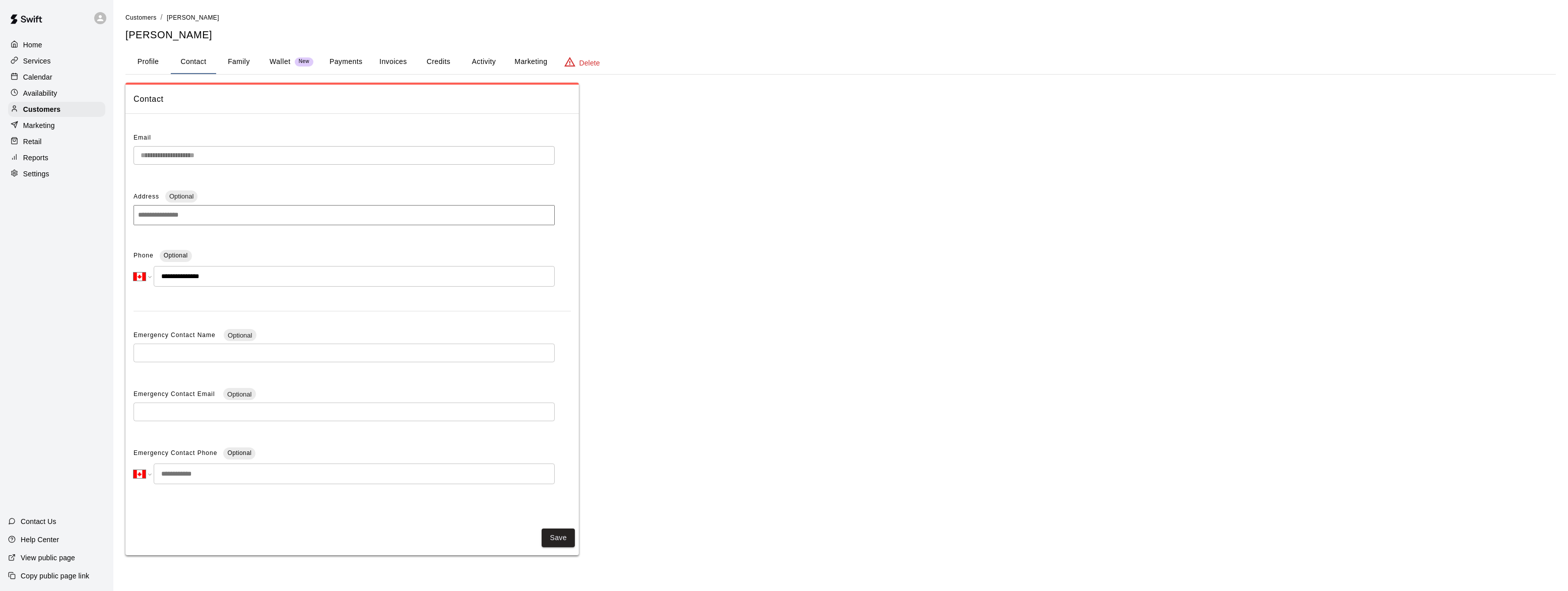
click at [232, 63] on button "Family" at bounding box center [238, 62] width 45 height 24
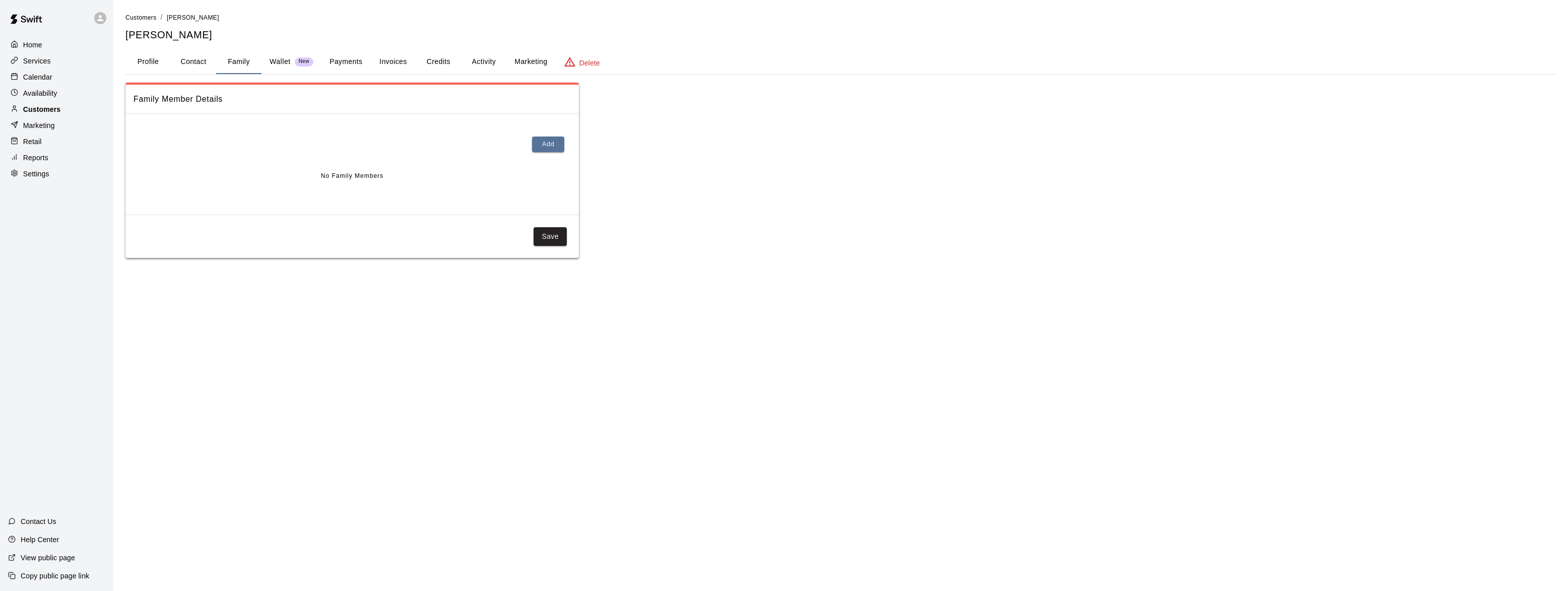
click at [53, 114] on p "Customers" at bounding box center [42, 109] width 37 height 10
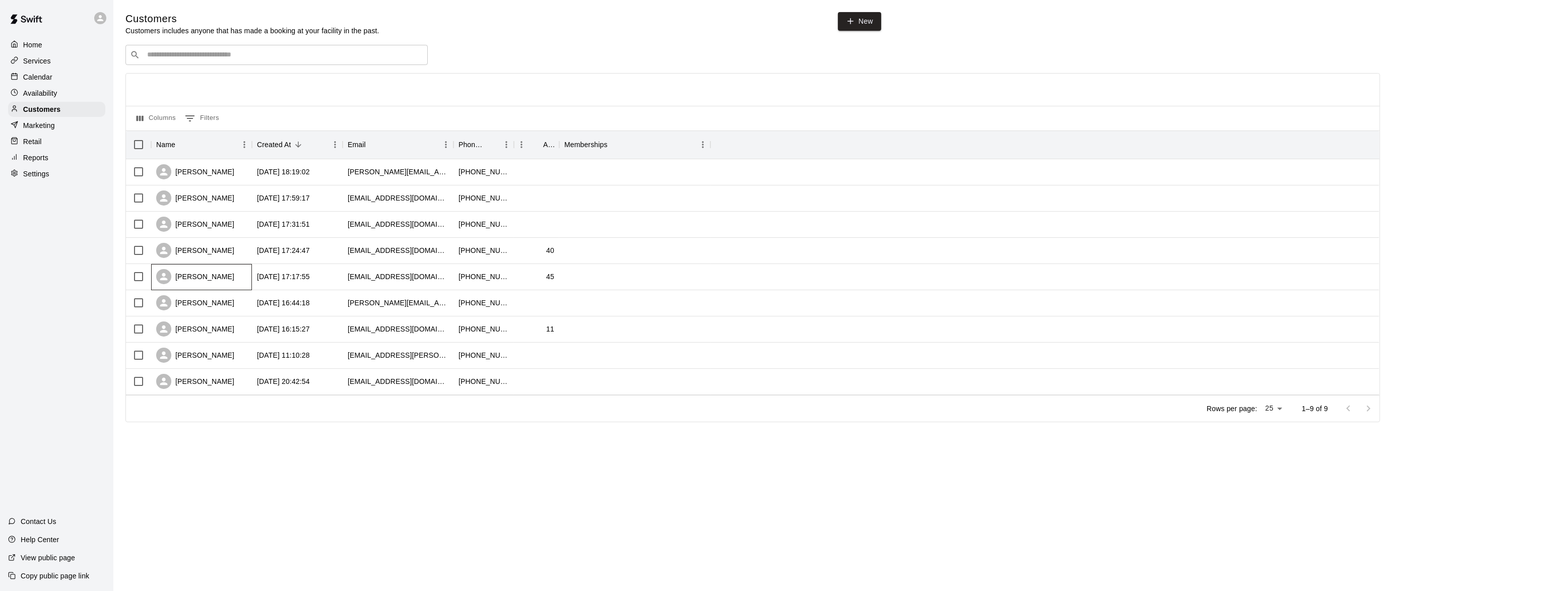
click at [196, 275] on div "Jeff Sousa" at bounding box center [195, 276] width 78 height 15
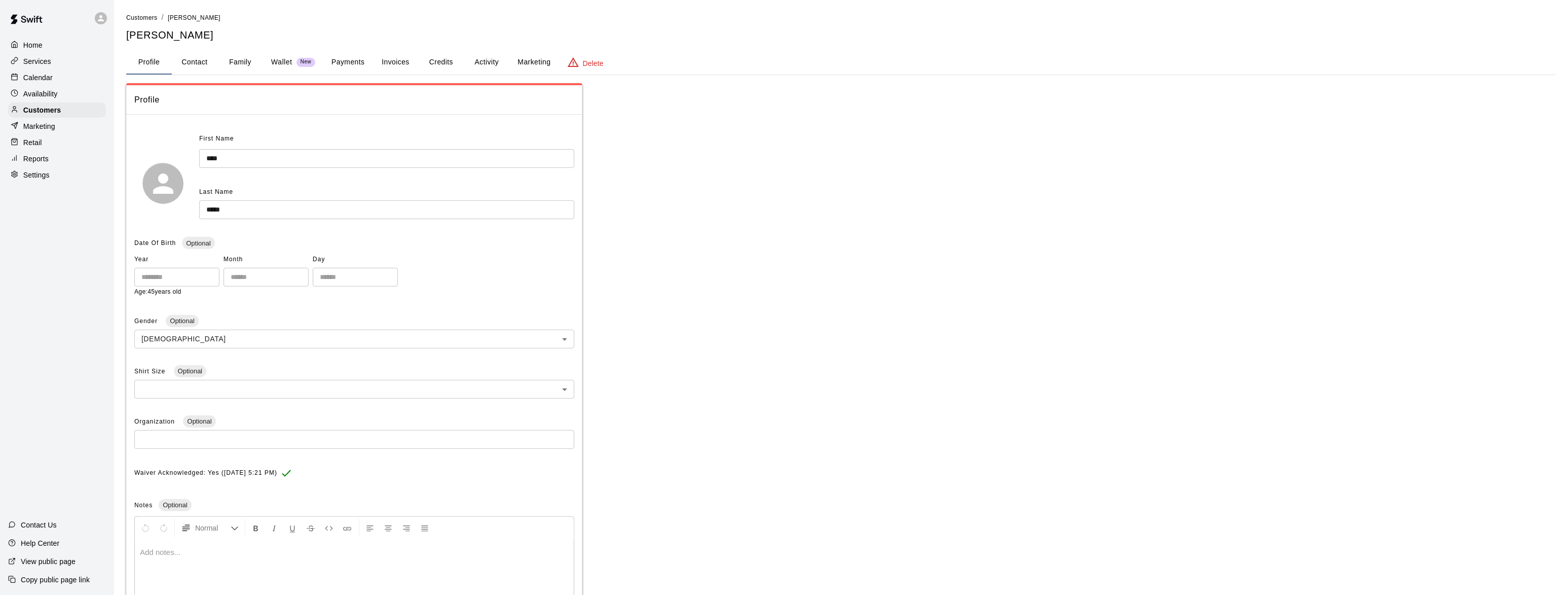
click at [232, 59] on button "Family" at bounding box center [240, 62] width 46 height 25
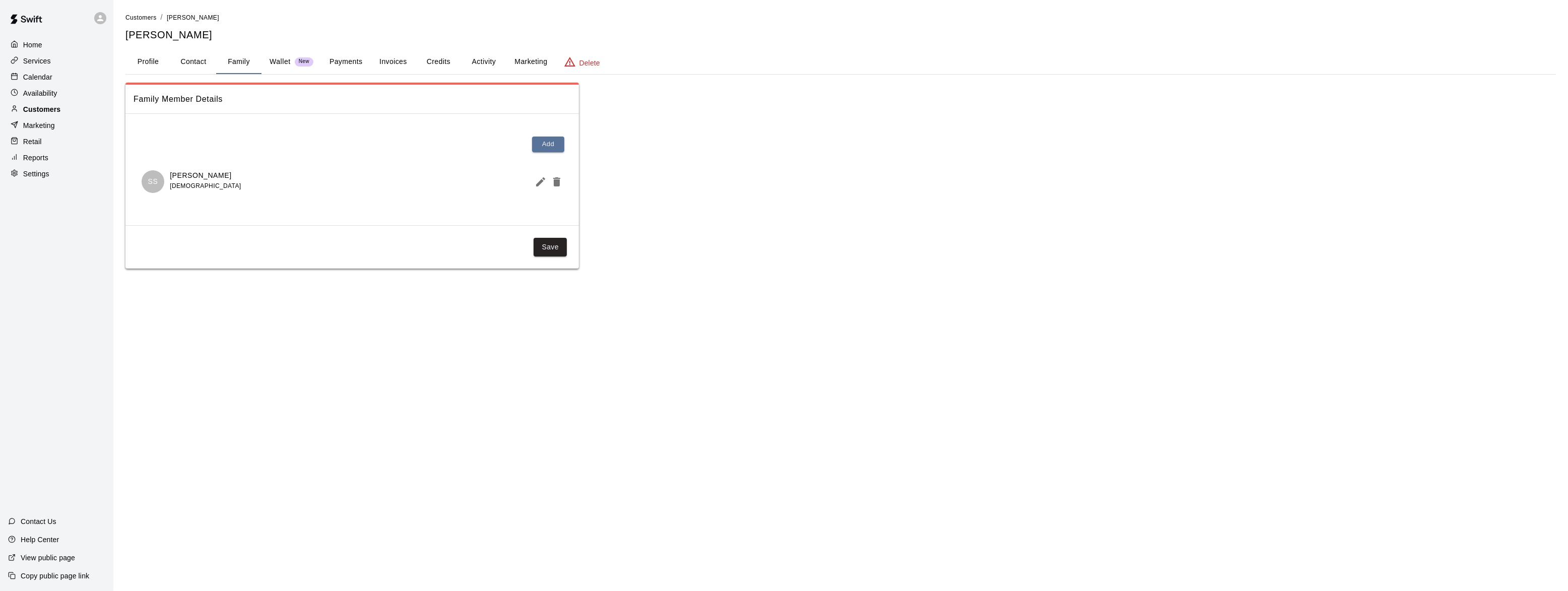
click at [30, 114] on p "Customers" at bounding box center [42, 109] width 37 height 10
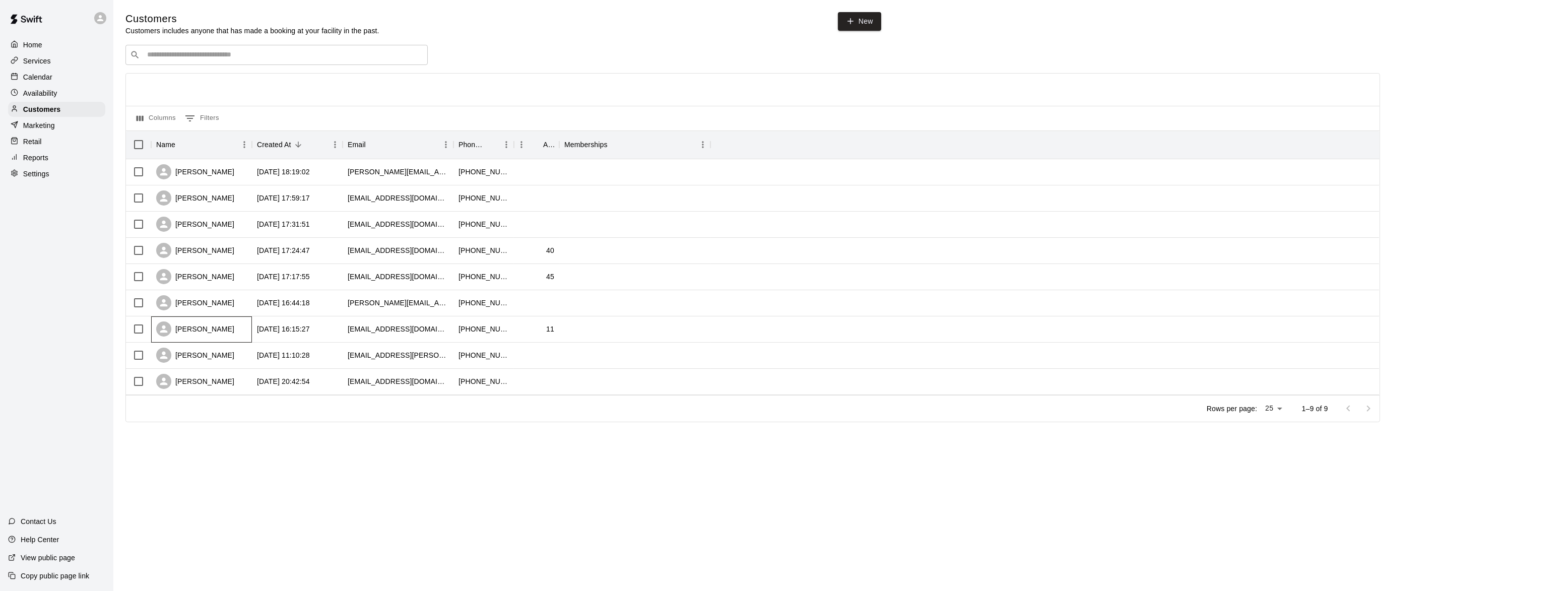
click at [201, 331] on div "Jack Hoyle" at bounding box center [195, 329] width 78 height 15
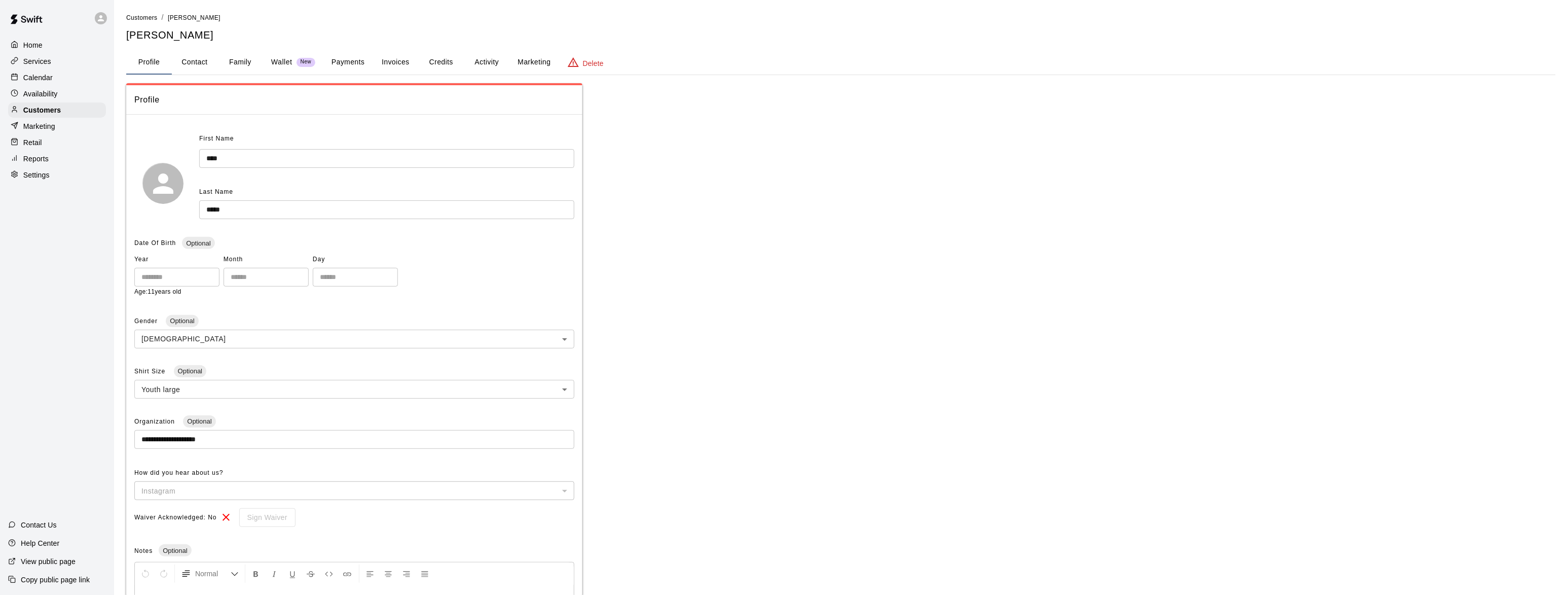
click at [235, 64] on button "Family" at bounding box center [240, 62] width 46 height 25
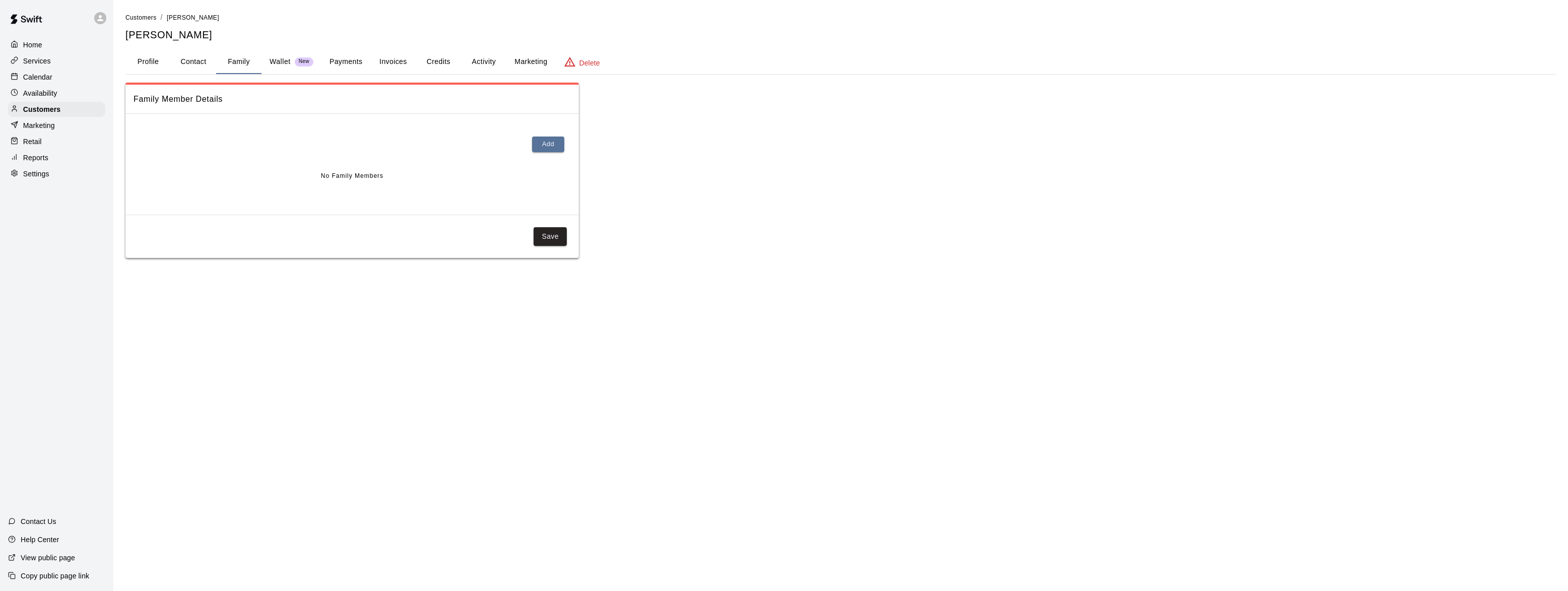
click at [31, 40] on p "Home" at bounding box center [32, 45] width 19 height 10
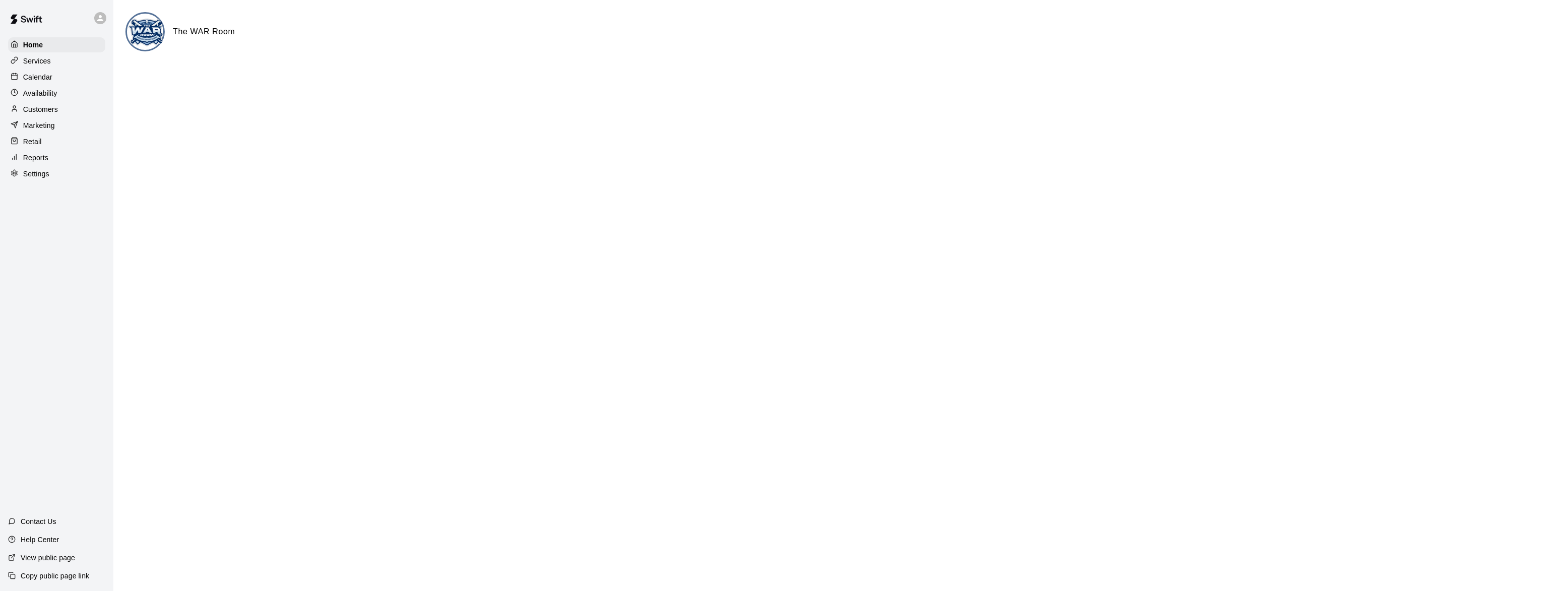
click at [48, 105] on div "Customers" at bounding box center [56, 109] width 97 height 15
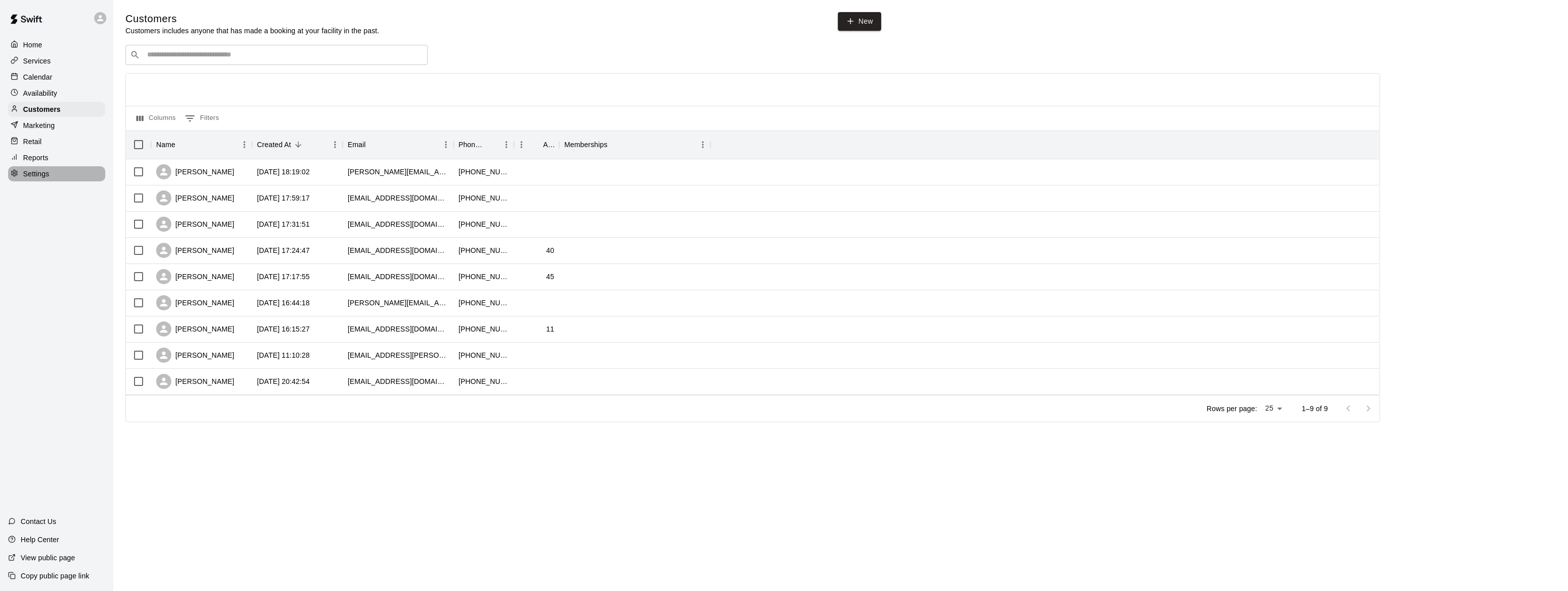
click at [45, 172] on p "Settings" at bounding box center [36, 174] width 26 height 10
select select "**"
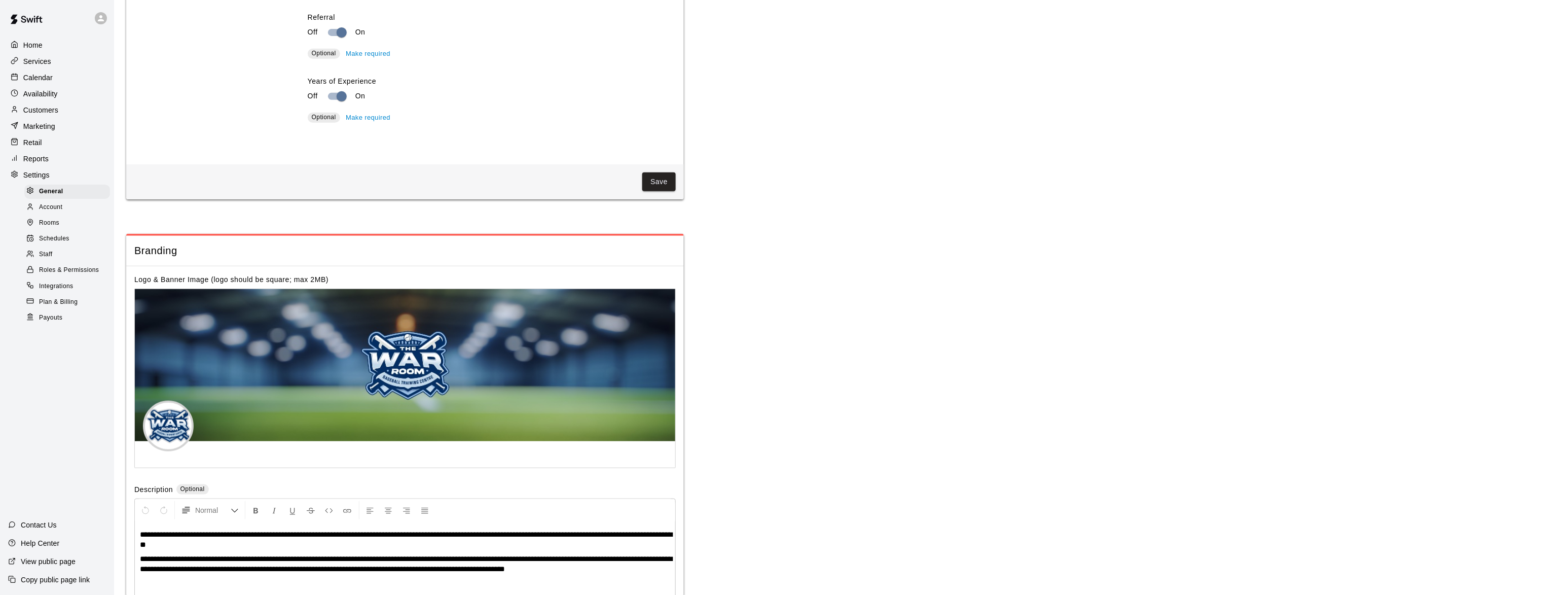
scroll to position [1850, 0]
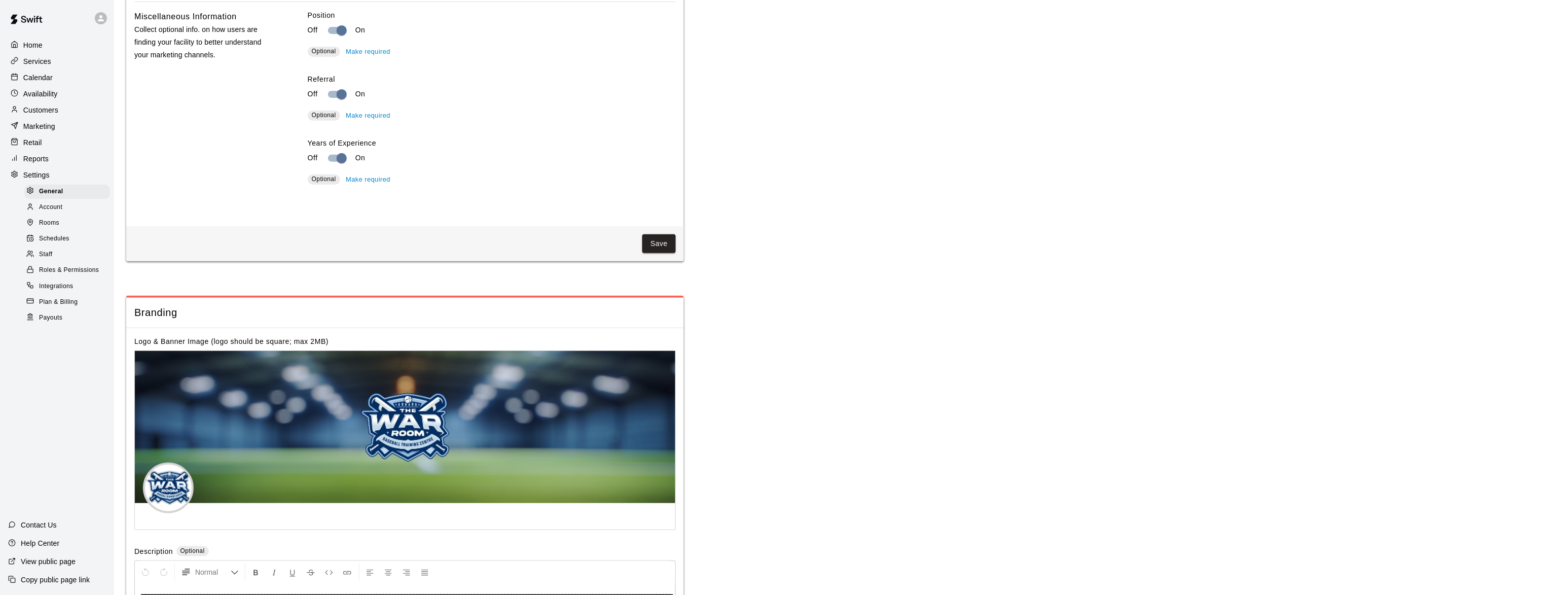
click at [45, 47] on div "Home" at bounding box center [56, 45] width 98 height 15
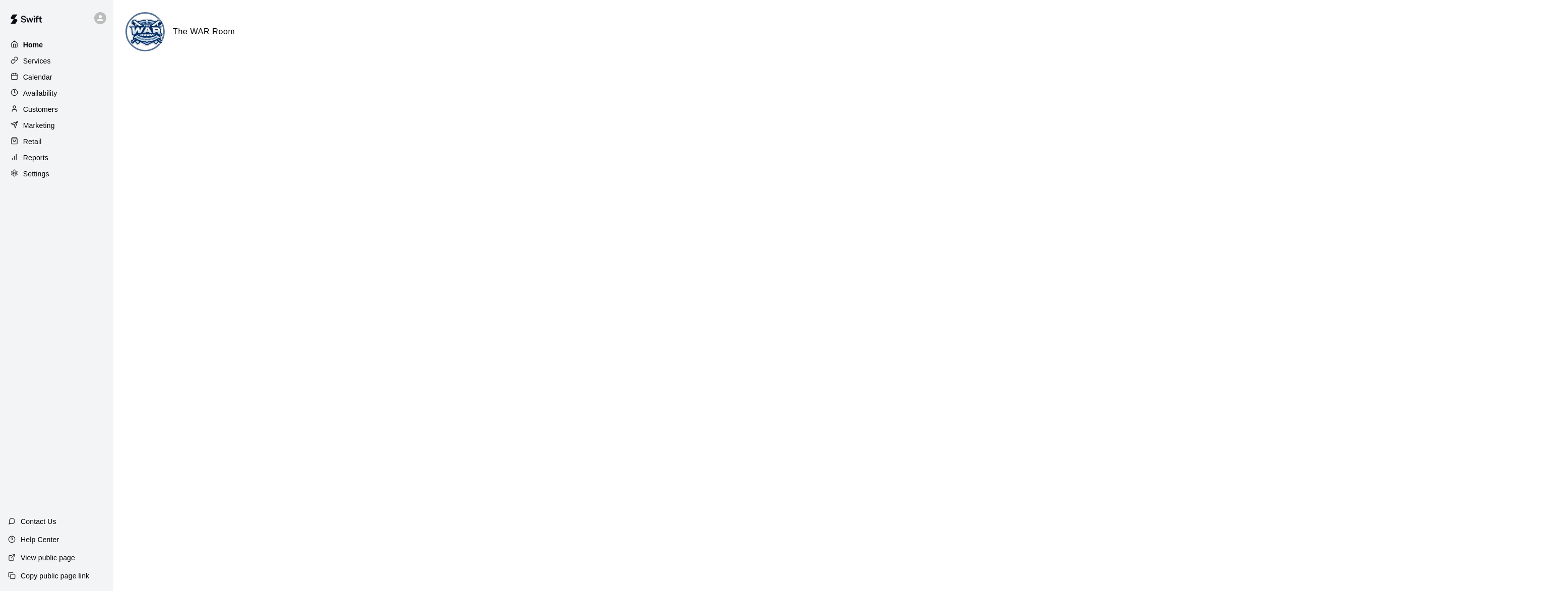
click at [32, 43] on p "Home" at bounding box center [33, 45] width 20 height 10
click at [38, 89] on p "Availability" at bounding box center [40, 94] width 35 height 10
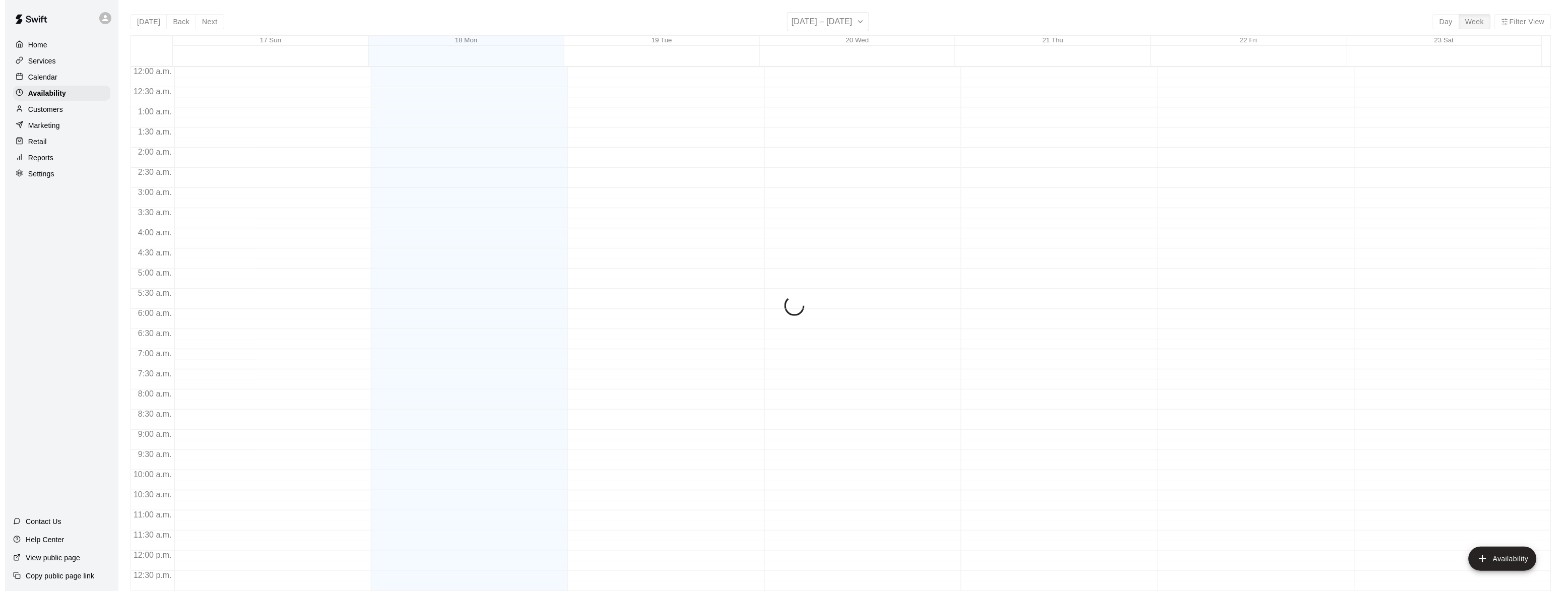
scroll to position [432, 0]
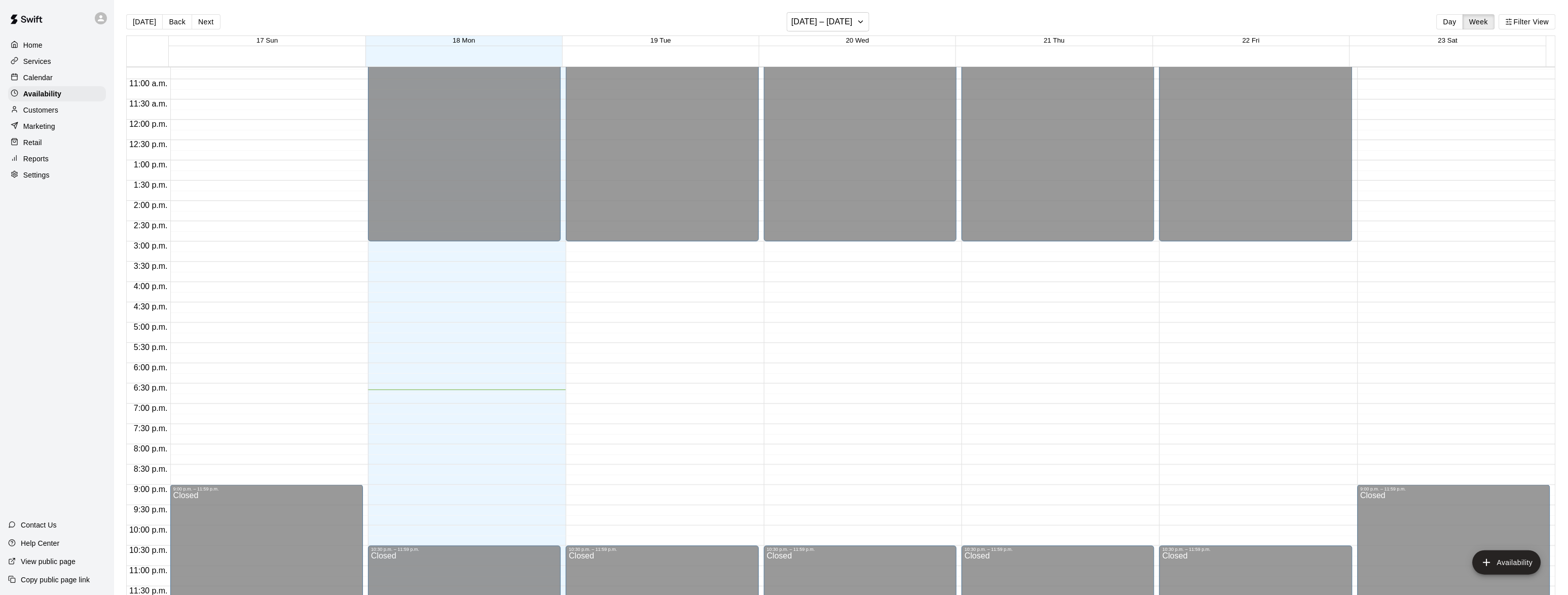
click at [41, 111] on p "Customers" at bounding box center [41, 110] width 35 height 10
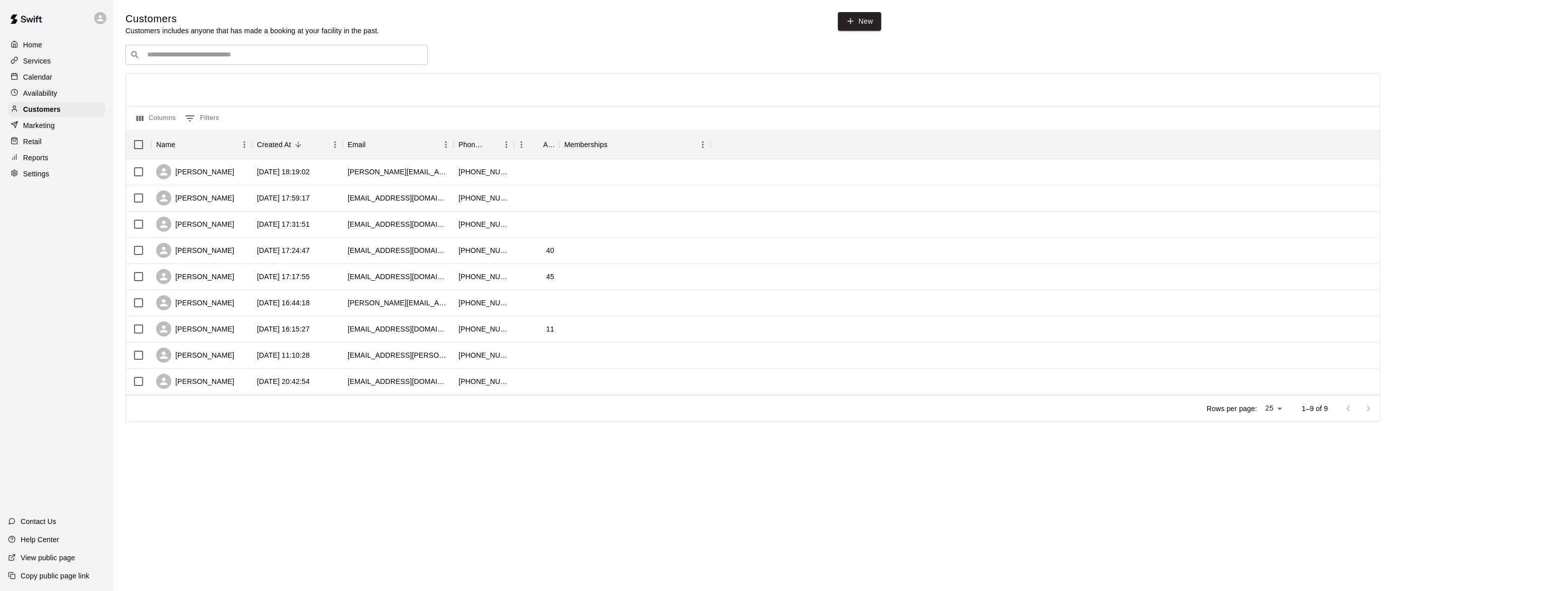
click at [43, 128] on p "Marketing" at bounding box center [39, 125] width 32 height 10
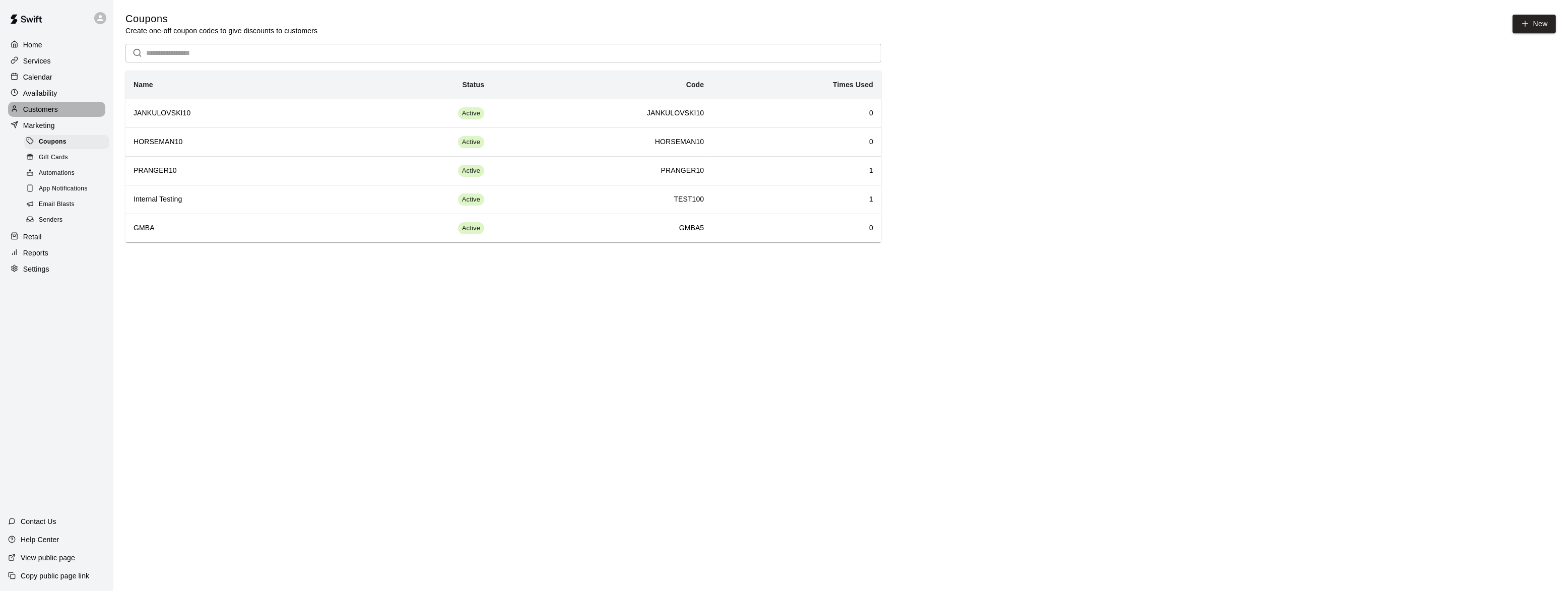
click at [46, 112] on p "Customers" at bounding box center [40, 109] width 35 height 10
